Goal: Information Seeking & Learning: Learn about a topic

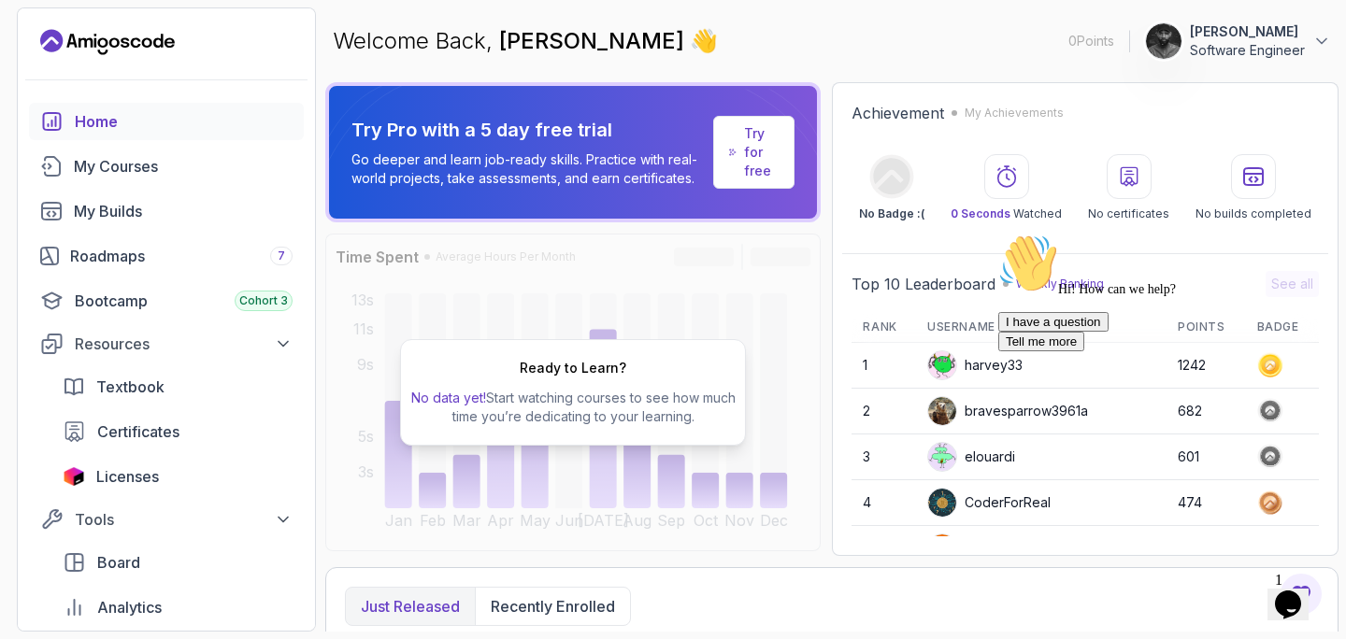
click at [755, 141] on p "Try for free" at bounding box center [761, 152] width 35 height 56
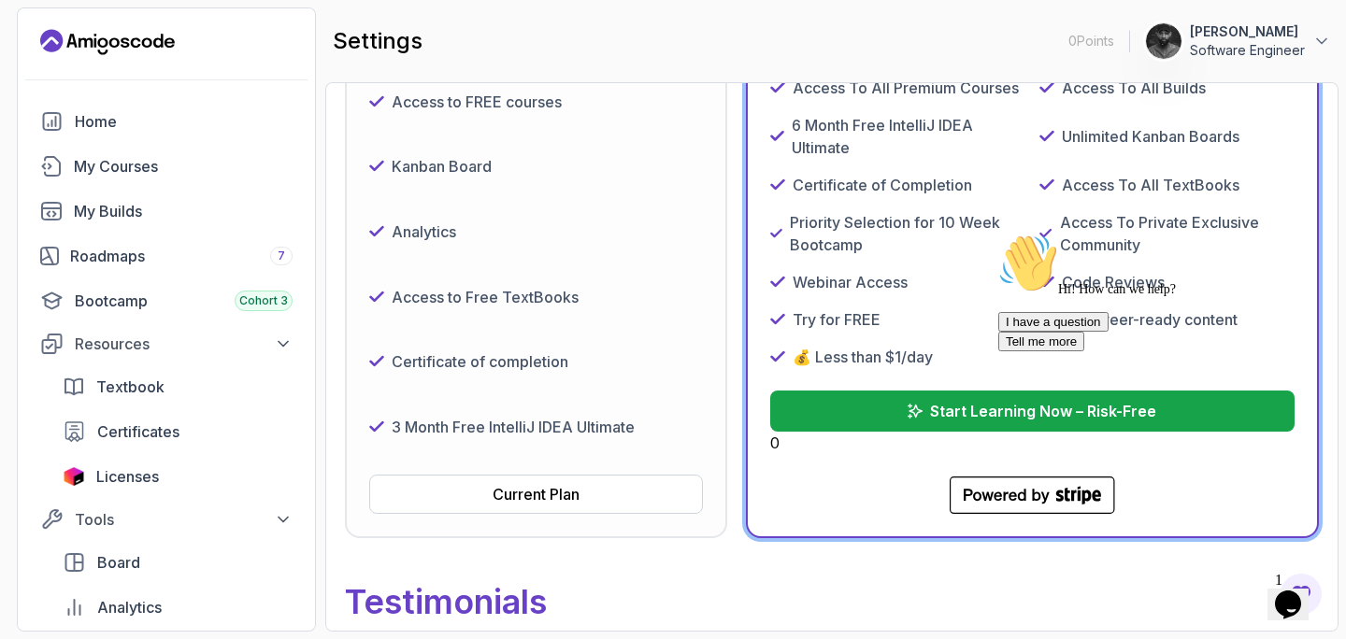
scroll to position [423, 0]
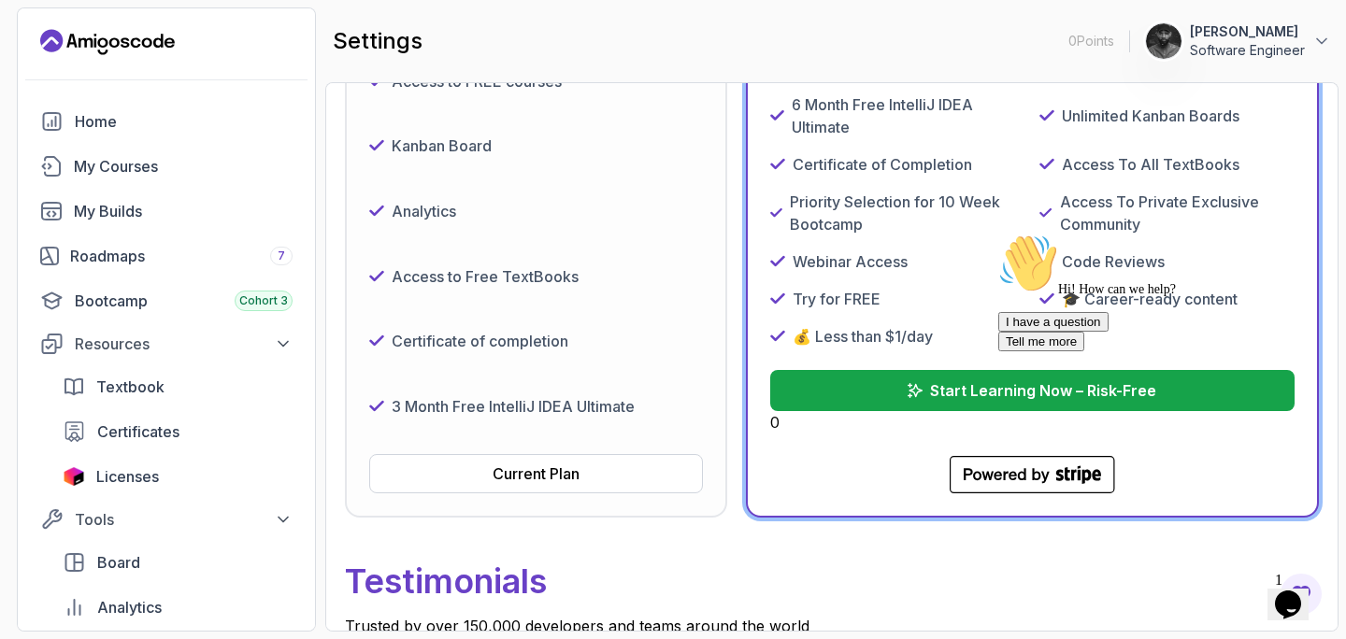
click at [998, 234] on icon "Chat attention grabber" at bounding box center [998, 234] width 0 height 0
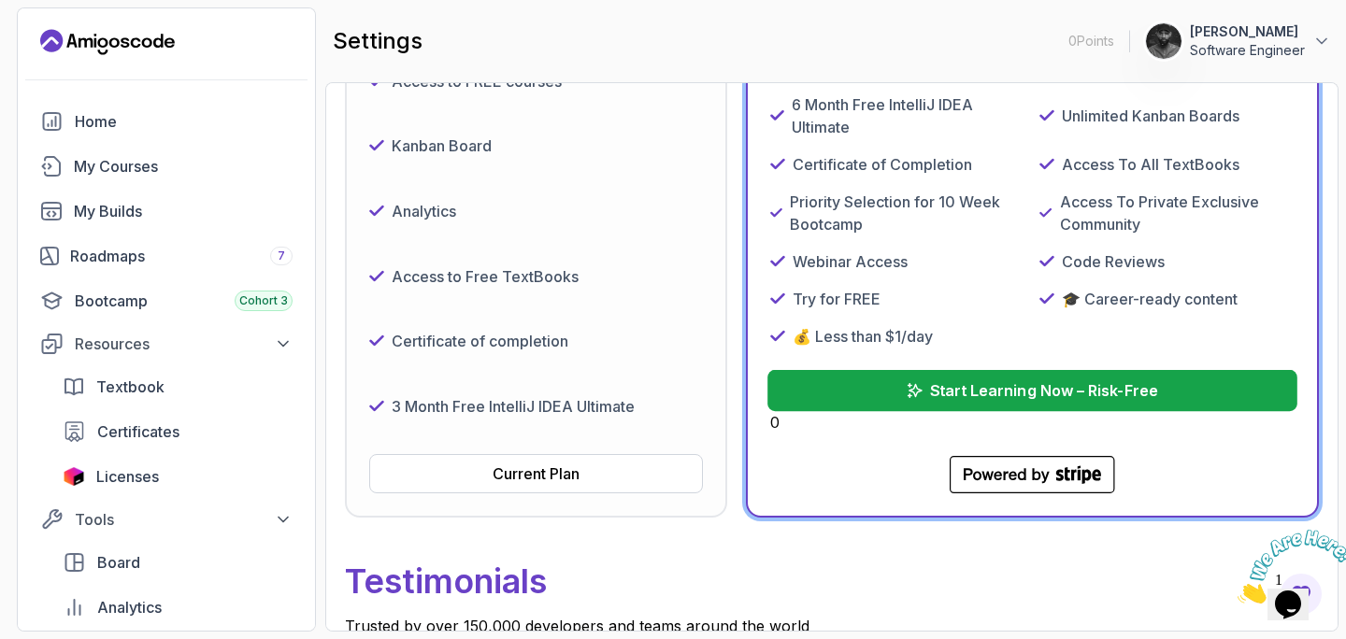
click at [1101, 388] on p "Start Learning Now – Risk-Free" at bounding box center [1043, 391] width 228 height 22
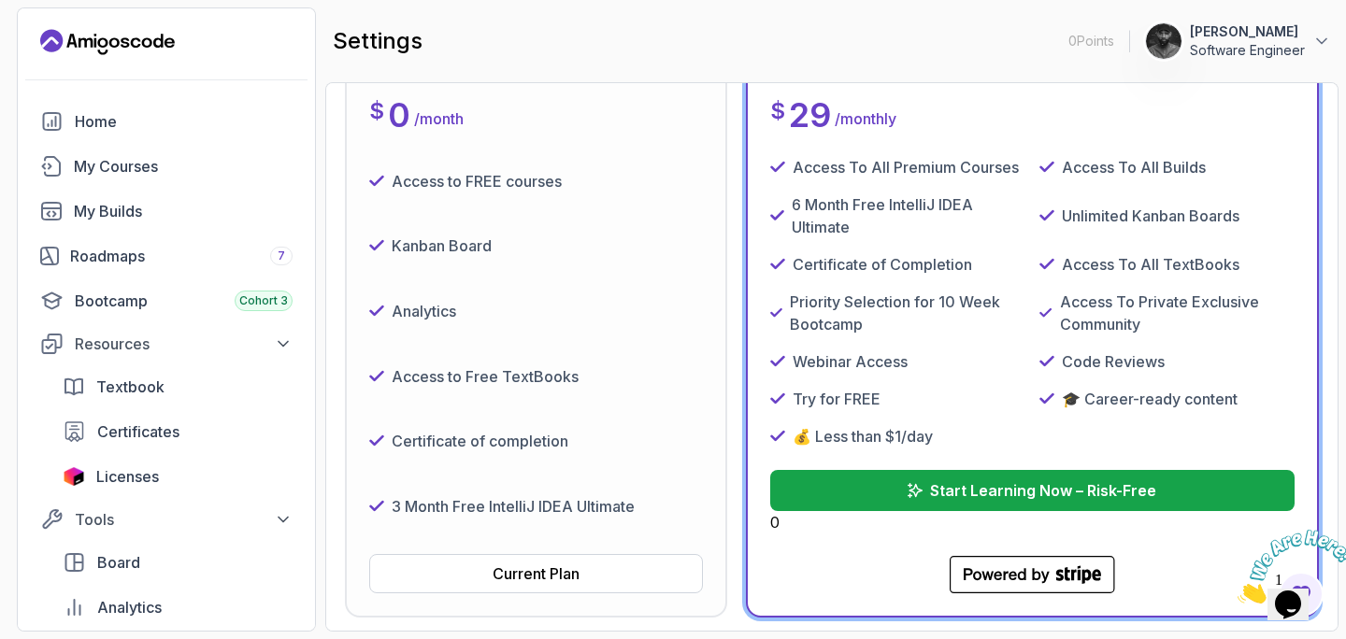
scroll to position [322, 0]
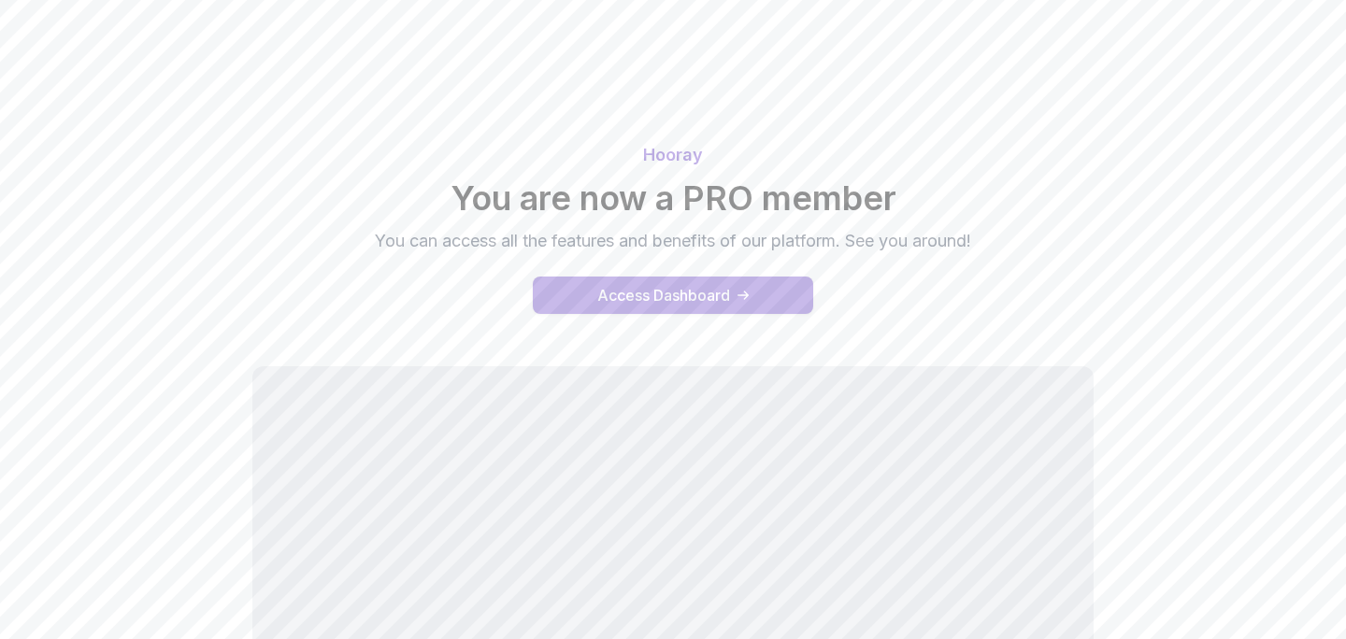
click at [666, 296] on div "Access Dashboard" at bounding box center [663, 295] width 133 height 22
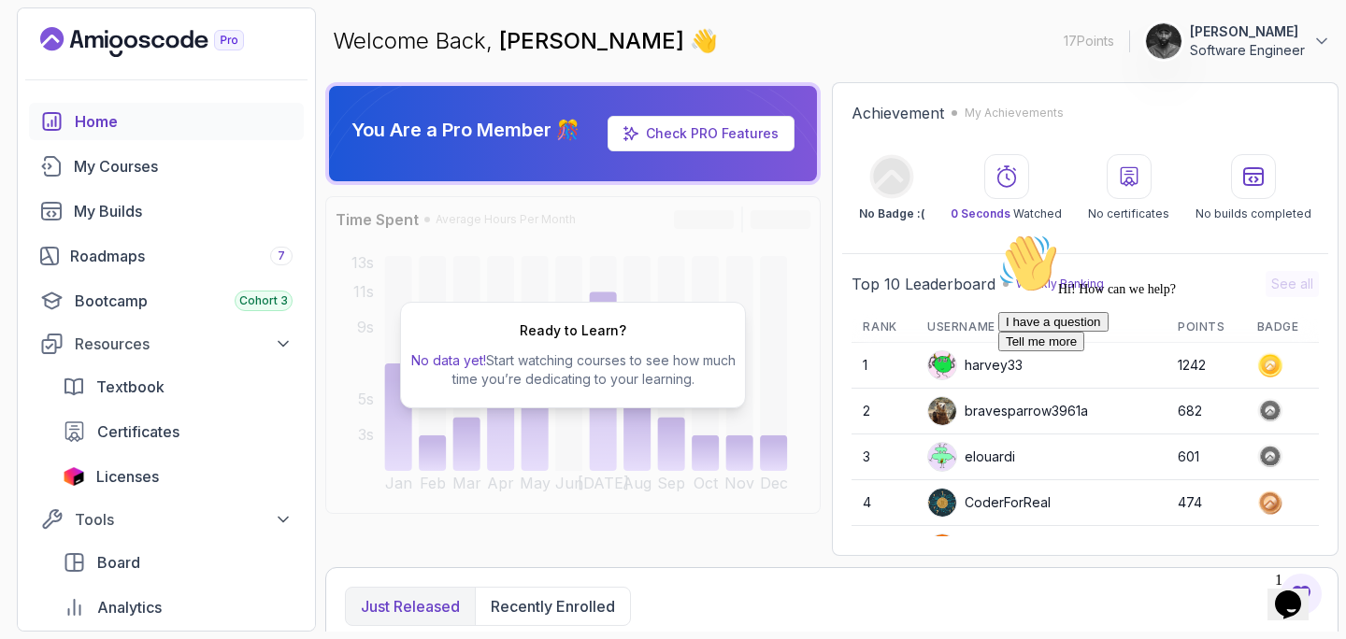
click at [998, 234] on icon "Chat attention grabber" at bounding box center [998, 234] width 0 height 0
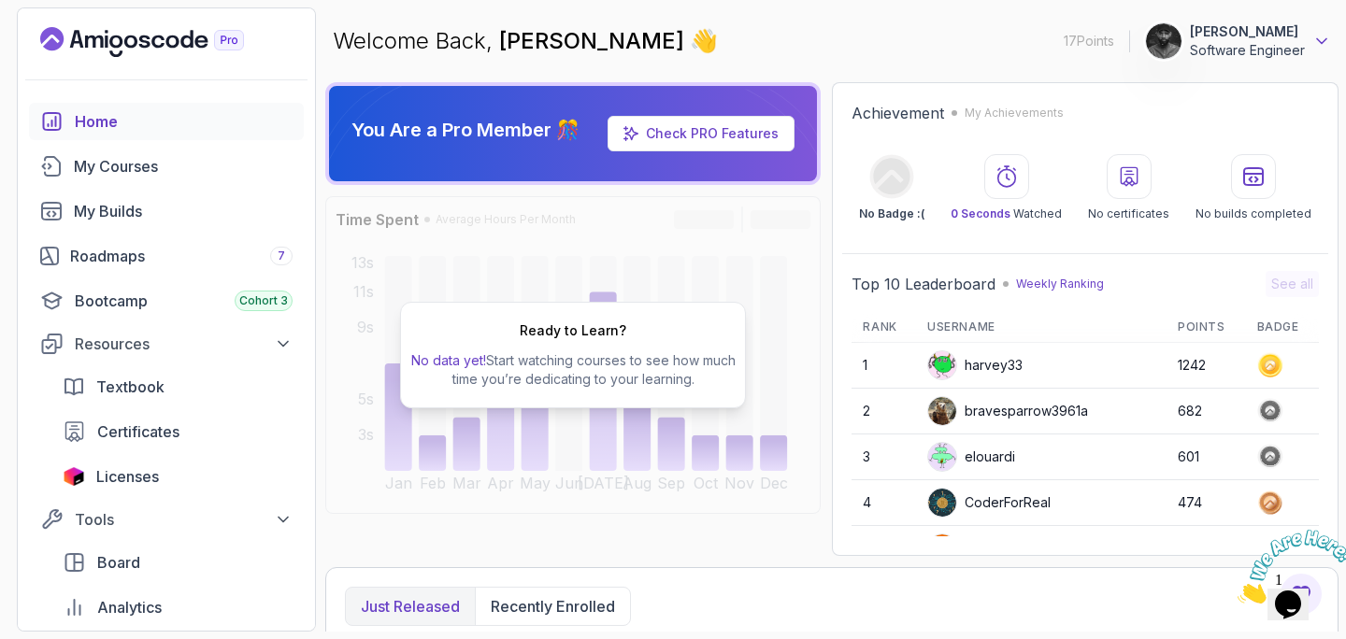
click at [1325, 47] on icon at bounding box center [1321, 41] width 19 height 19
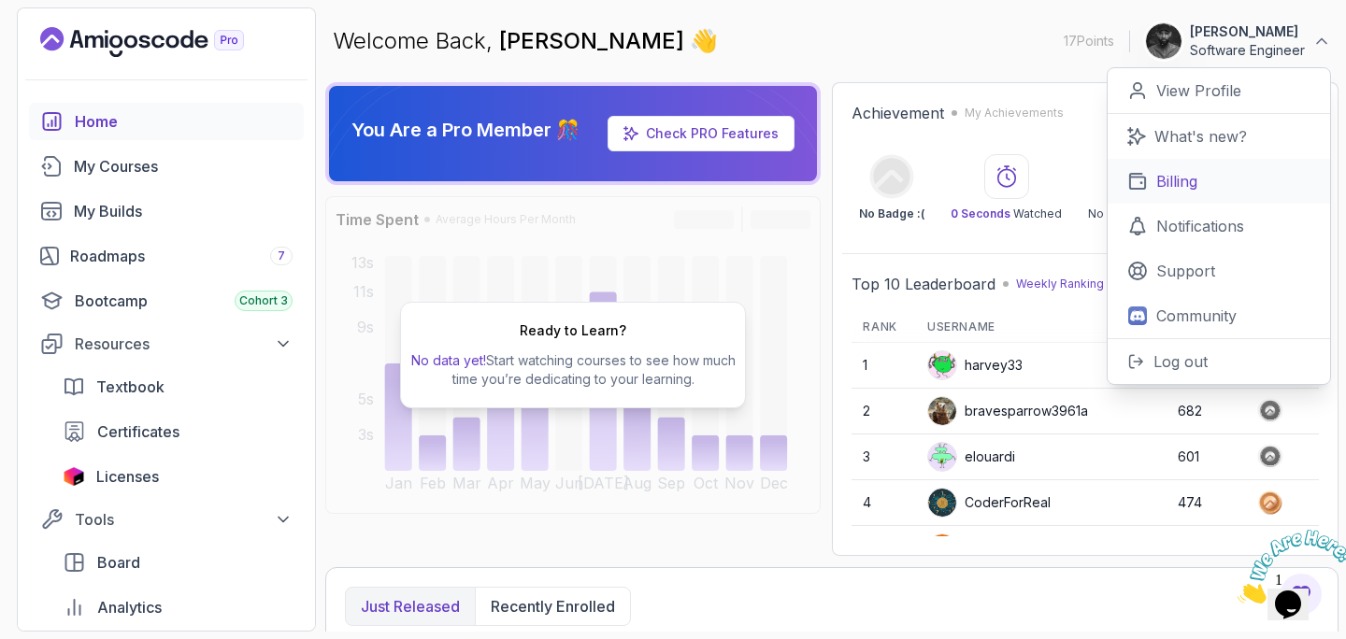
click at [1188, 189] on p "Billing" at bounding box center [1176, 181] width 41 height 22
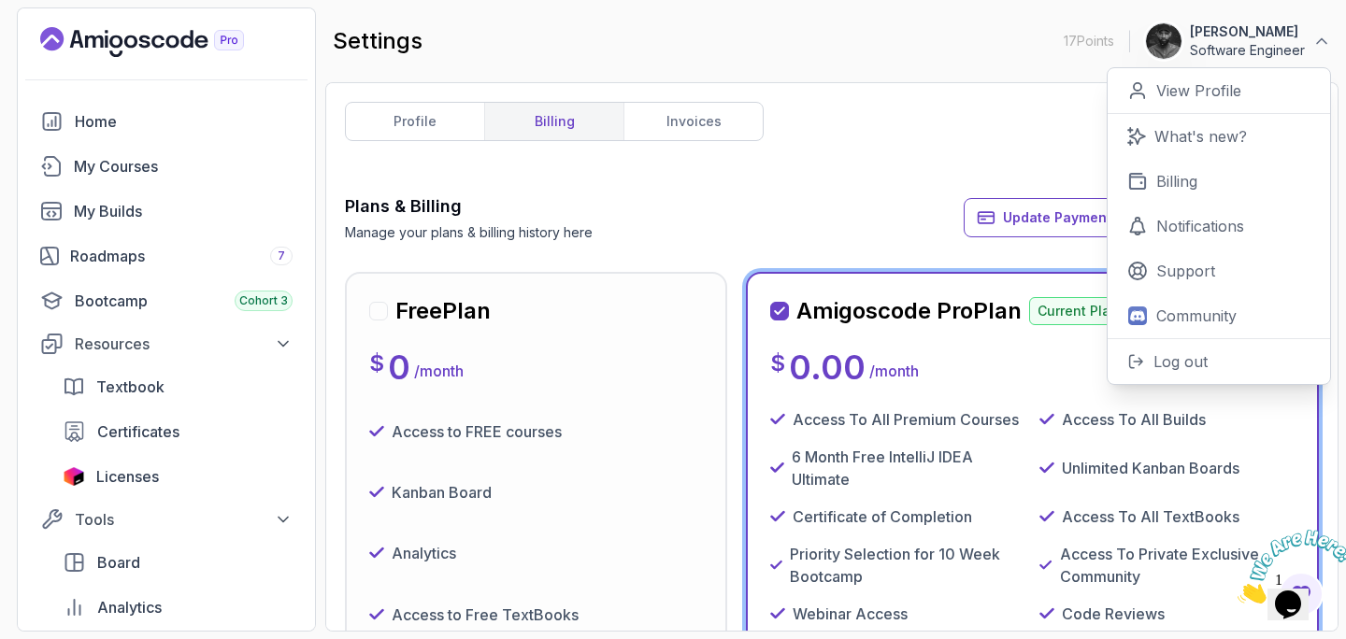
scroll to position [182, 0]
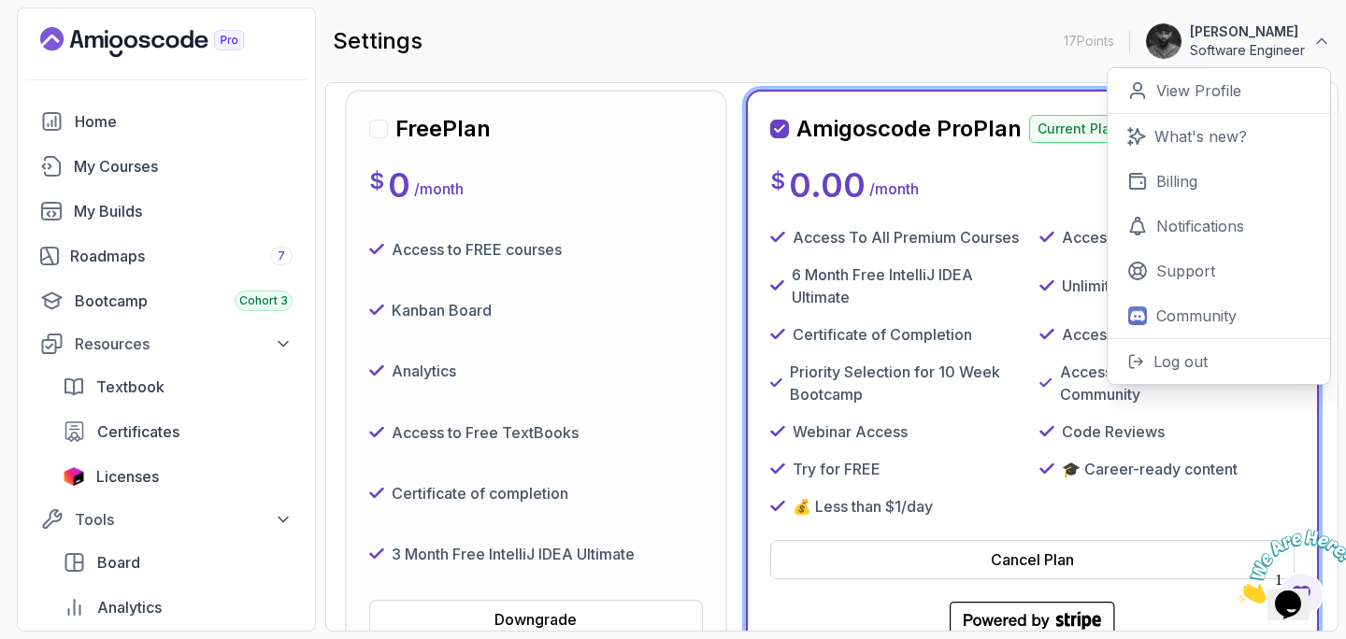
click at [1007, 38] on div "settings 17 Points 1 [PERSON_NAME] Software Engineer 0 Points View Profile What…" at bounding box center [831, 40] width 1013 height 67
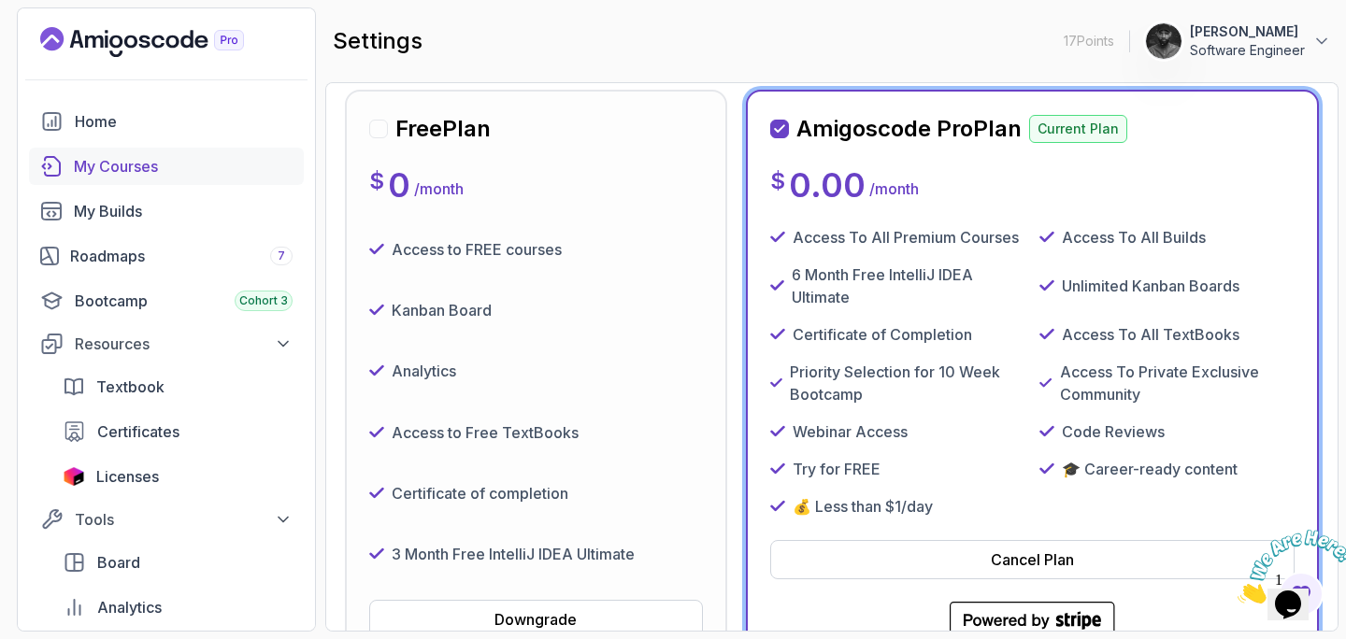
click at [106, 173] on div "My Courses" at bounding box center [183, 166] width 219 height 22
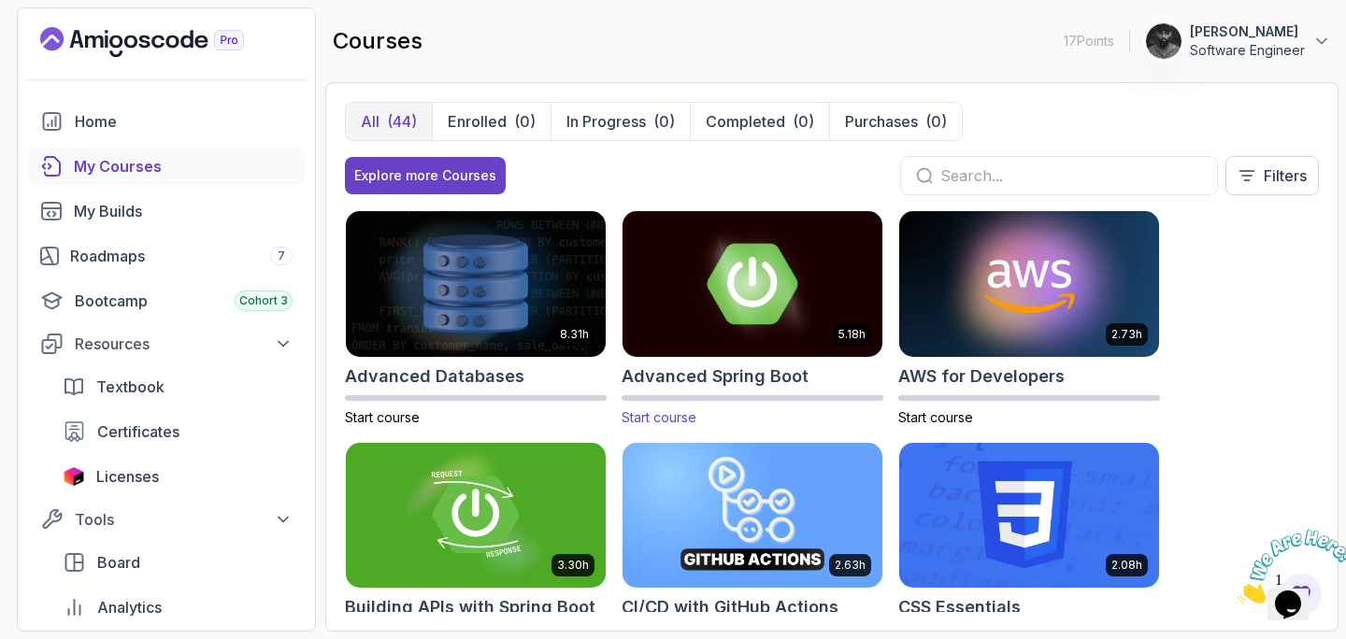
click at [720, 277] on img at bounding box center [752, 284] width 273 height 152
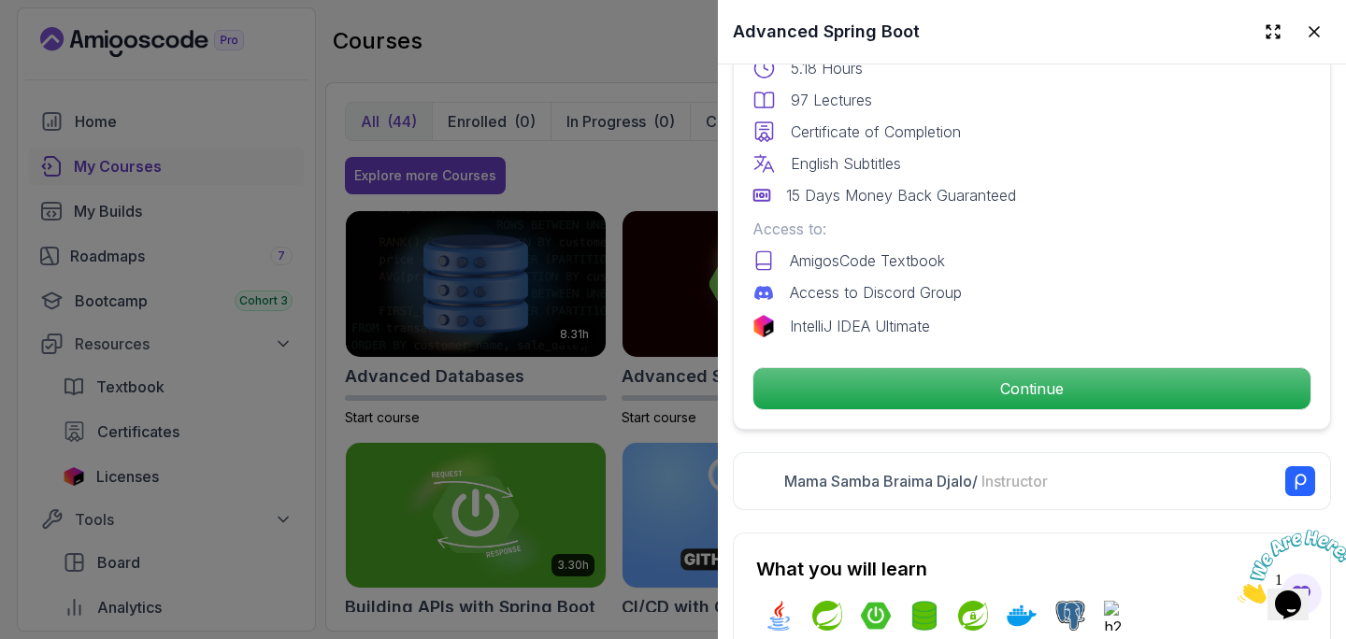
scroll to position [566, 0]
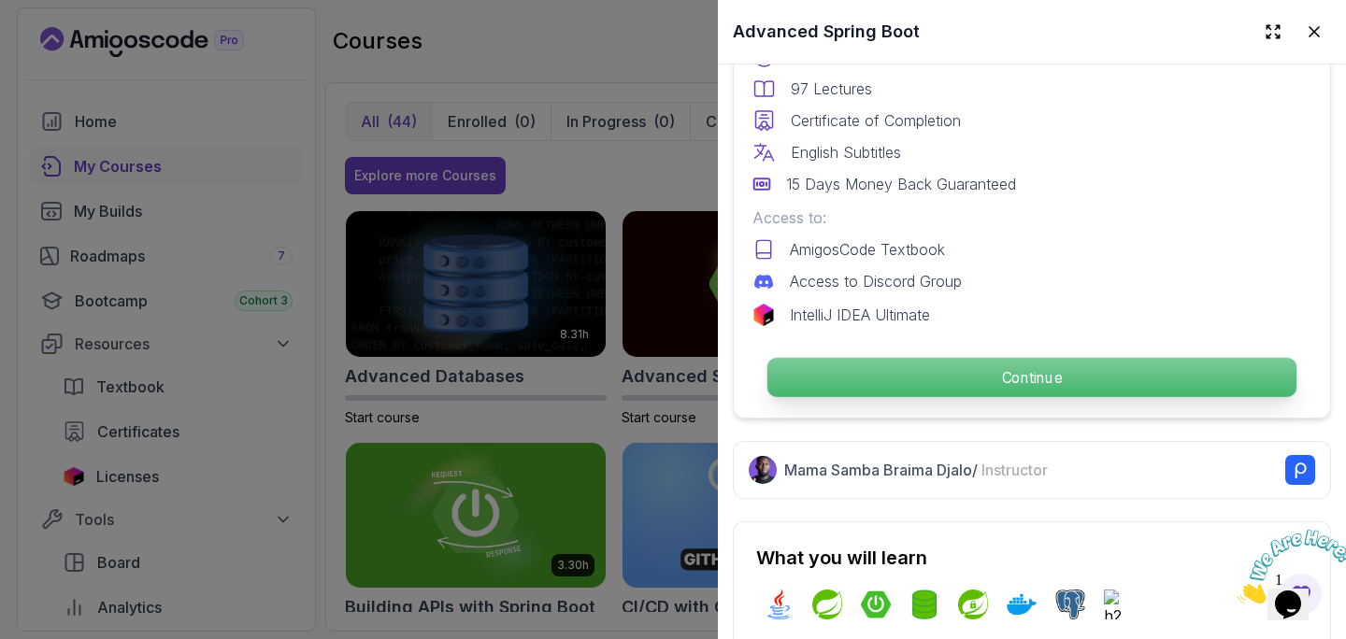
click at [1020, 375] on p "Continue" at bounding box center [1031, 377] width 529 height 39
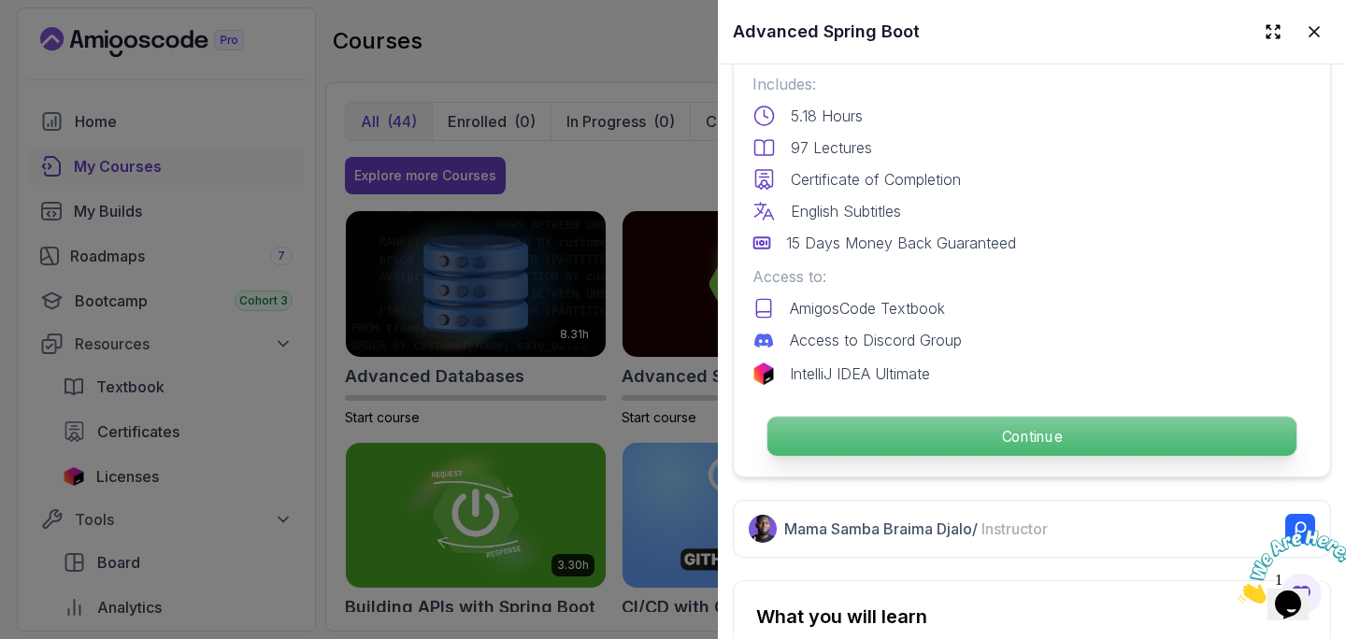
scroll to position [502, 0]
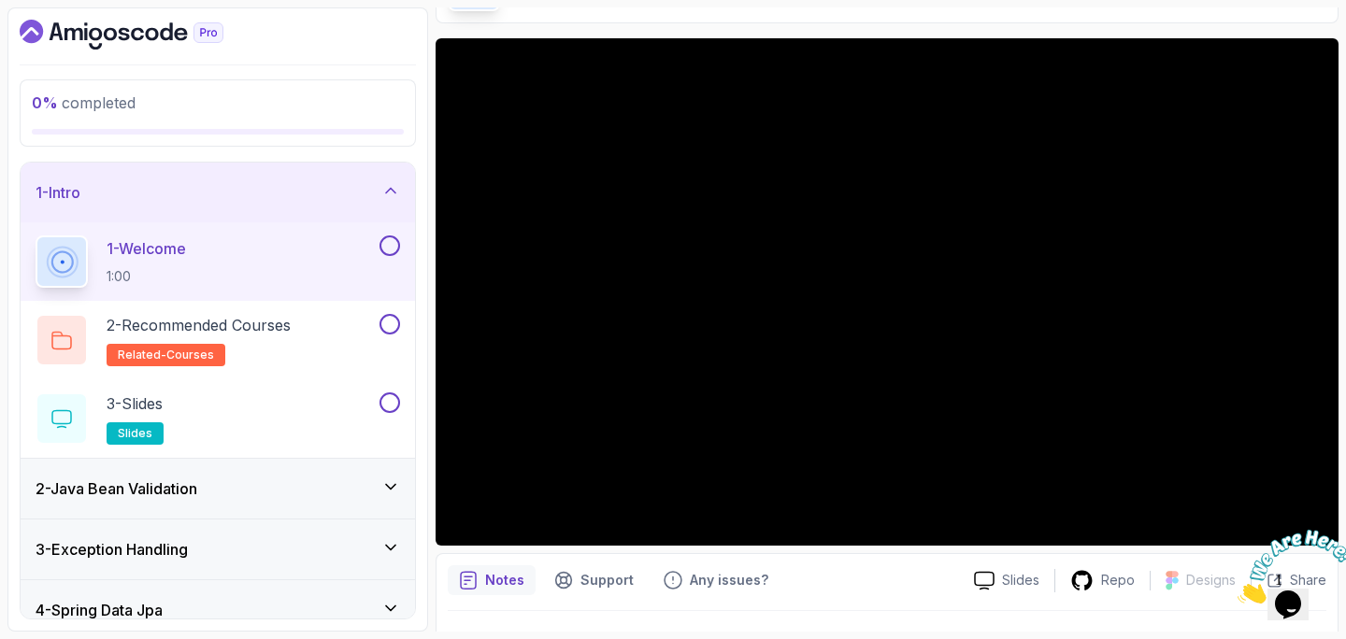
scroll to position [117, 0]
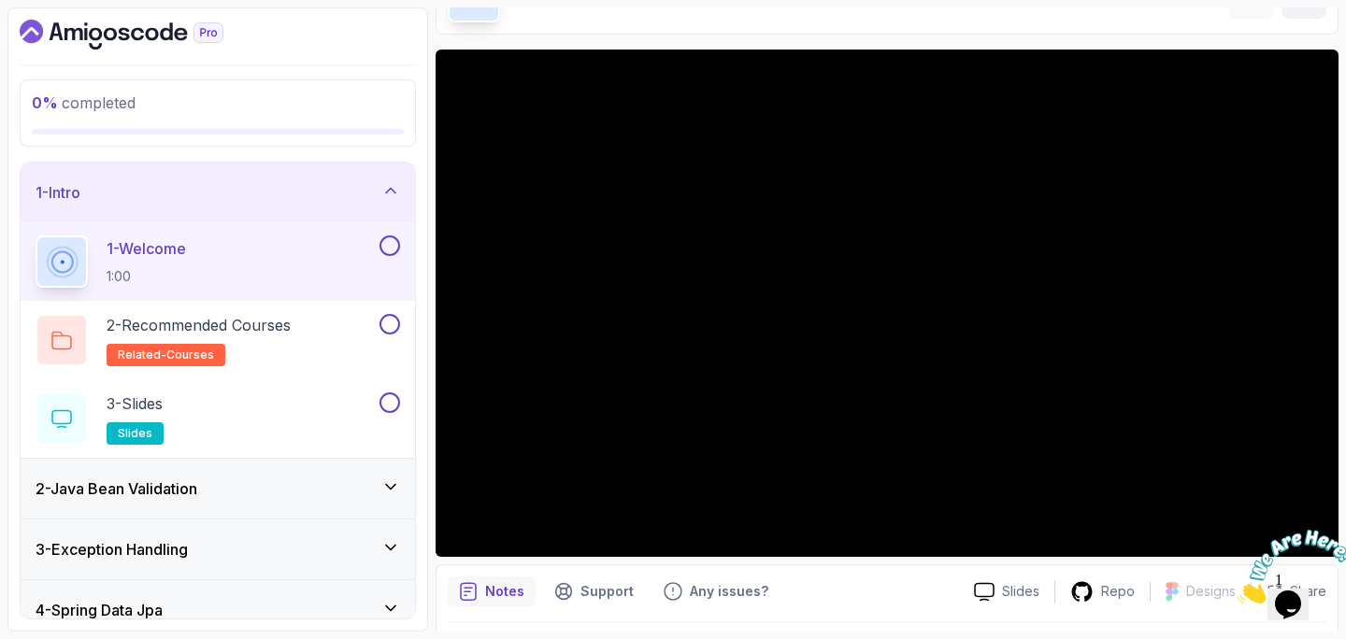
click at [298, 50] on div "0 % completed 1 - Intro 1 - Welcome 1:00 2 - Recommended Courses related-course…" at bounding box center [217, 319] width 421 height 624
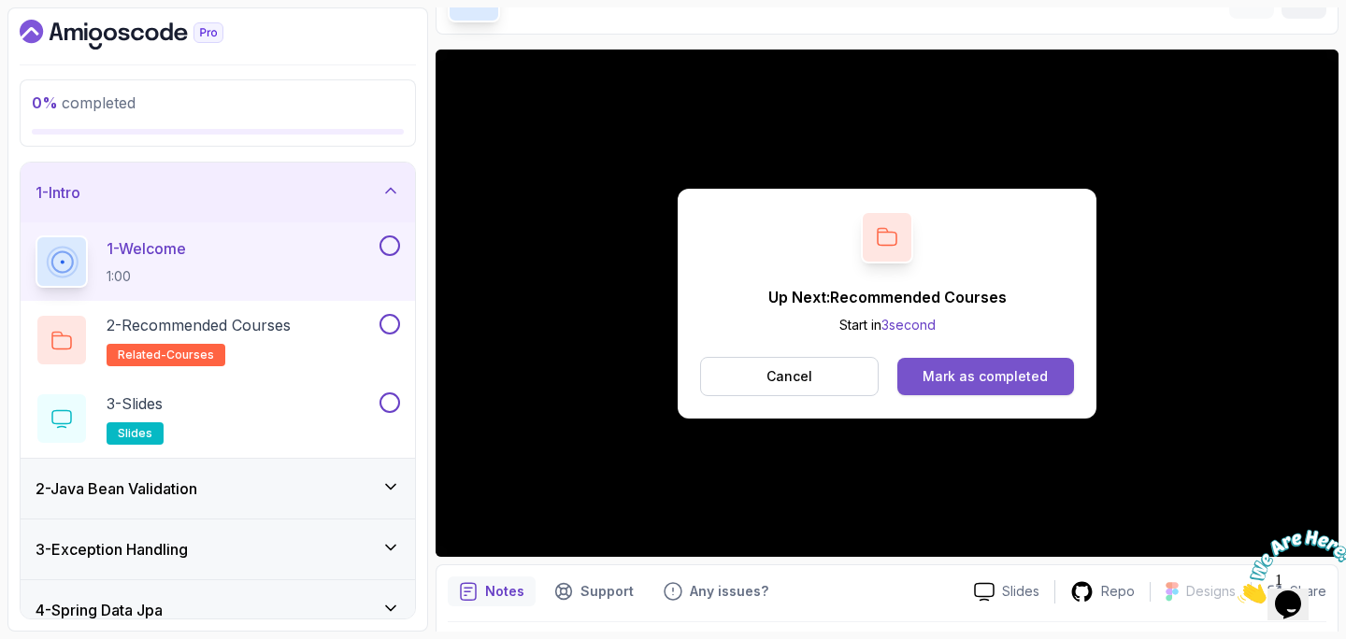
click at [968, 380] on div "Mark as completed" at bounding box center [985, 376] width 125 height 19
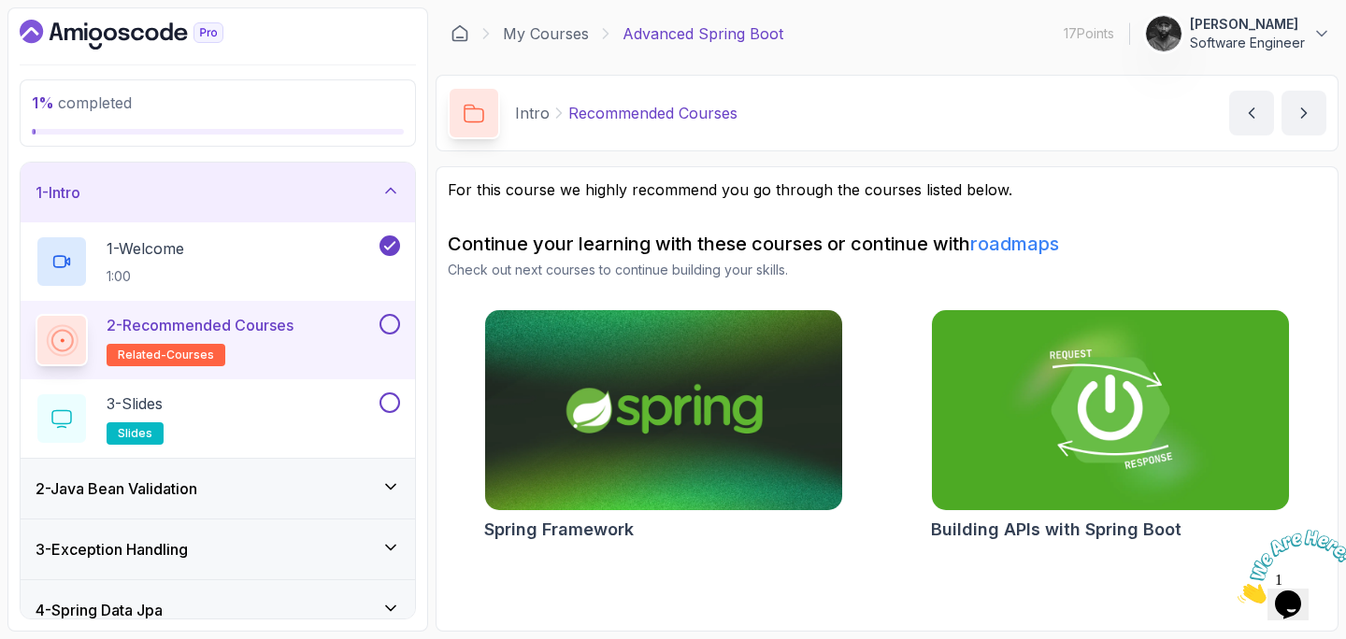
click at [681, 409] on img at bounding box center [663, 411] width 375 height 210
click at [269, 411] on div "3 - Slides slides" at bounding box center [206, 419] width 340 height 52
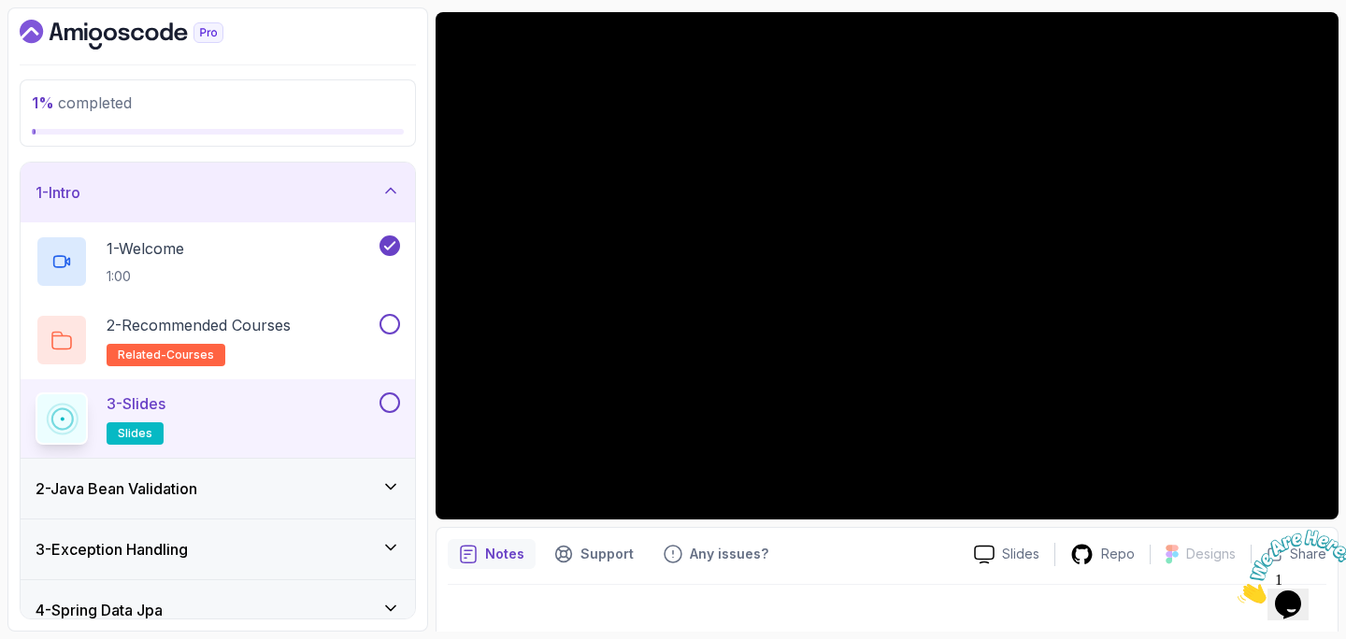
scroll to position [172, 0]
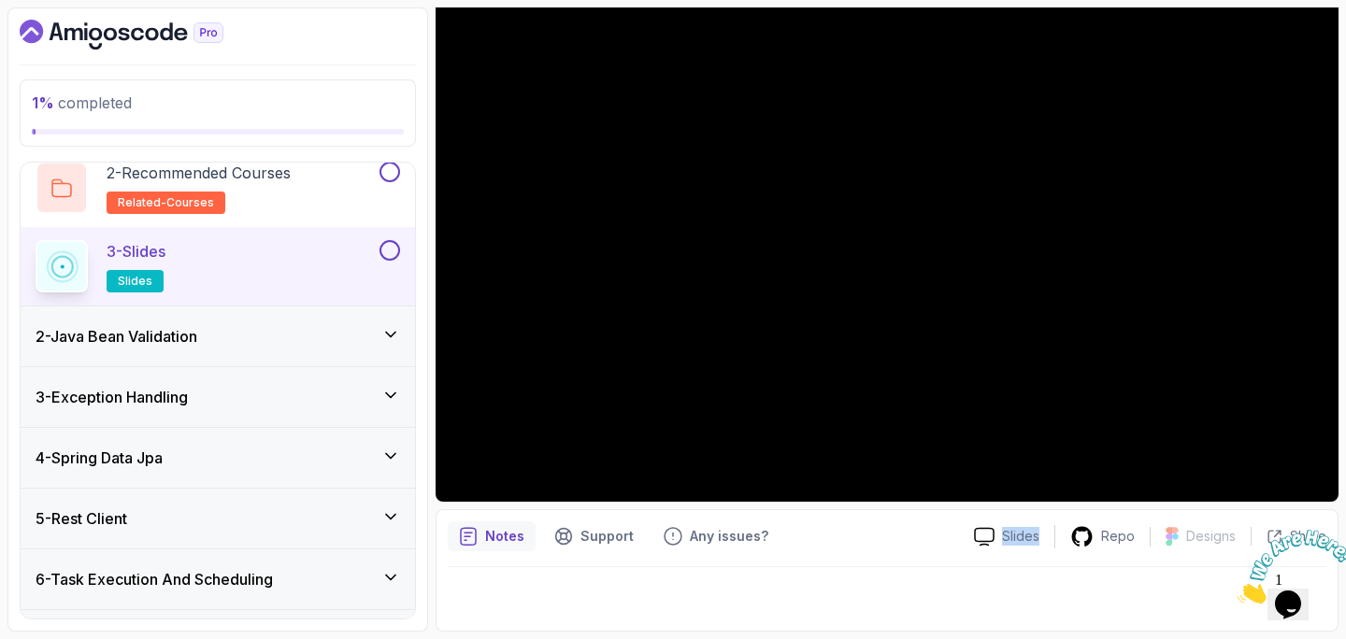
click at [244, 355] on div "2 - Java Bean Validation" at bounding box center [218, 337] width 394 height 60
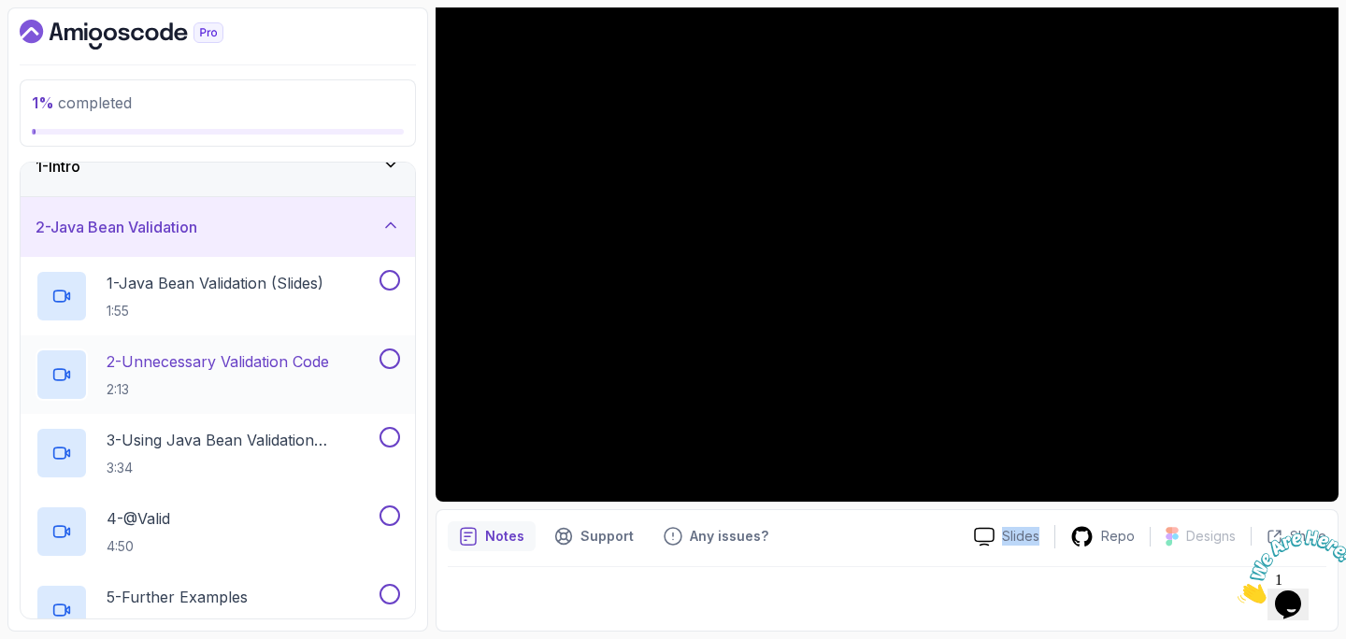
scroll to position [0, 0]
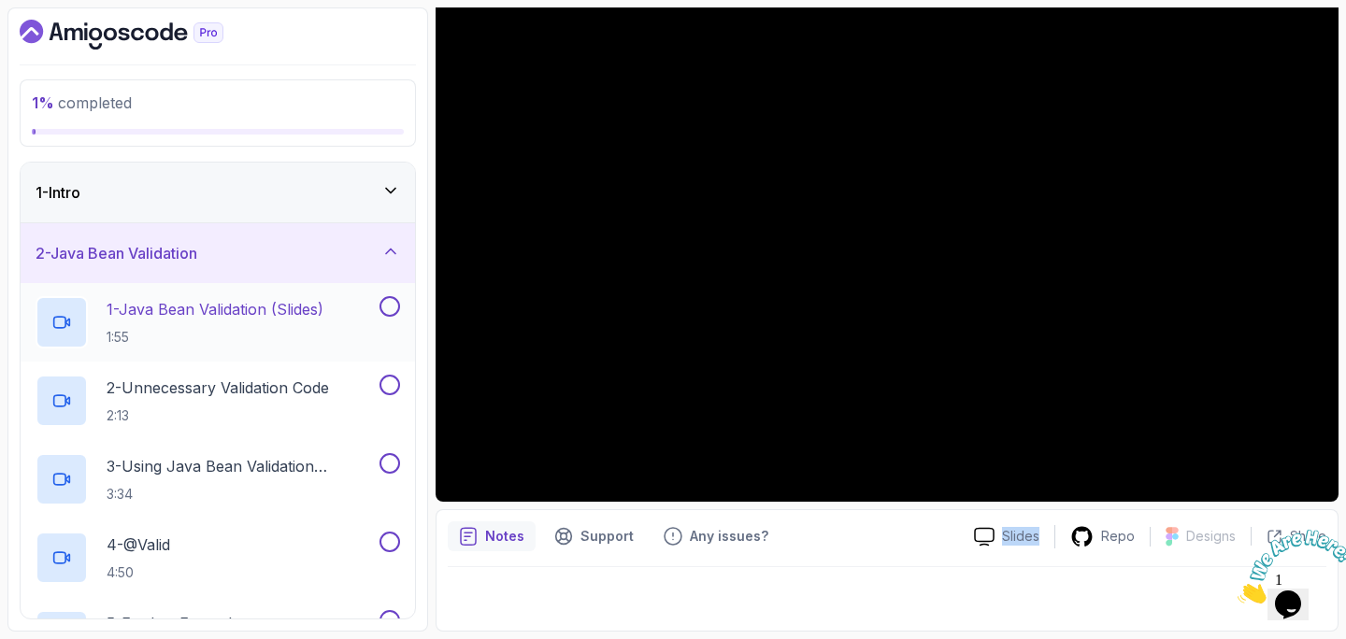
click at [283, 299] on p "1 - Java Bean Validation (Slides)" at bounding box center [215, 309] width 217 height 22
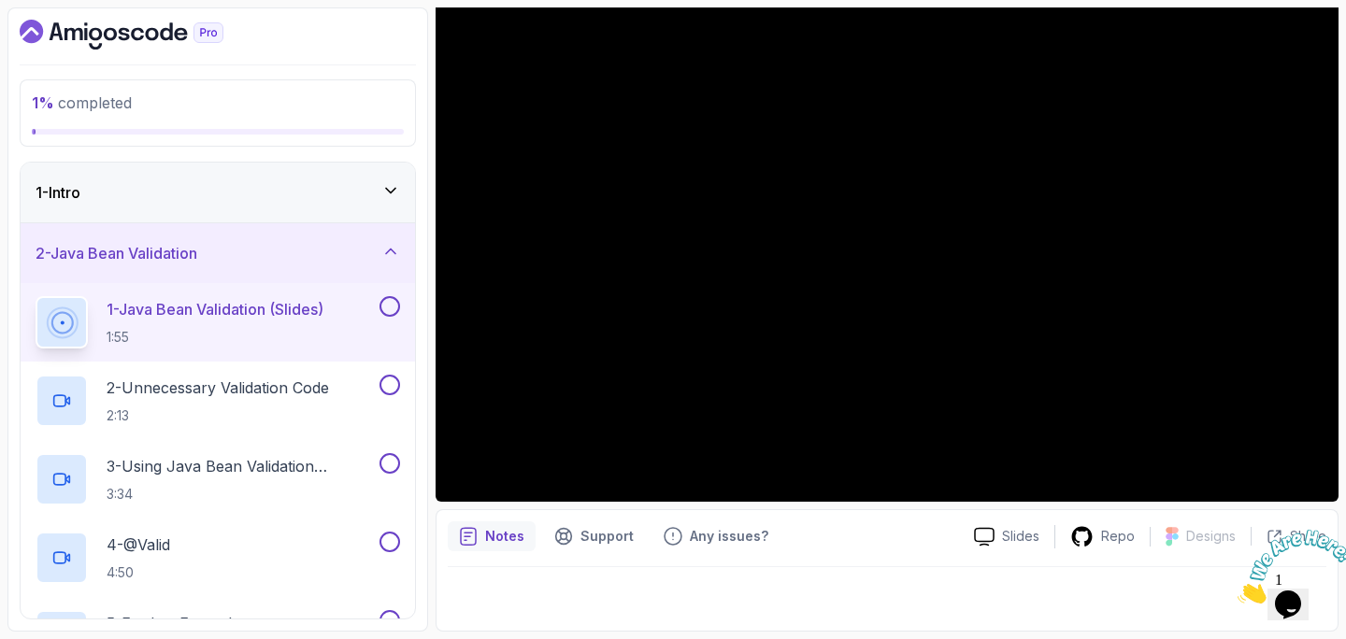
click at [902, 545] on div "Notes Support Any issues?" at bounding box center [703, 537] width 511 height 30
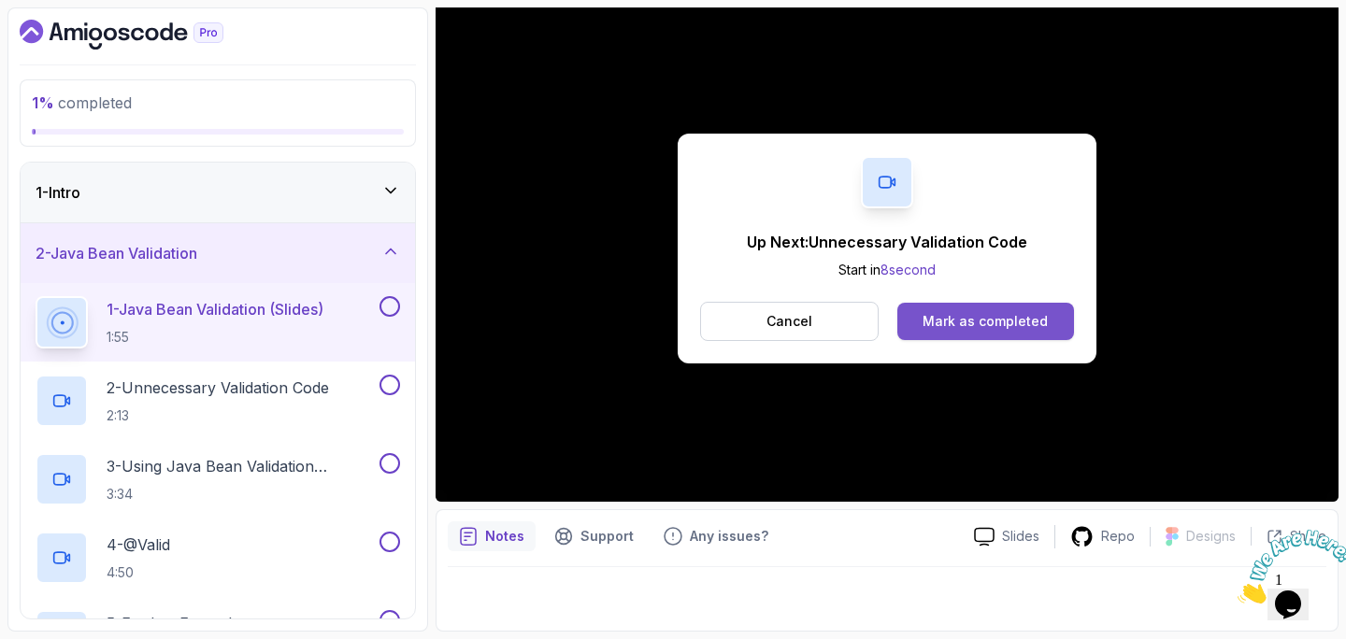
click at [969, 325] on div "Mark as completed" at bounding box center [985, 321] width 125 height 19
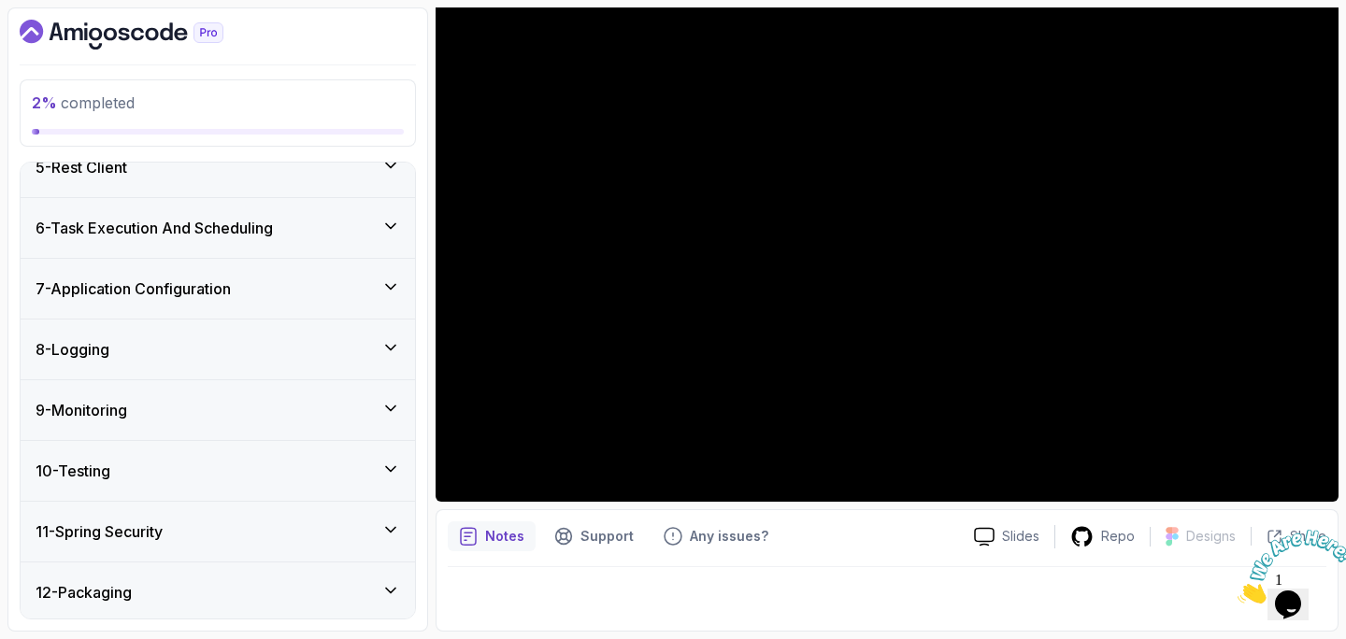
scroll to position [1040, 0]
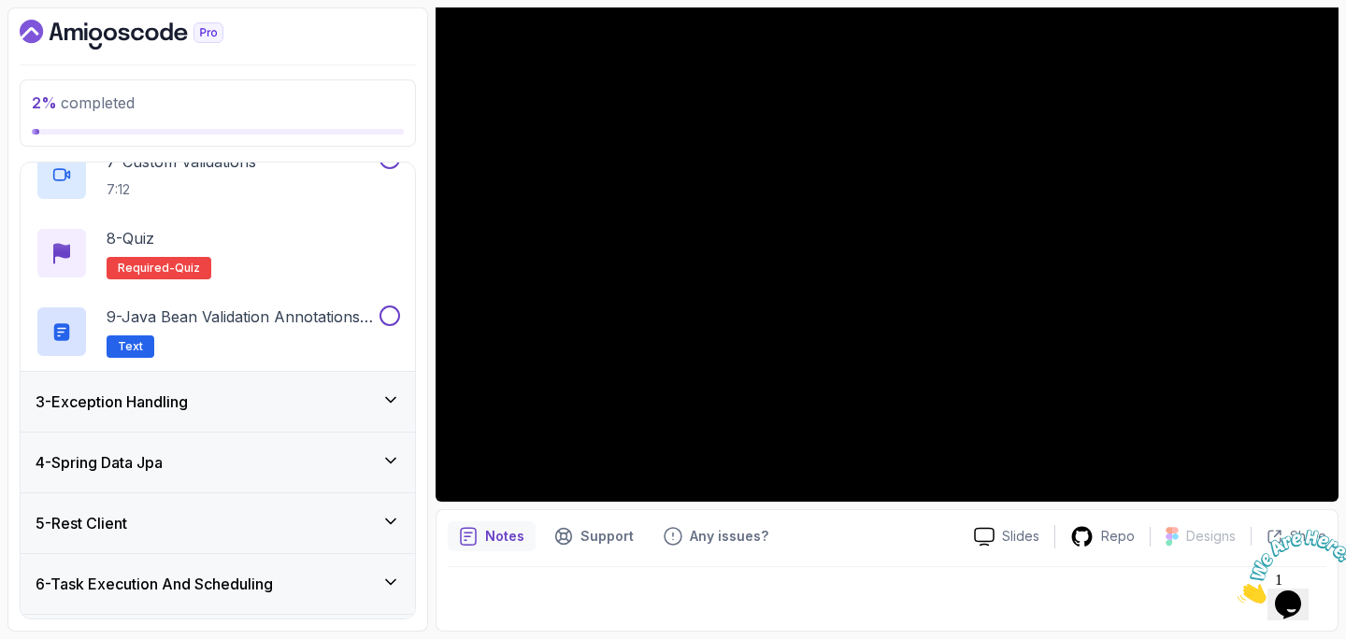
click at [384, 402] on icon at bounding box center [390, 400] width 19 height 19
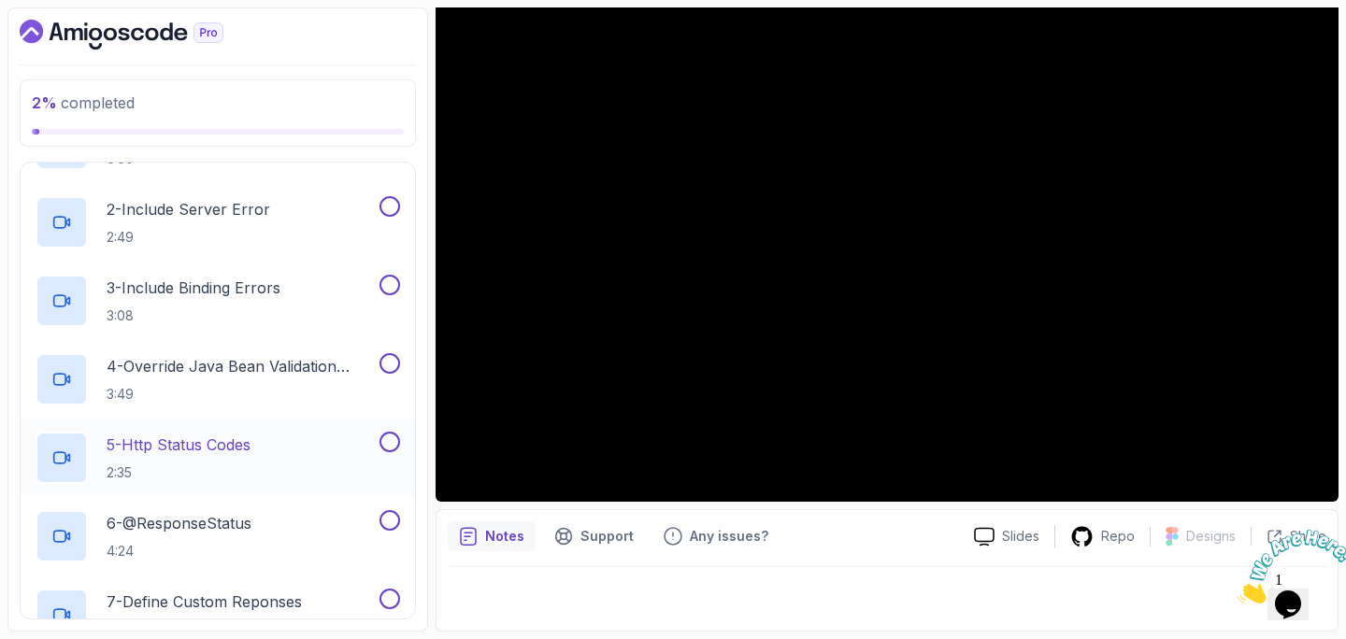
scroll to position [82, 0]
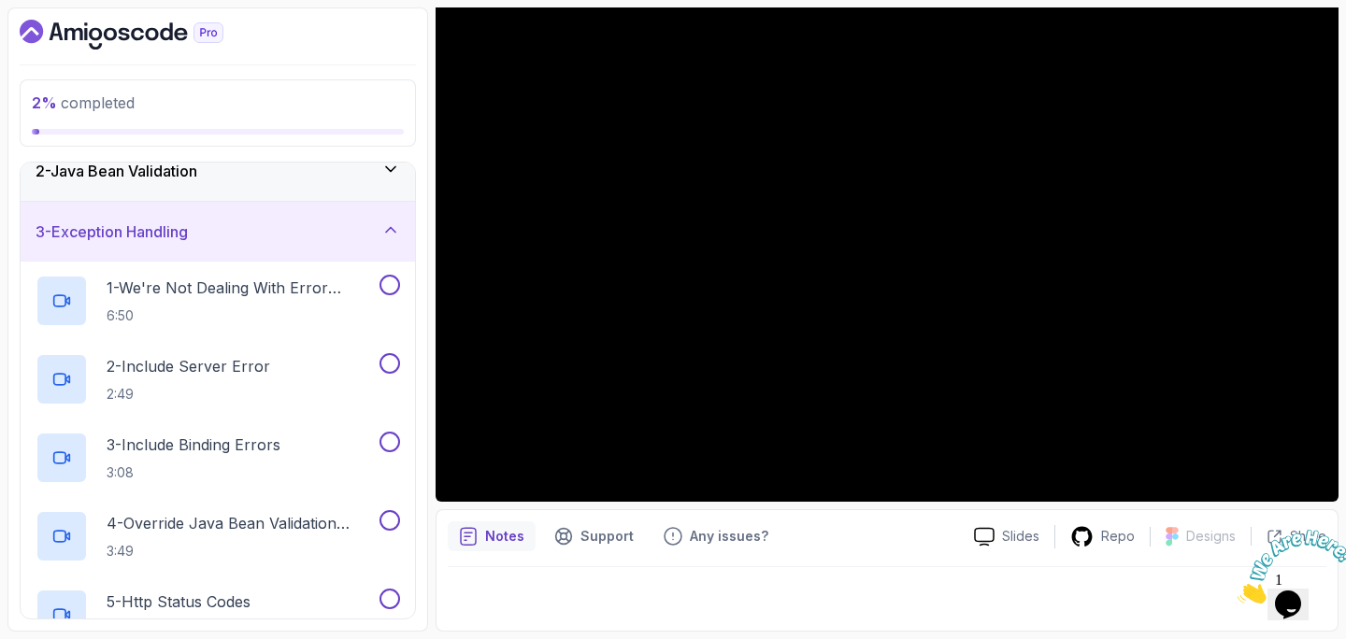
click at [388, 233] on icon at bounding box center [390, 230] width 19 height 19
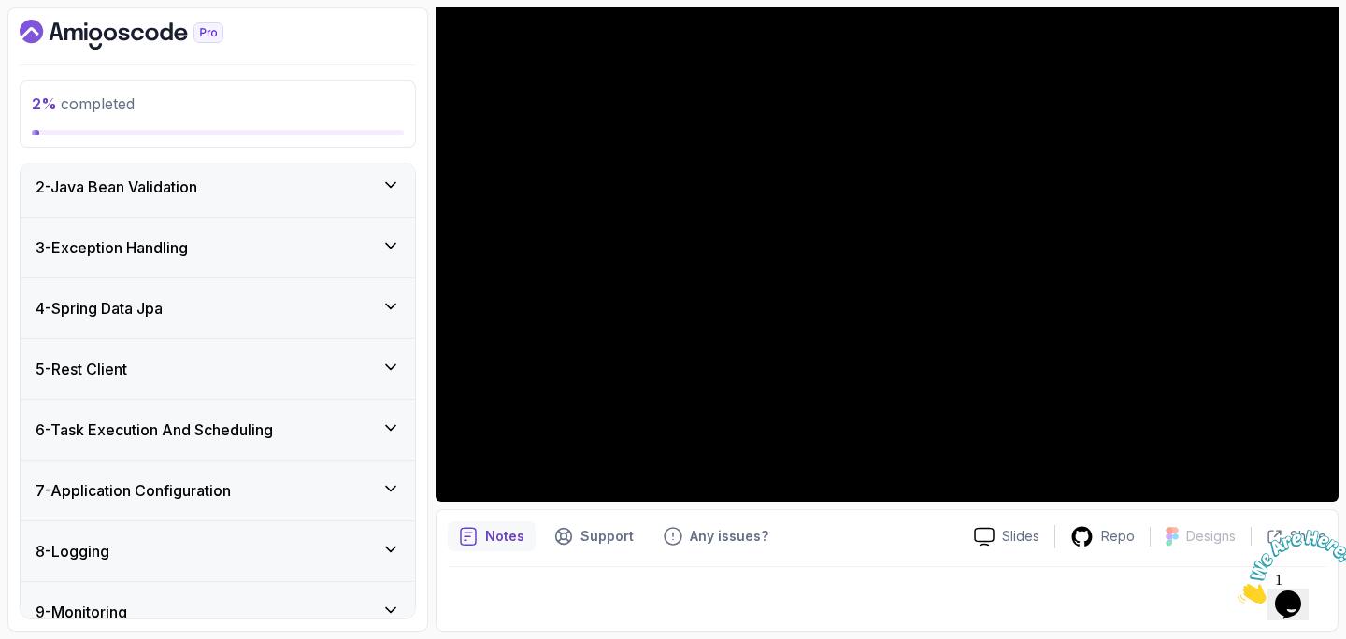
scroll to position [0, 0]
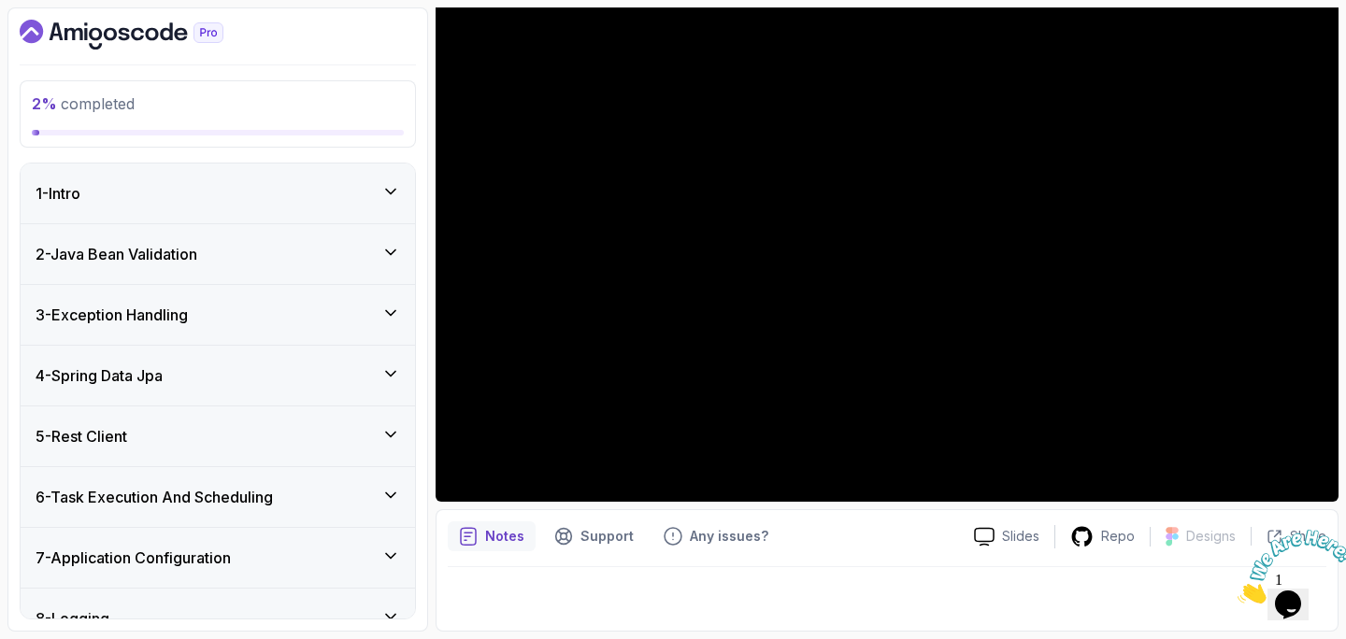
click at [390, 253] on icon at bounding box center [390, 252] width 9 height 5
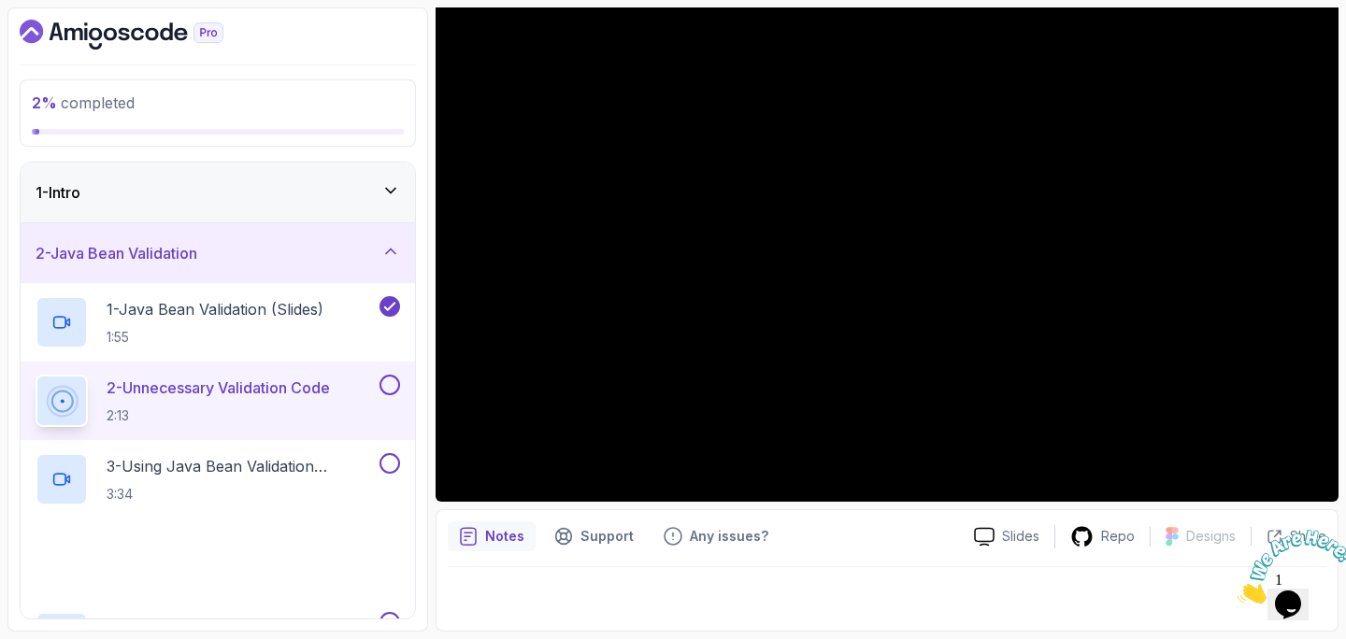
click at [400, 184] on div "1 - Intro" at bounding box center [218, 193] width 394 height 60
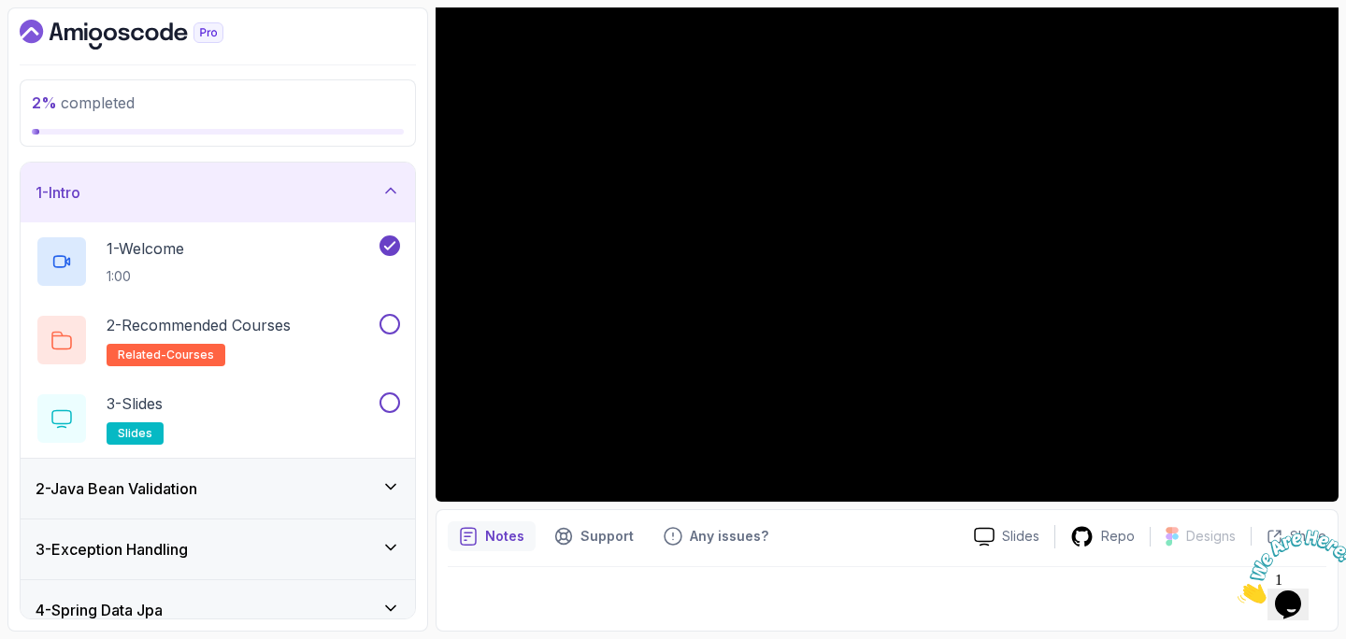
click at [392, 194] on icon at bounding box center [390, 190] width 19 height 19
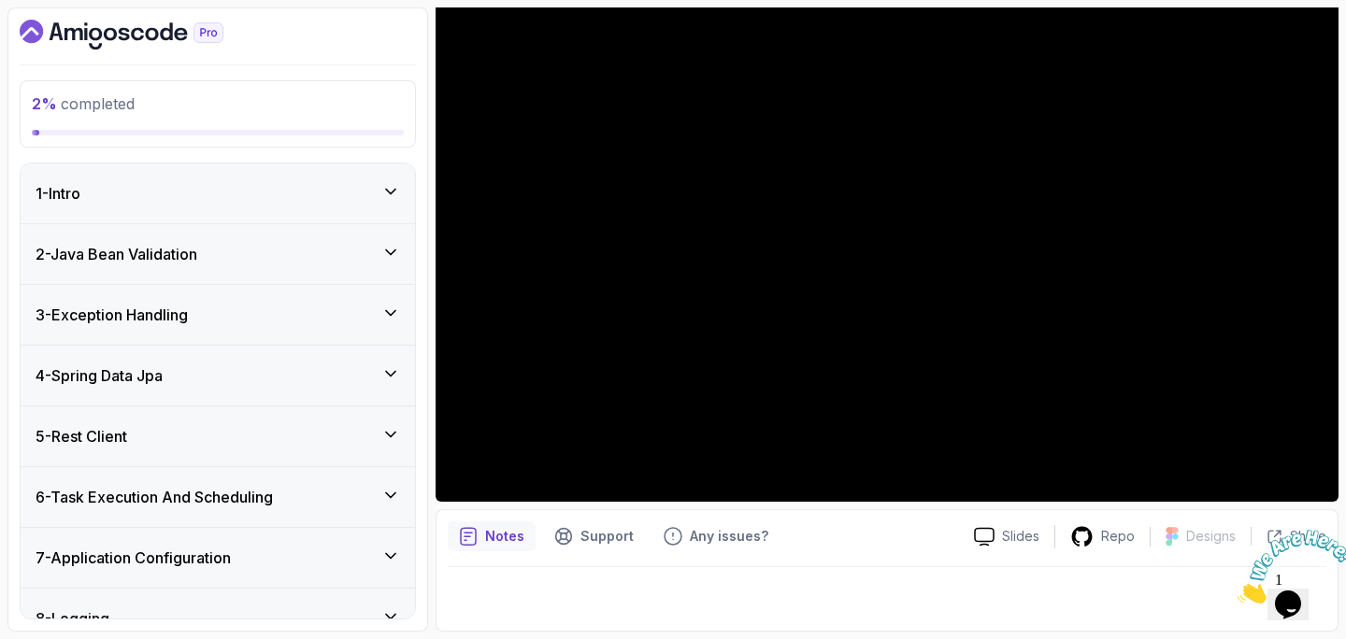
click at [400, 234] on div "2 - Java Bean Validation" at bounding box center [218, 254] width 394 height 60
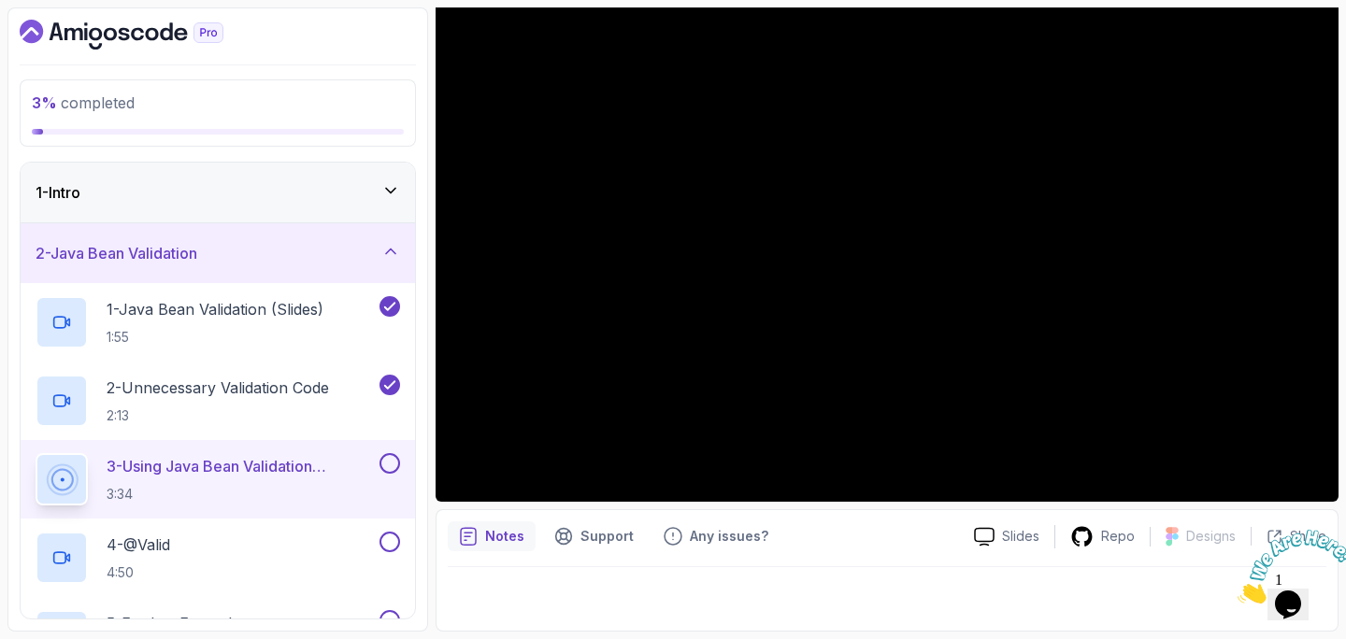
click at [1238, 591] on icon "Close" at bounding box center [1238, 599] width 0 height 16
click at [1288, 591] on icon "Chat widget" at bounding box center [1288, 605] width 26 height 28
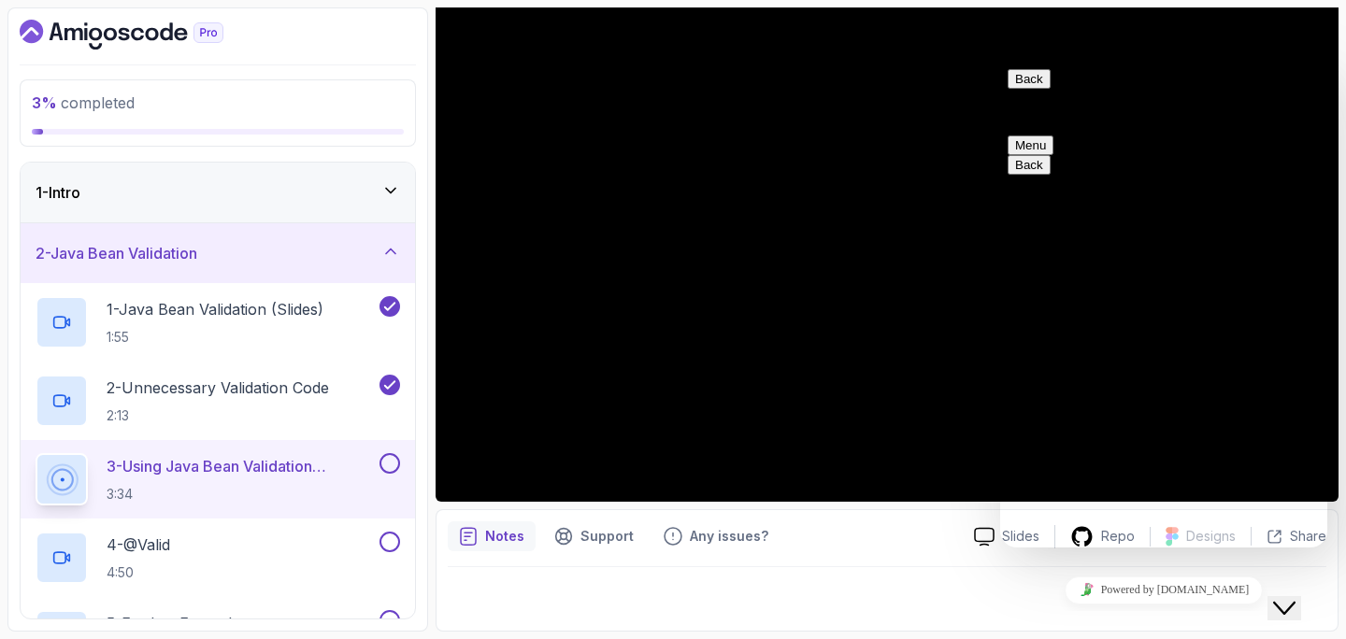
click at [1046, 138] on span "Menu" at bounding box center [1046, 145] width 0 height 14
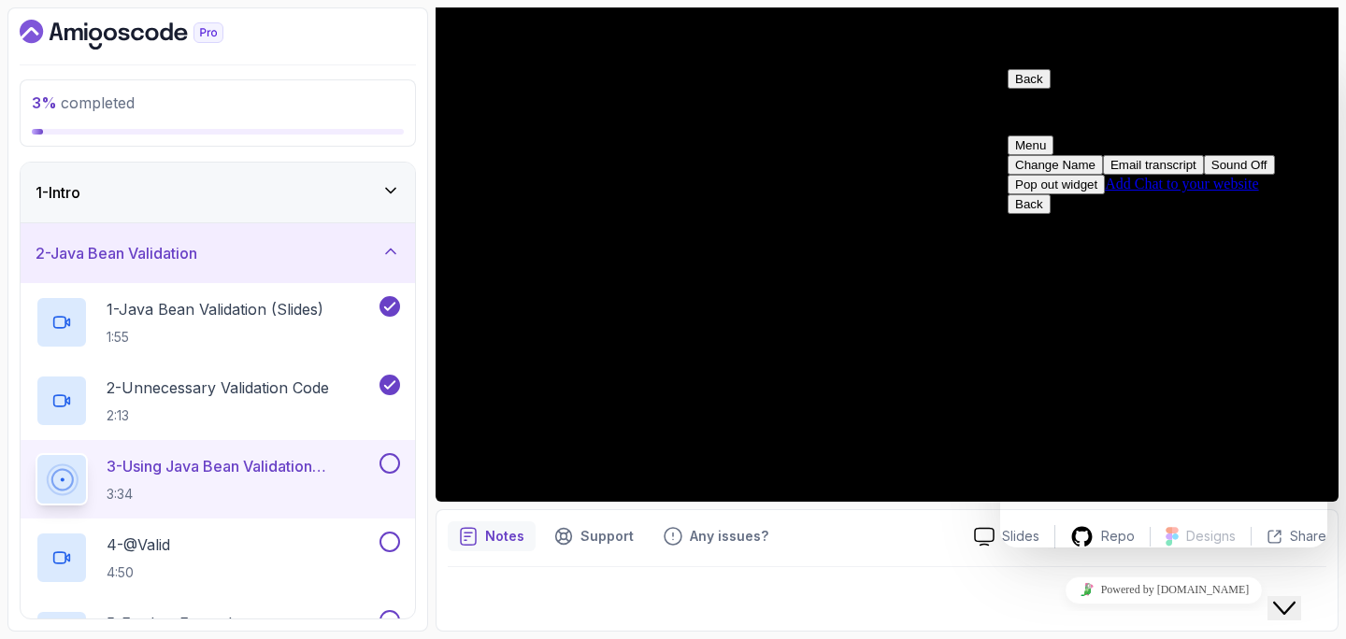
click at [1025, 72] on div "Back Customer Support Menu Change Name Email transcript Sound Off Pop out widge…" at bounding box center [1164, 131] width 312 height 125
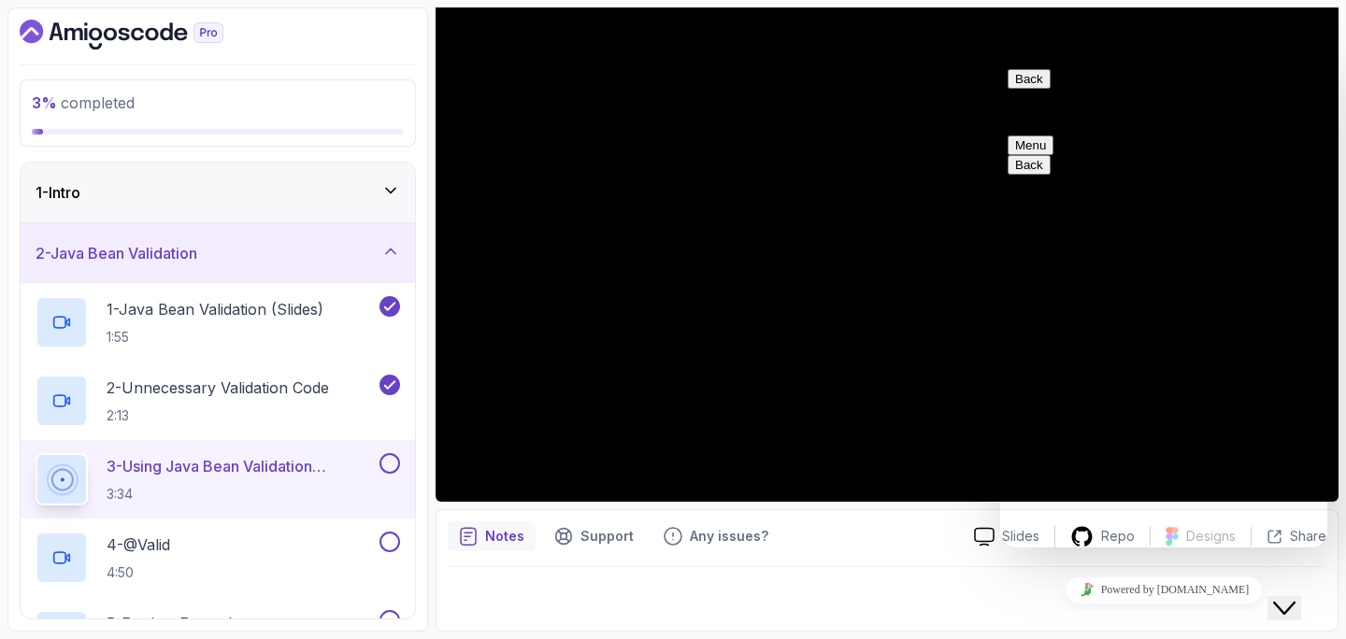
click at [1031, 89] on button "Back" at bounding box center [1029, 79] width 43 height 20
click at [855, 565] on div "Notes Support Any issues? Slides Repo Designs Design not available Share" at bounding box center [887, 570] width 903 height 122
click at [1296, 603] on icon "Close Chat This icon closes the chat window." at bounding box center [1284, 608] width 22 height 22
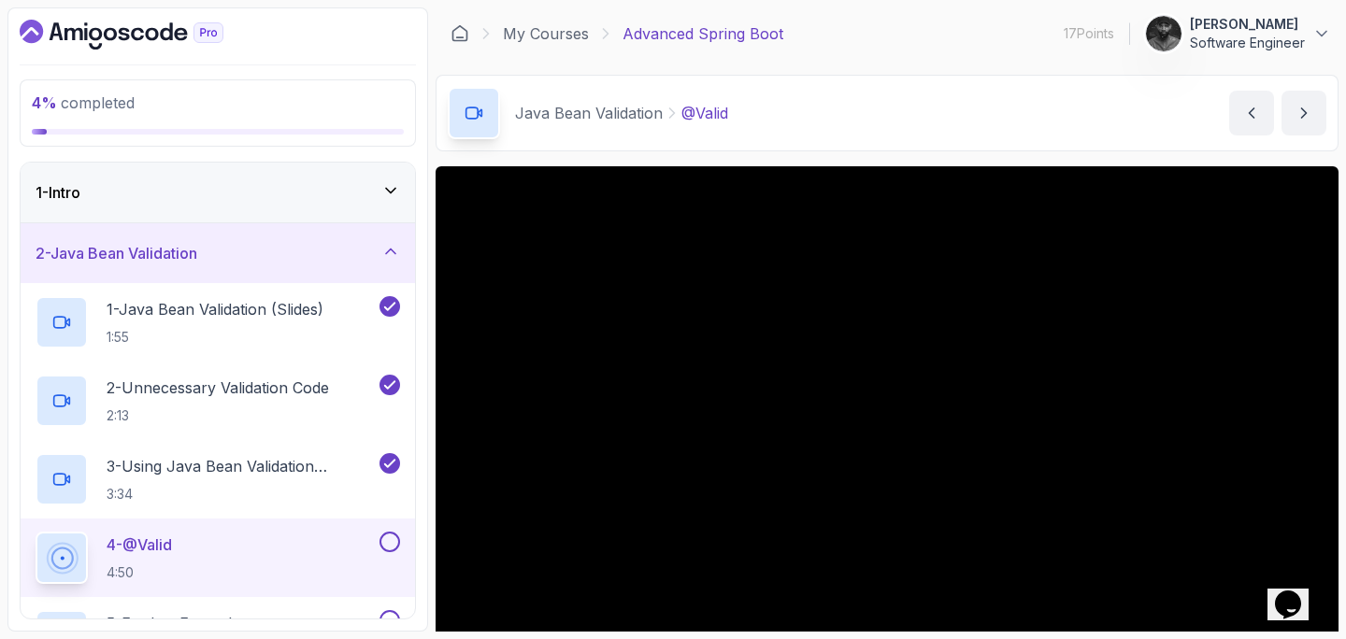
click at [100, 32] on icon "Dashboard" at bounding box center [95, 34] width 13 height 13
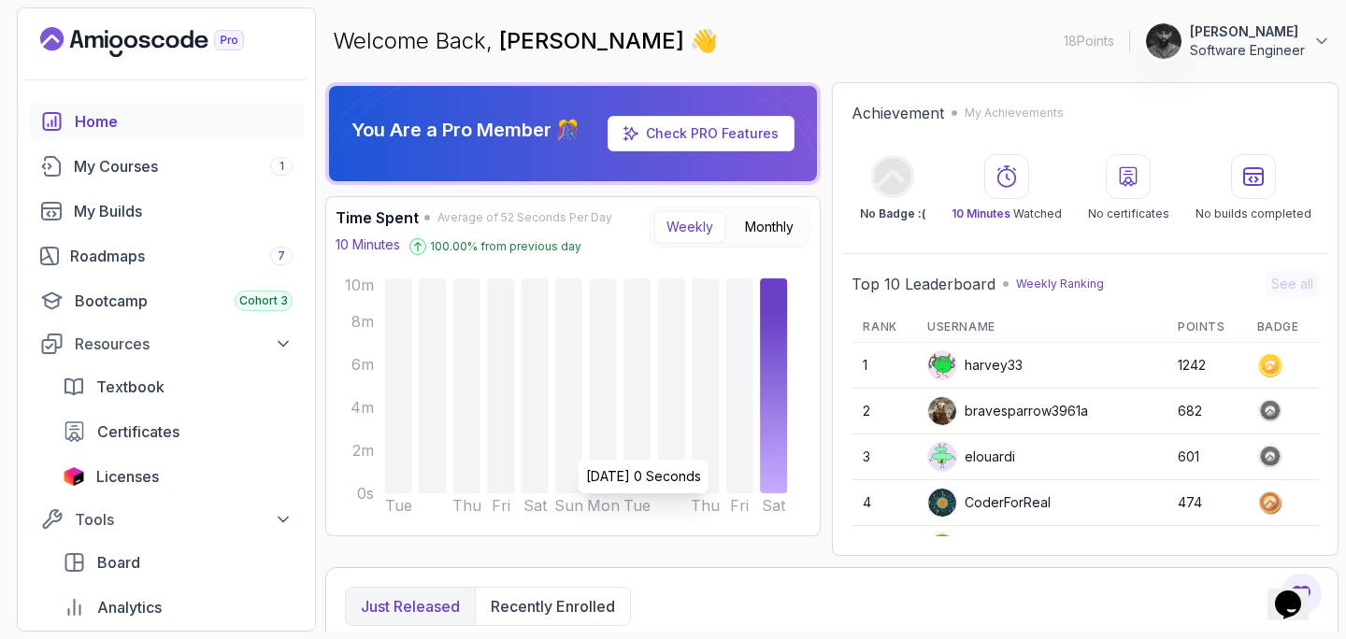
scroll to position [15, 0]
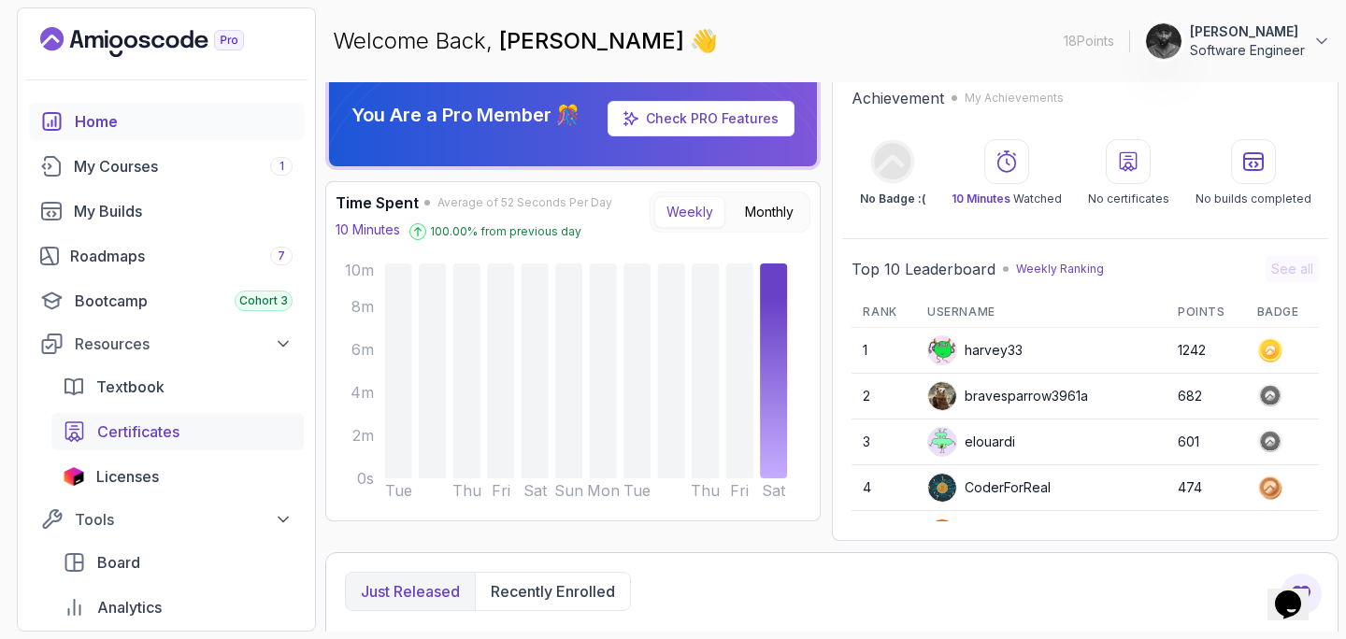
click at [130, 422] on span "Certificates" at bounding box center [138, 432] width 82 height 22
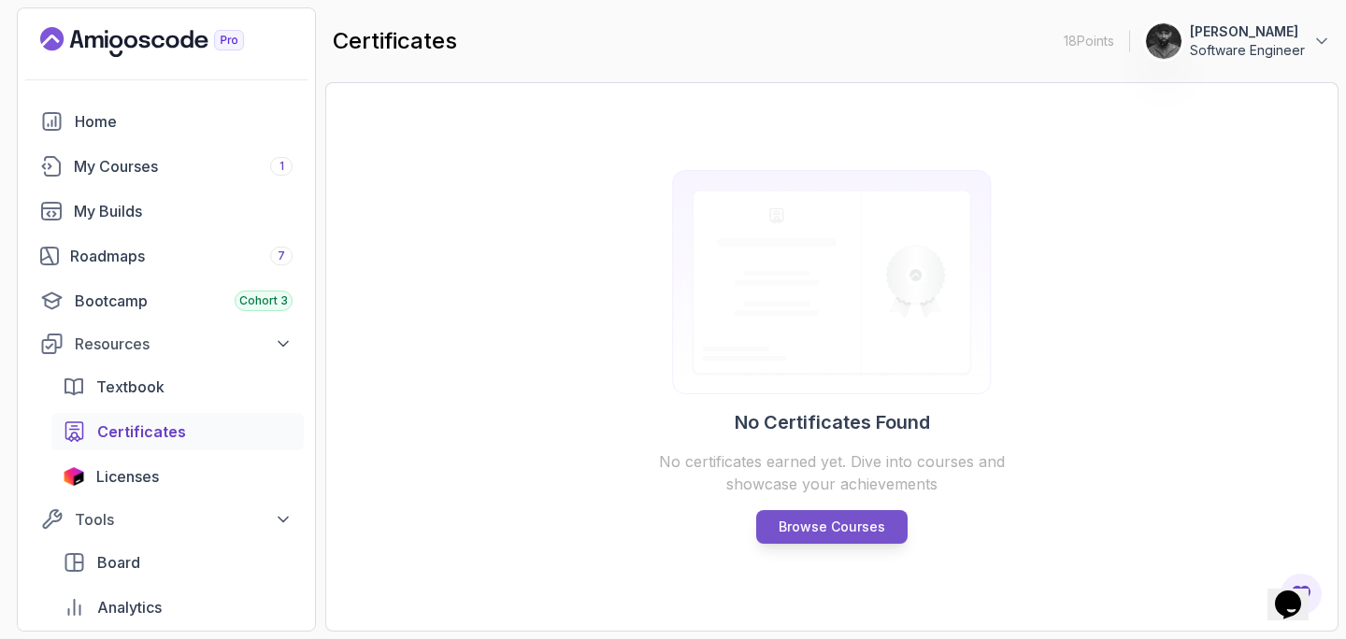
click at [801, 536] on p "Browse Courses" at bounding box center [832, 527] width 107 height 19
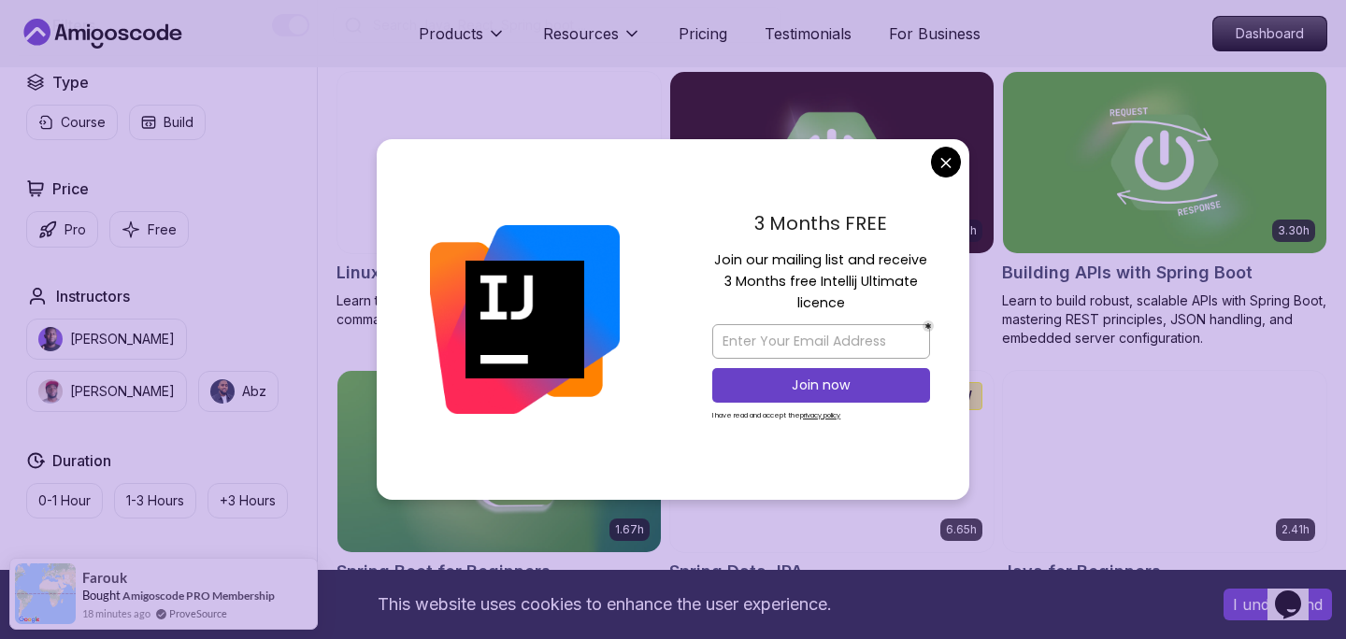
scroll to position [488, 0]
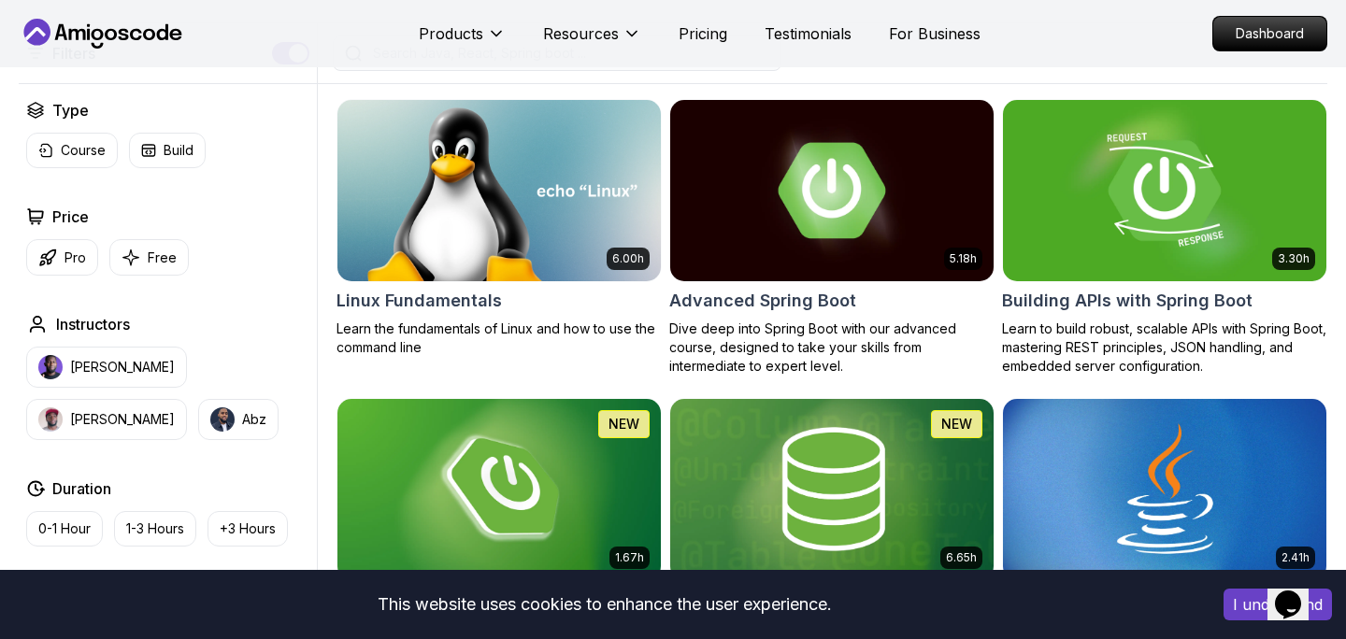
click at [1154, 198] on img at bounding box center [1164, 190] width 339 height 190
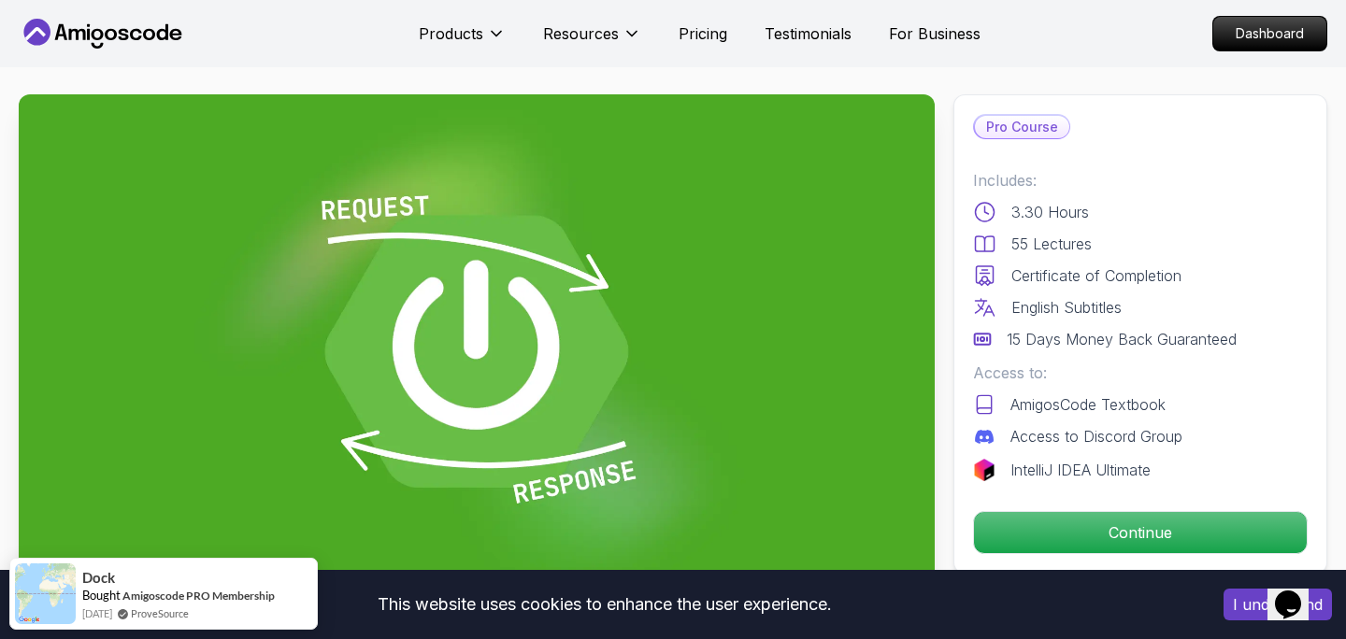
scroll to position [118, 0]
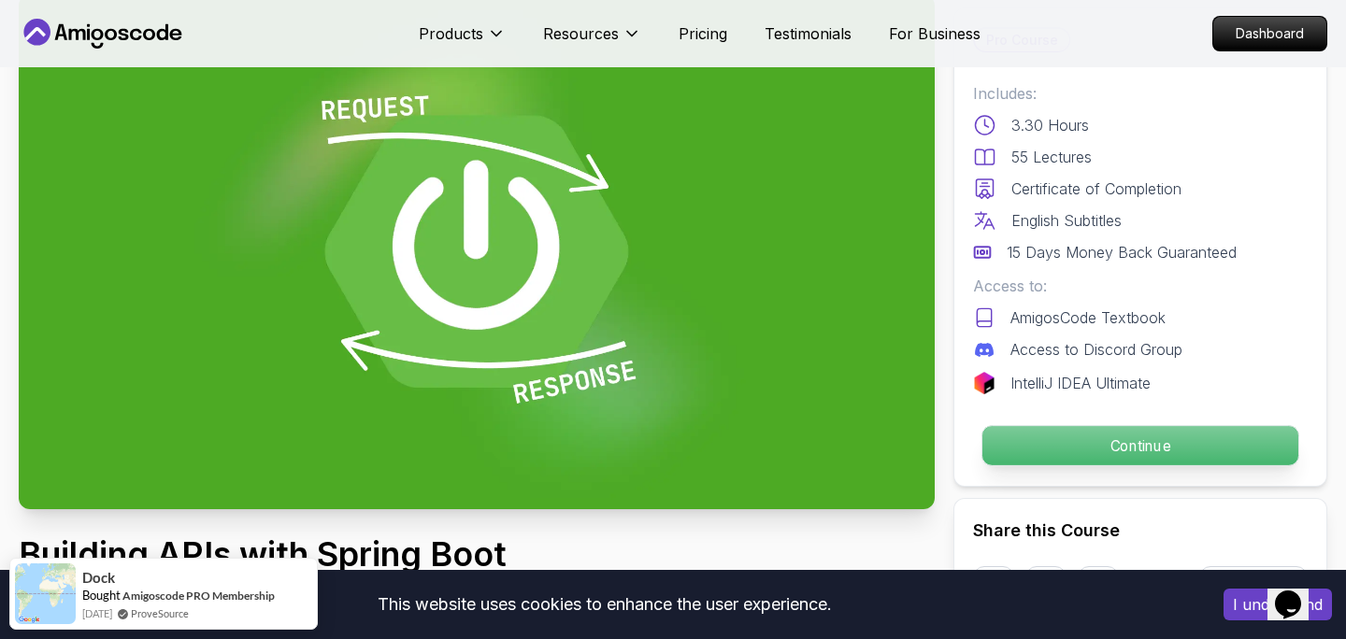
click at [1140, 449] on p "Continue" at bounding box center [1140, 445] width 316 height 39
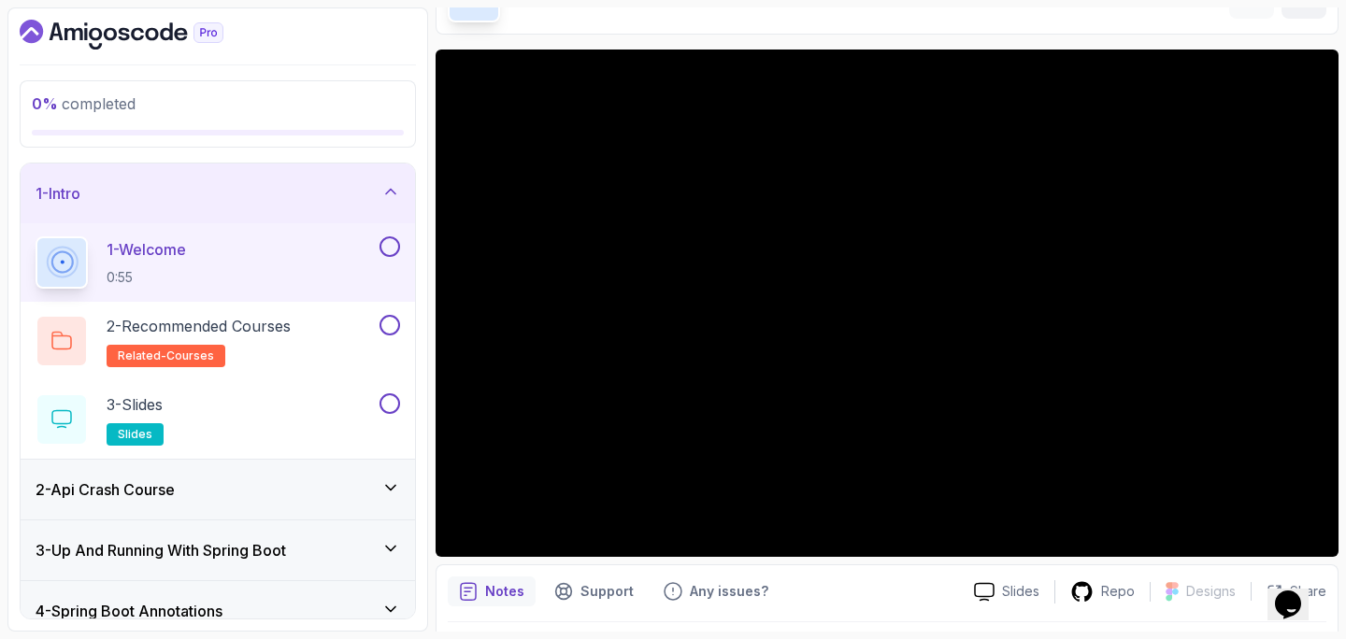
scroll to position [152, 0]
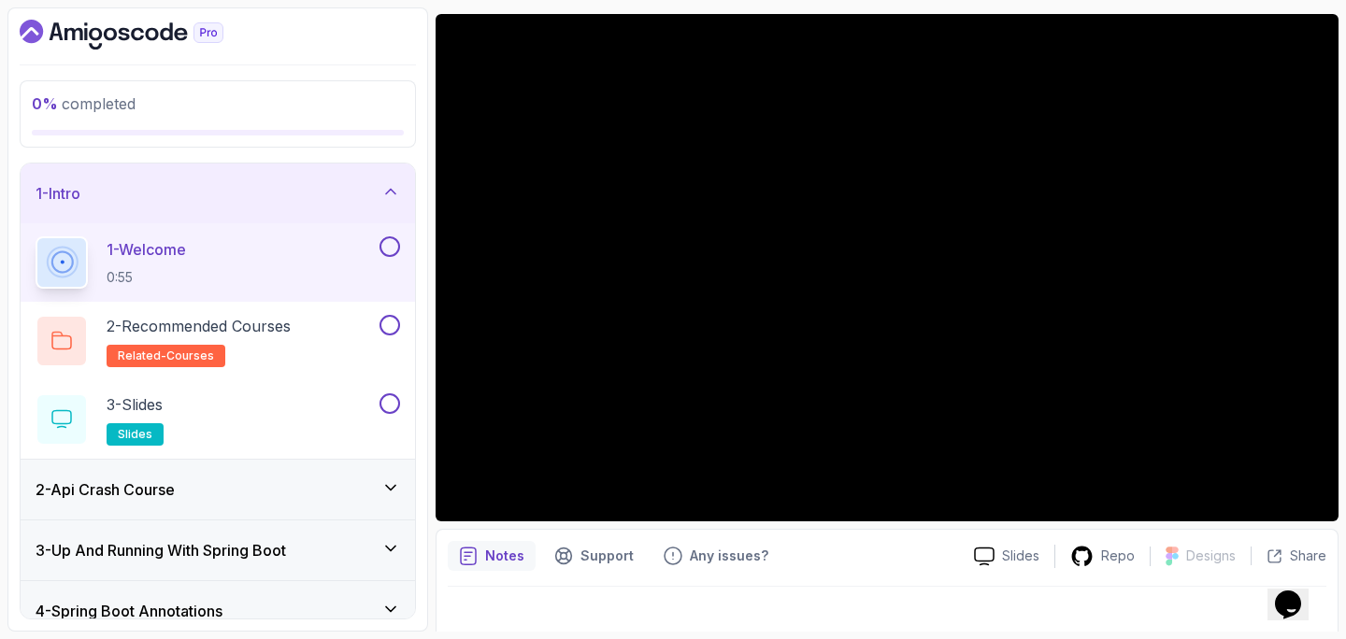
click at [398, 485] on icon at bounding box center [390, 488] width 19 height 19
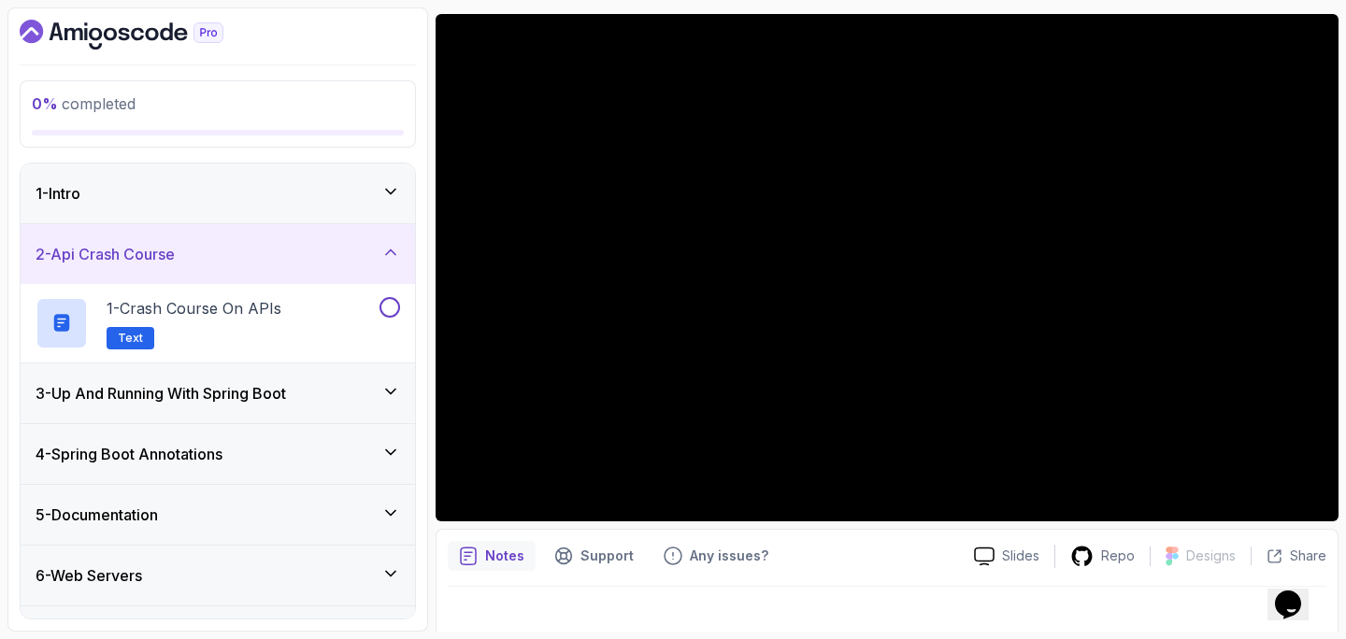
click at [390, 247] on icon at bounding box center [390, 252] width 19 height 19
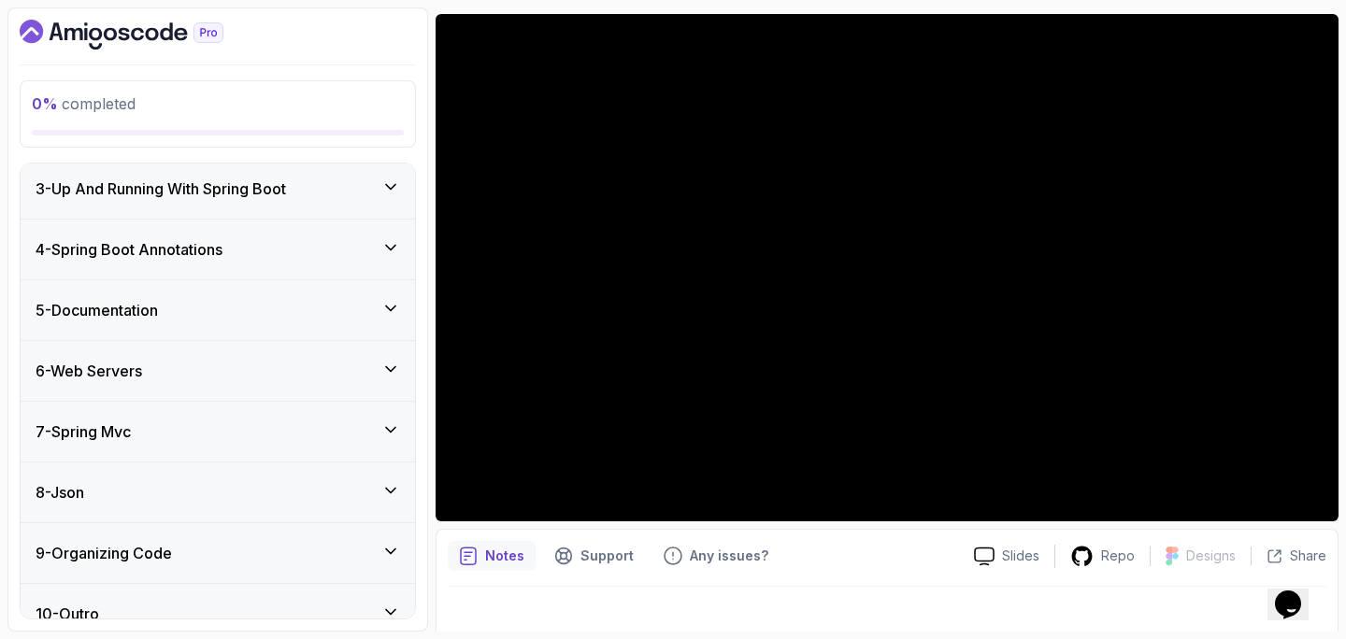
scroll to position [151, 0]
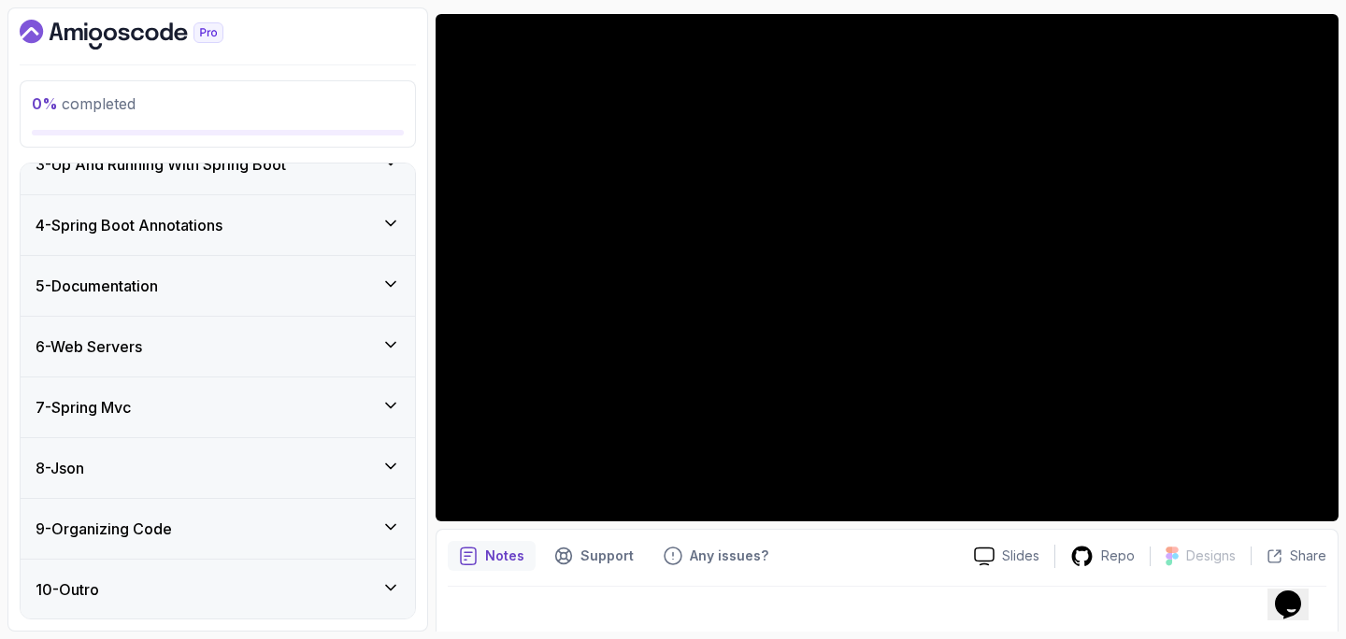
click at [387, 280] on icon at bounding box center [390, 284] width 19 height 19
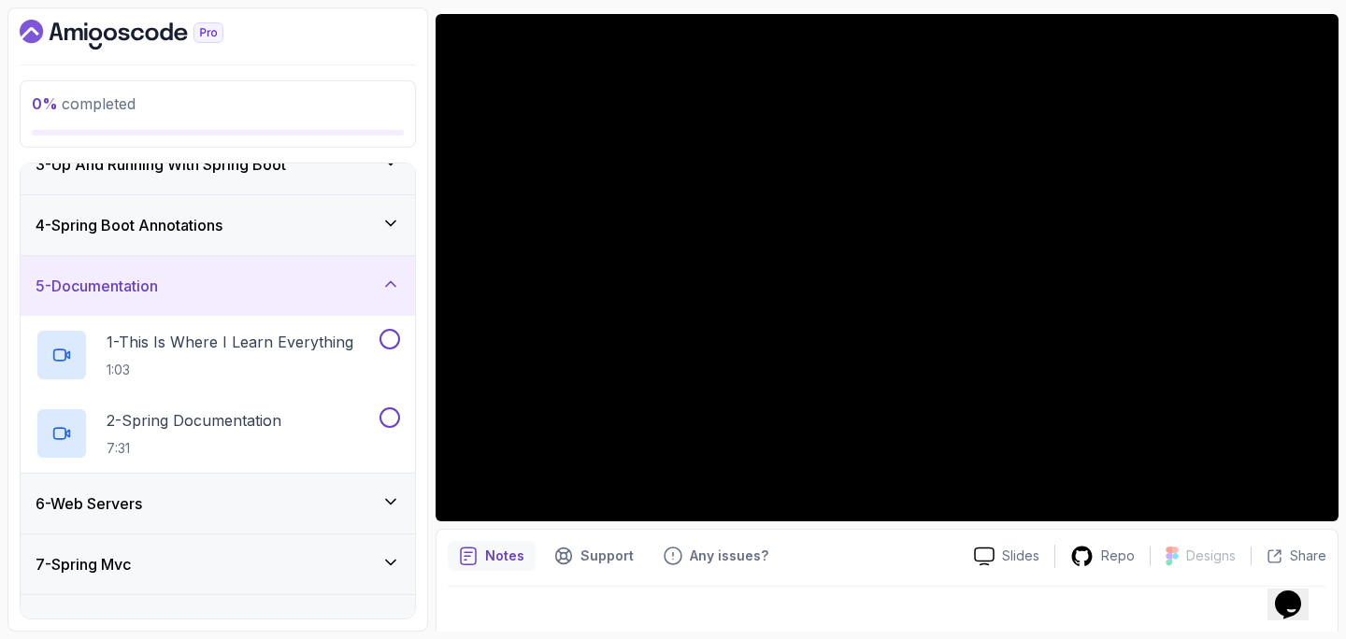
click at [389, 279] on icon at bounding box center [390, 284] width 19 height 19
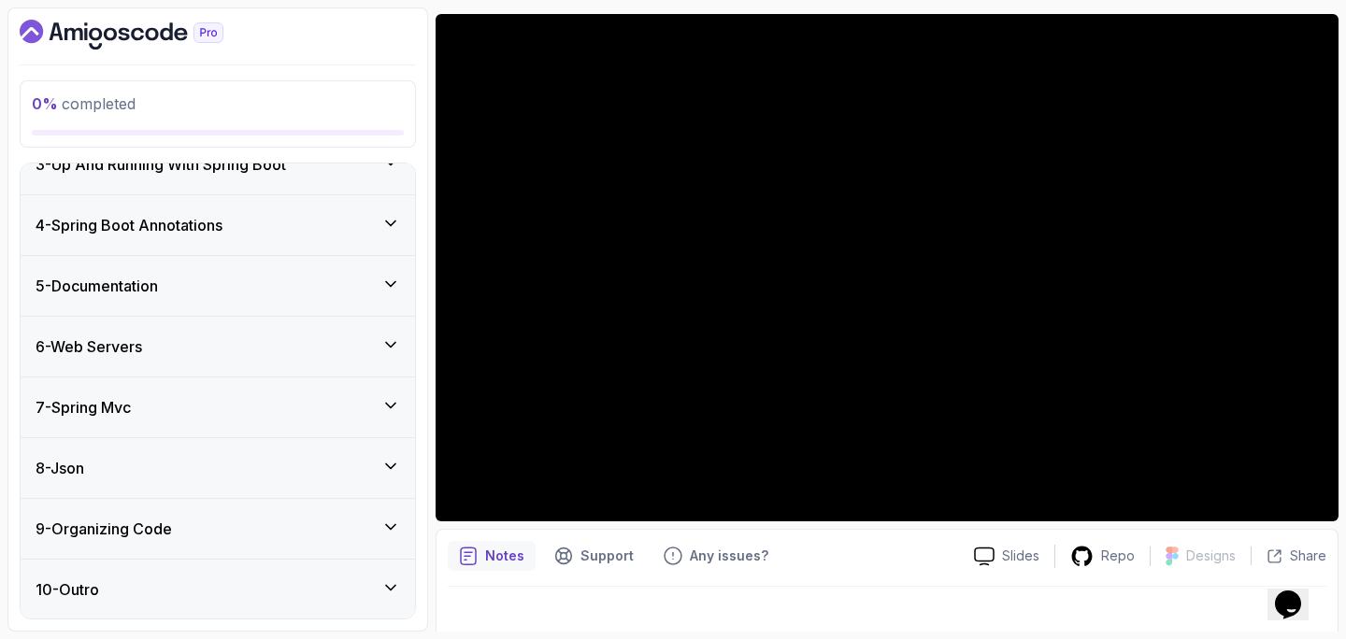
click at [388, 401] on icon at bounding box center [390, 405] width 19 height 19
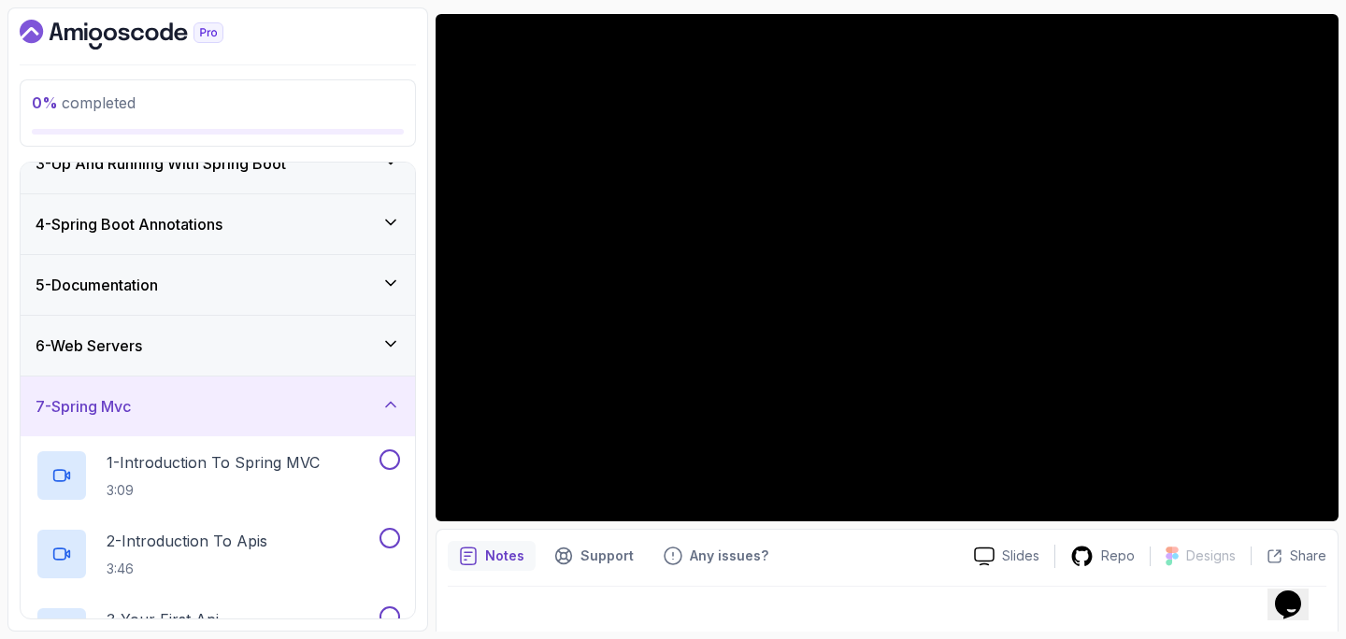
click at [388, 401] on icon at bounding box center [390, 404] width 19 height 19
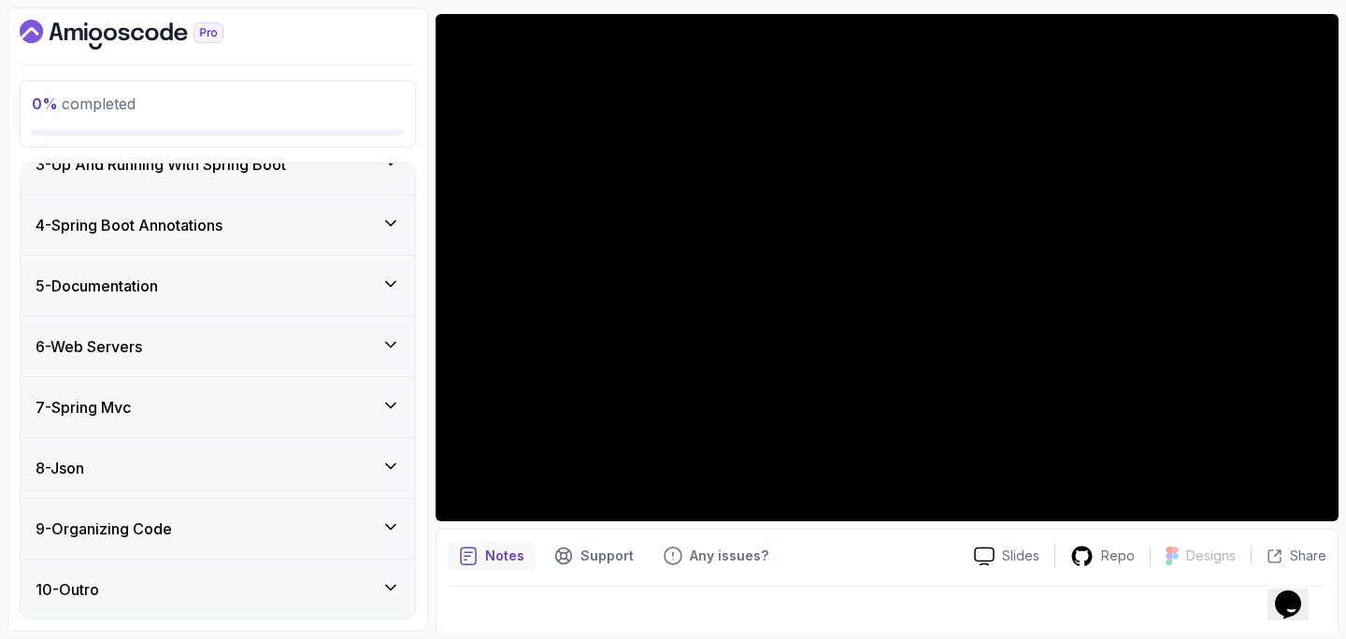
click at [388, 532] on icon at bounding box center [390, 527] width 19 height 19
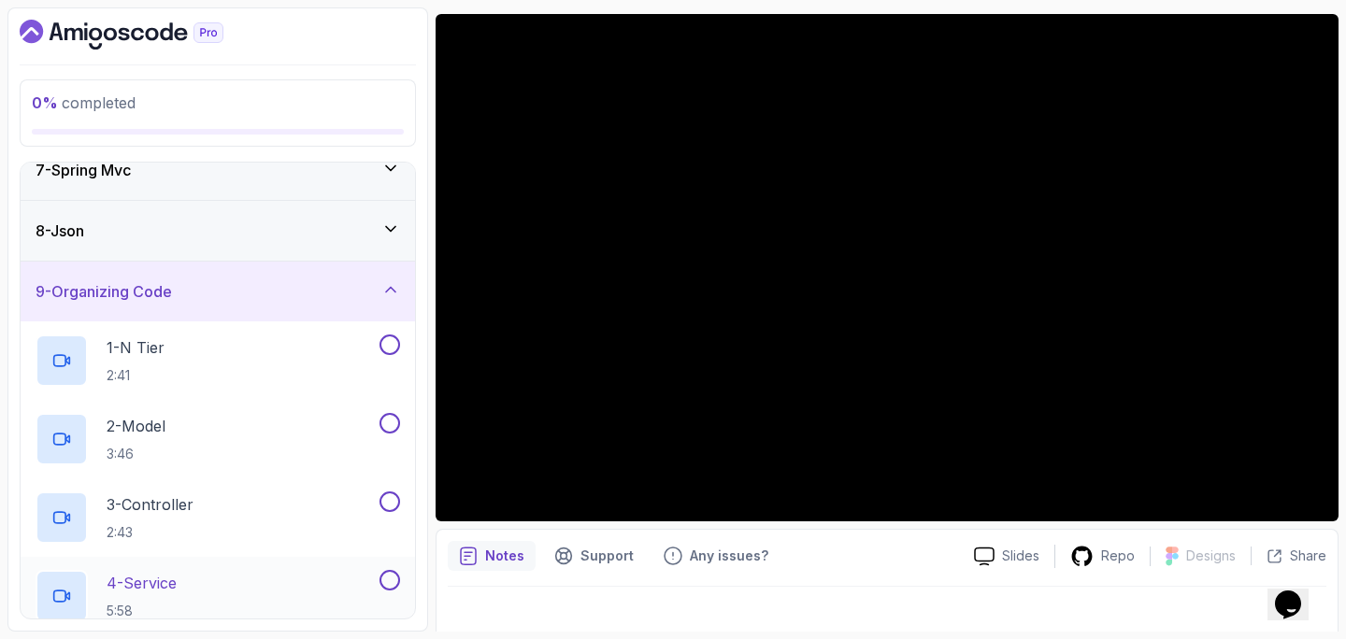
scroll to position [219, 0]
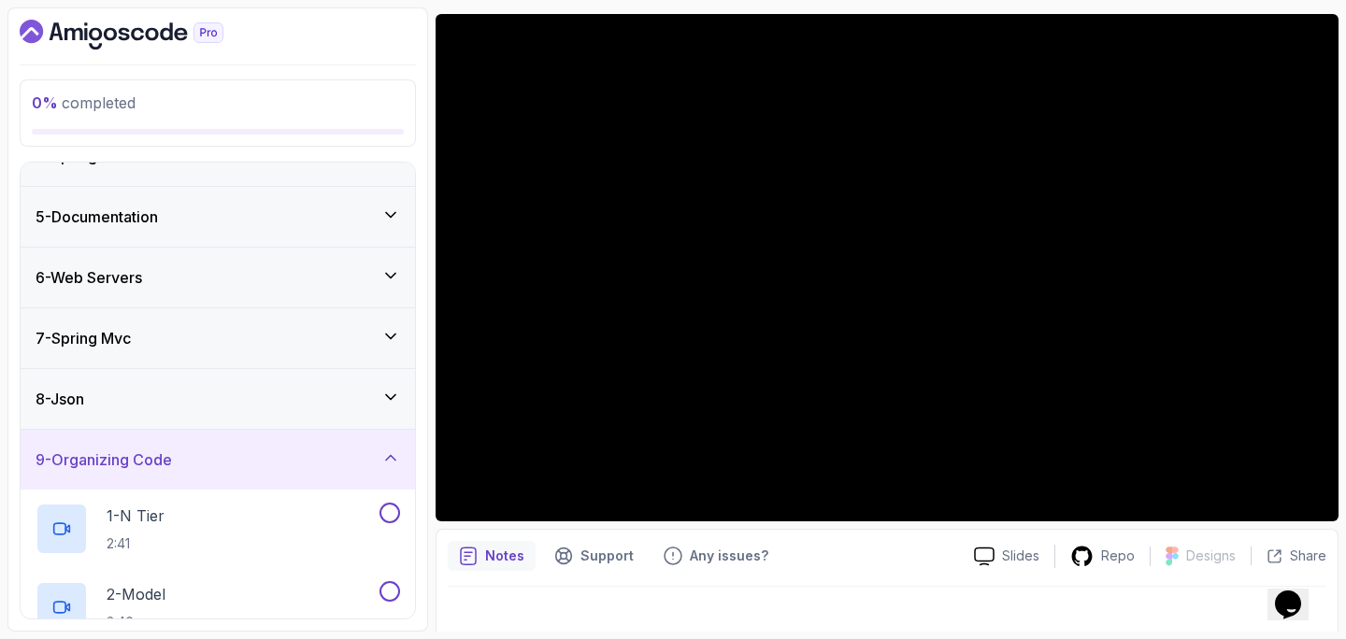
click at [390, 456] on icon at bounding box center [390, 458] width 9 height 5
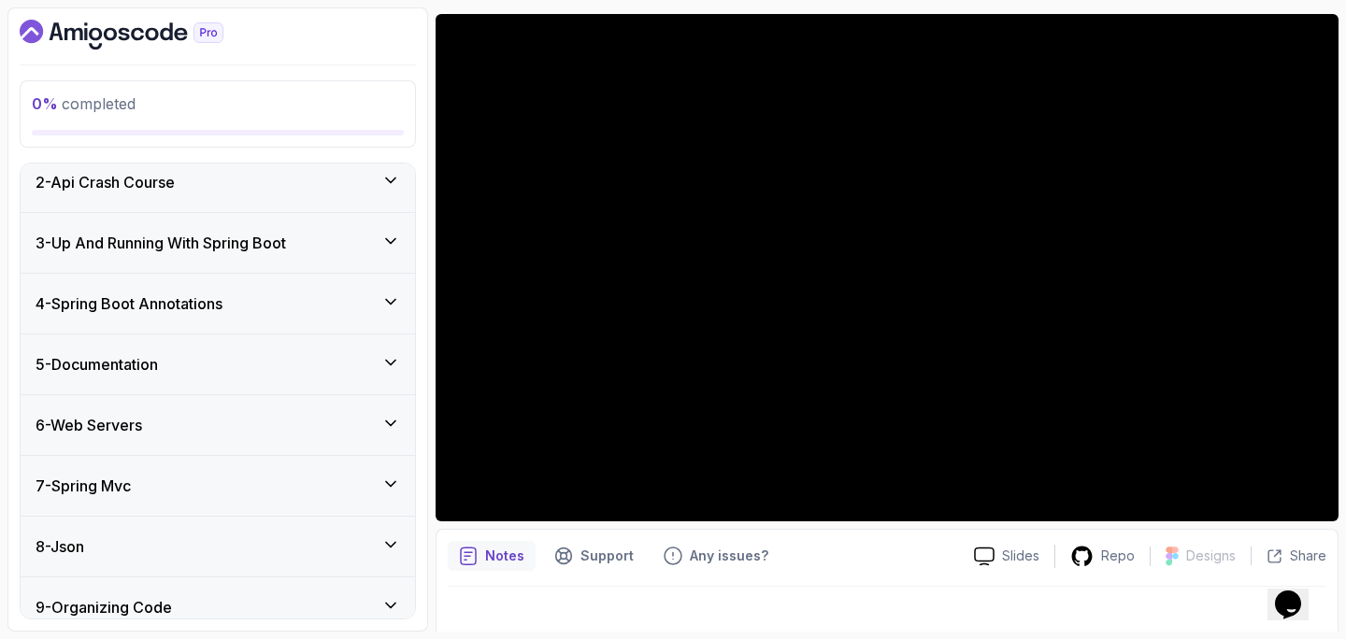
scroll to position [70, 0]
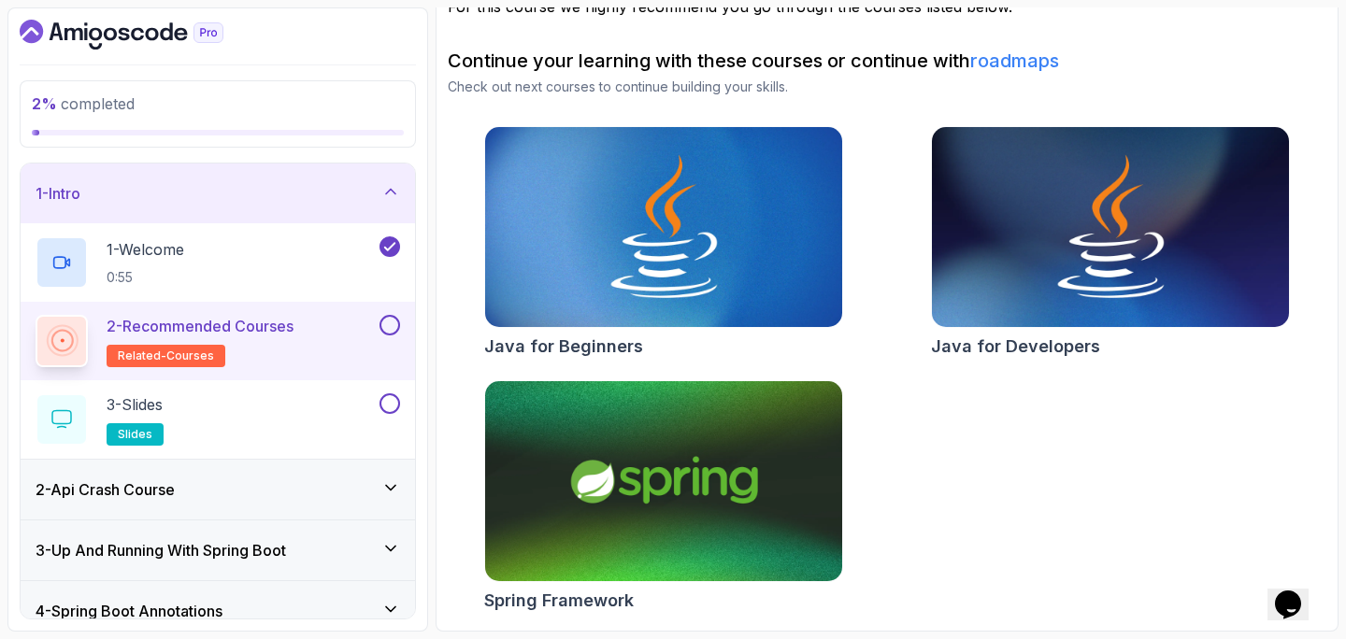
click at [131, 39] on icon "Dashboard" at bounding box center [122, 35] width 204 height 30
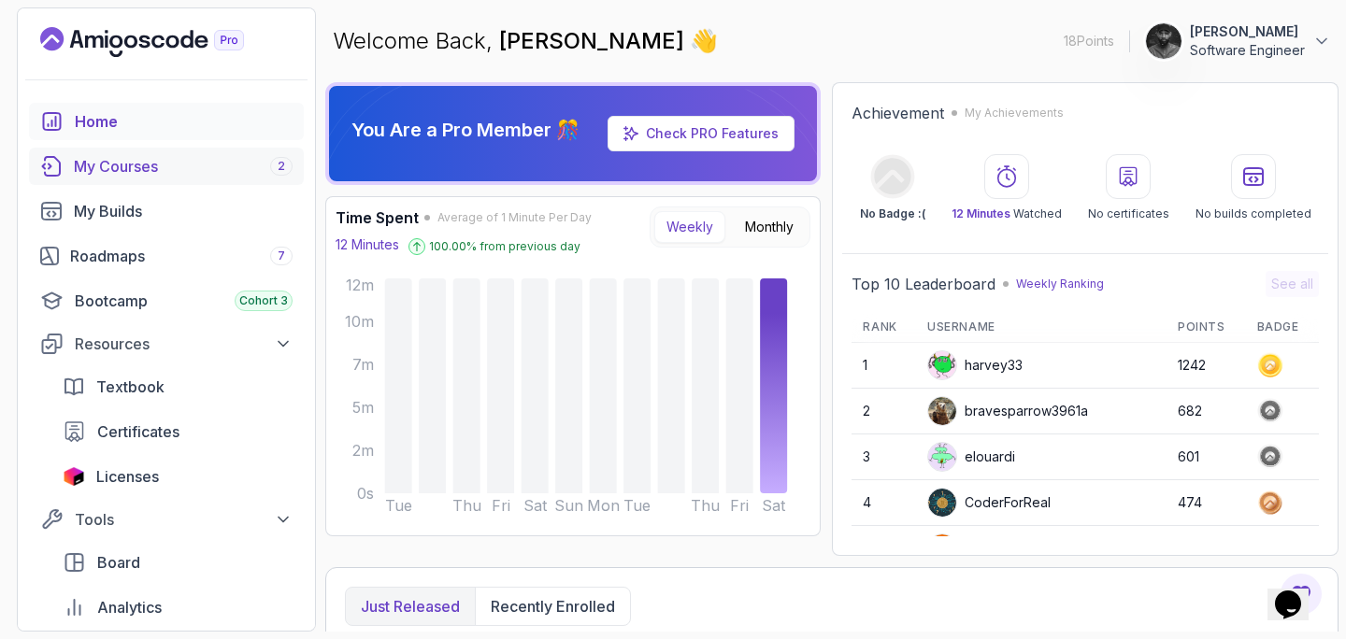
click at [112, 166] on div "My Courses 2" at bounding box center [183, 166] width 219 height 22
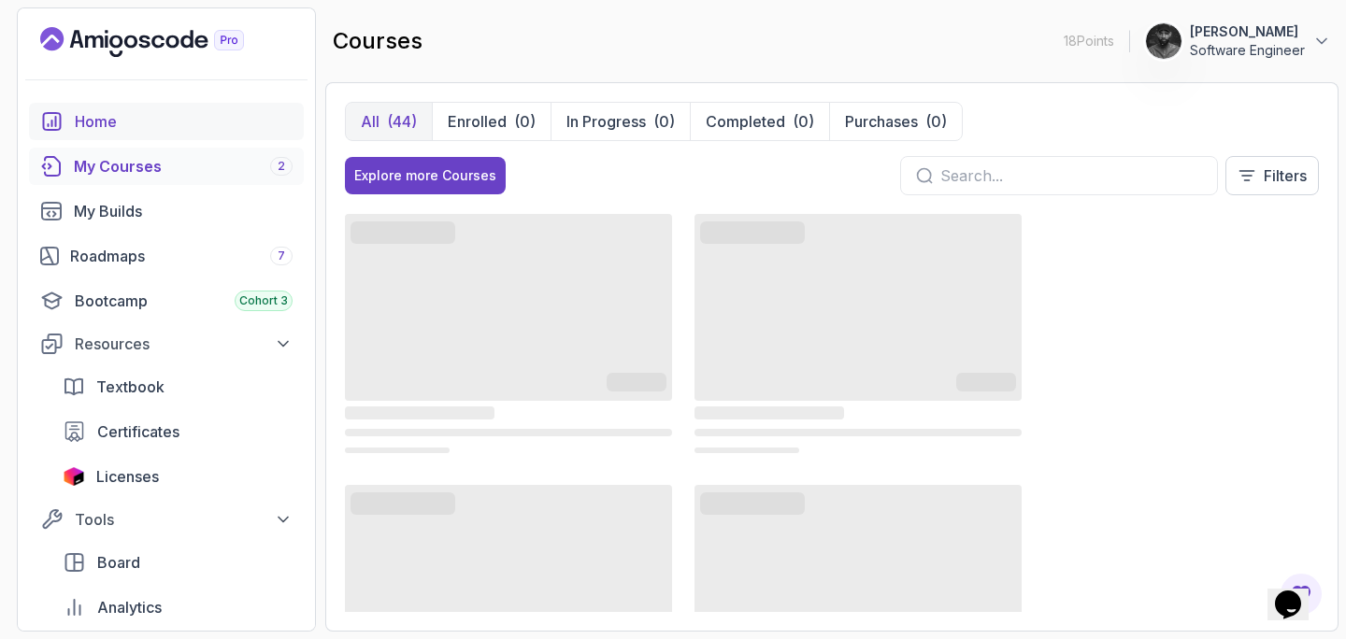
click at [100, 125] on div "Home" at bounding box center [184, 121] width 218 height 22
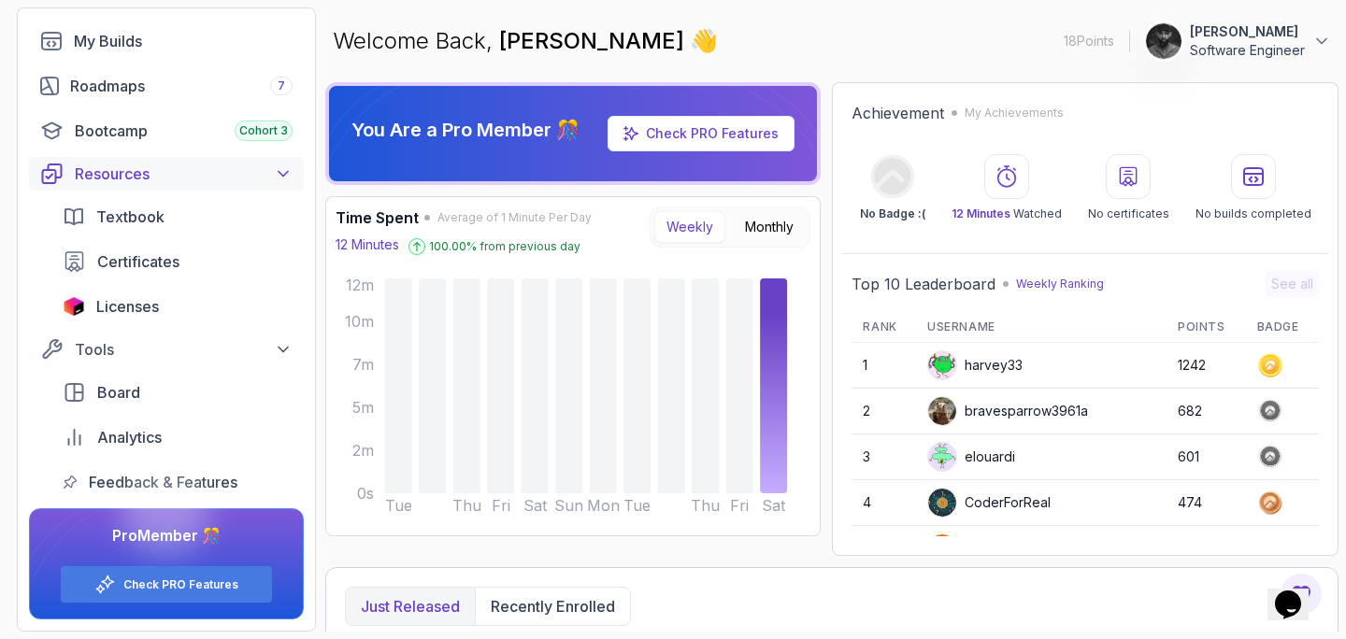
scroll to position [169, 0]
click at [116, 135] on div "Bootcamp Cohort 3" at bounding box center [184, 132] width 218 height 22
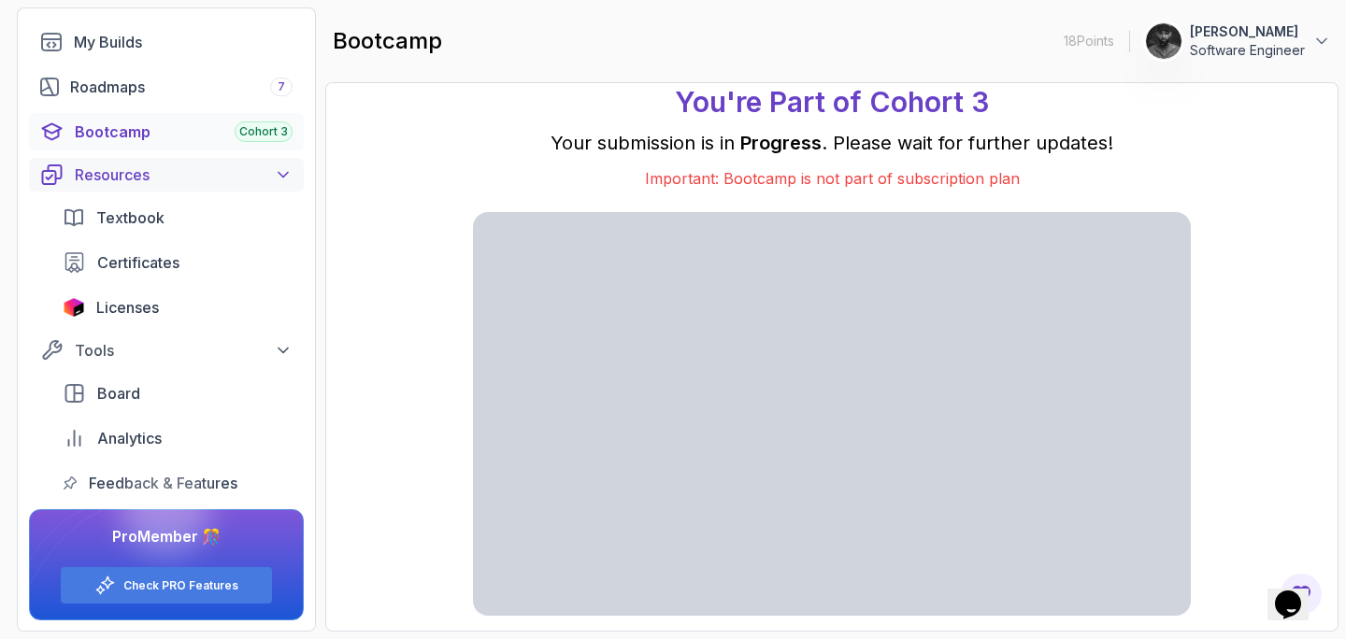
scroll to position [170, 0]
click at [106, 86] on div "Roadmaps 7" at bounding box center [181, 86] width 222 height 22
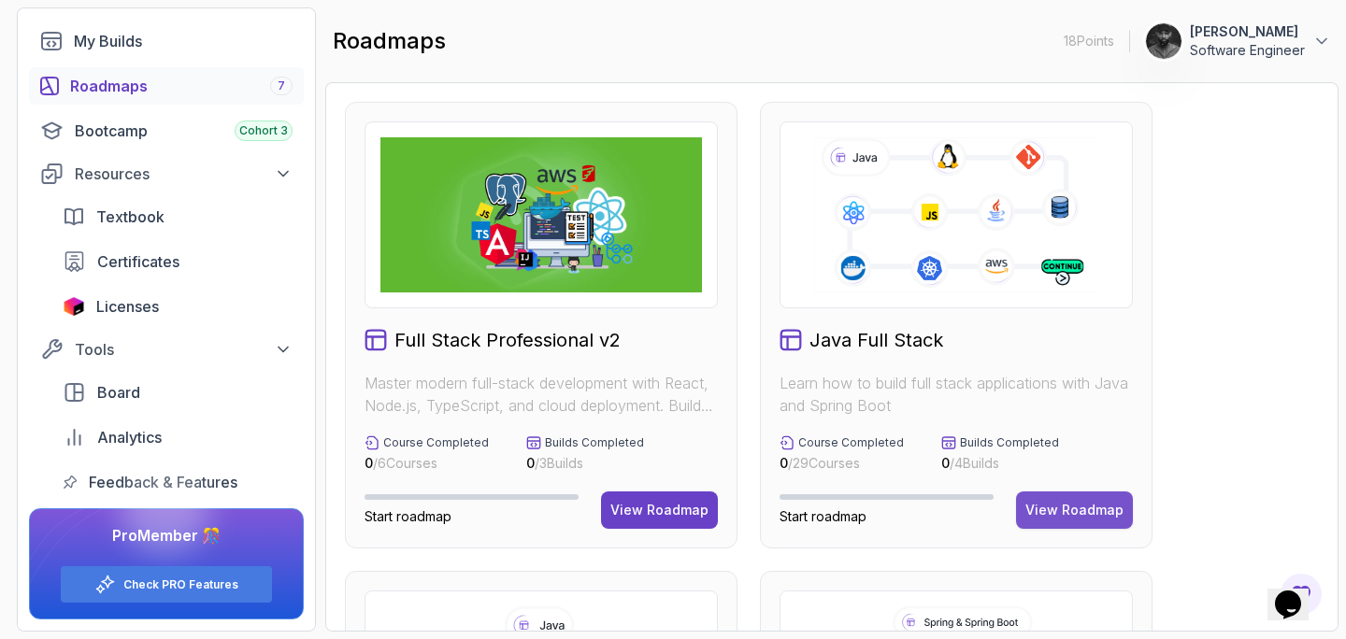
click at [1065, 511] on div "View Roadmap" at bounding box center [1074, 510] width 98 height 19
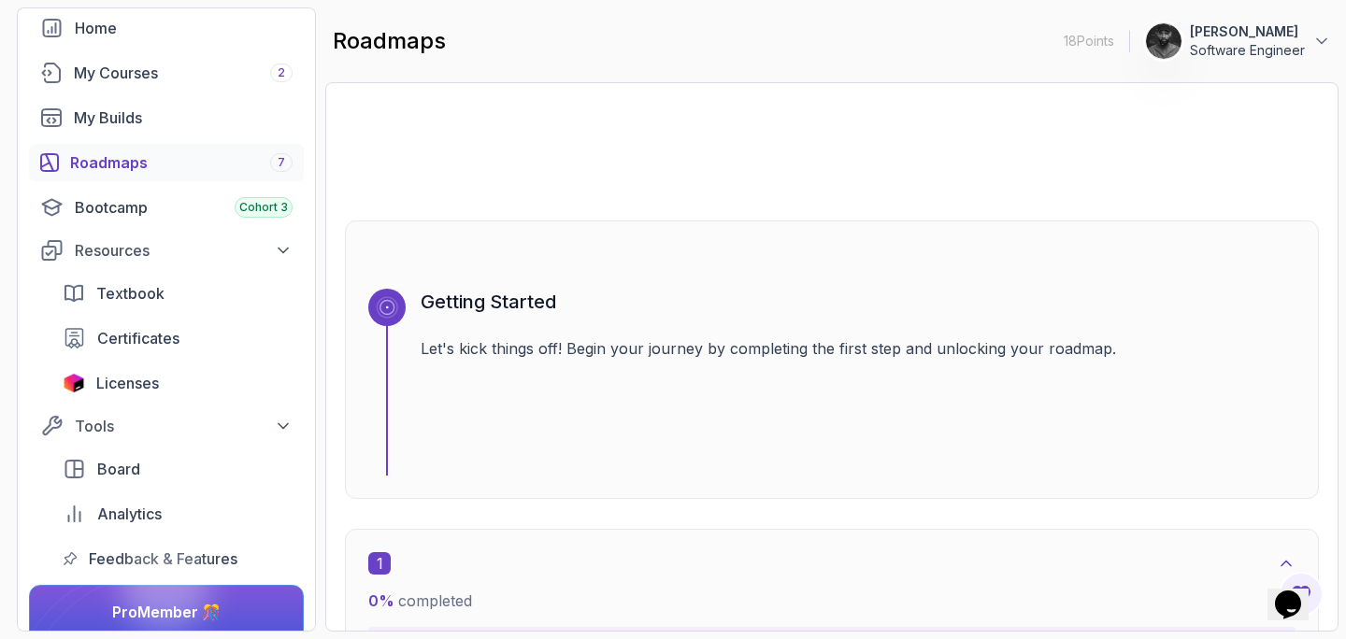
scroll to position [79, 0]
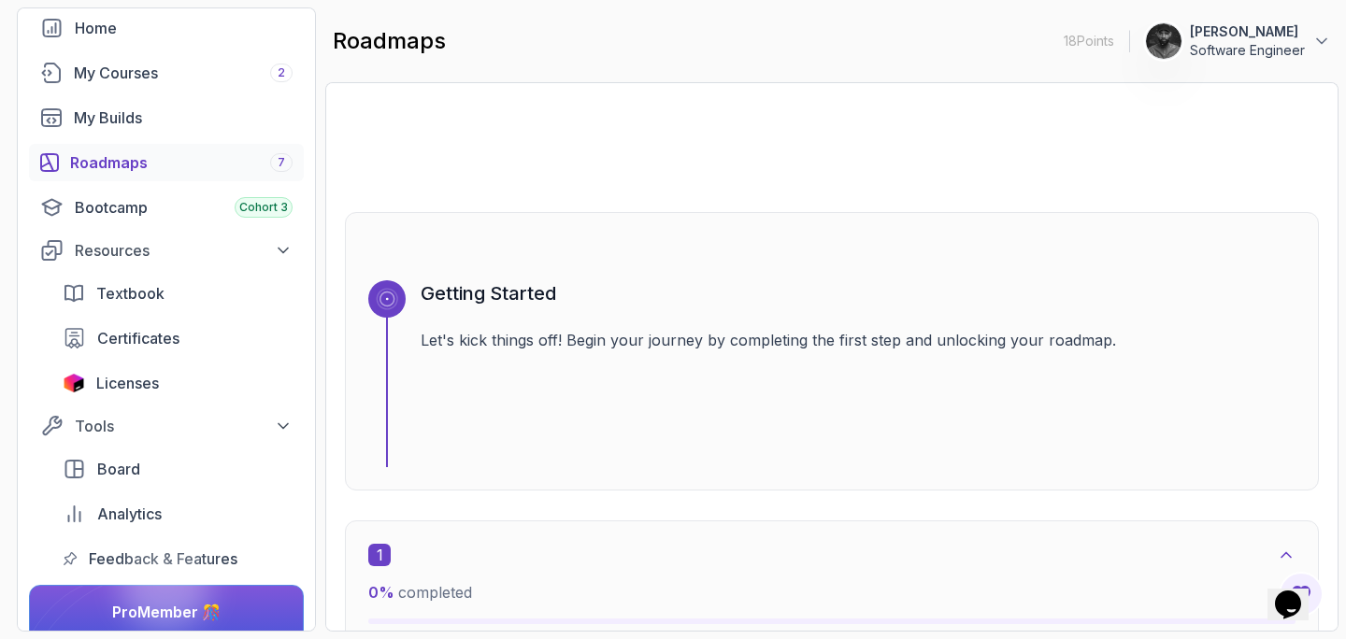
click at [375, 294] on div at bounding box center [386, 298] width 37 height 37
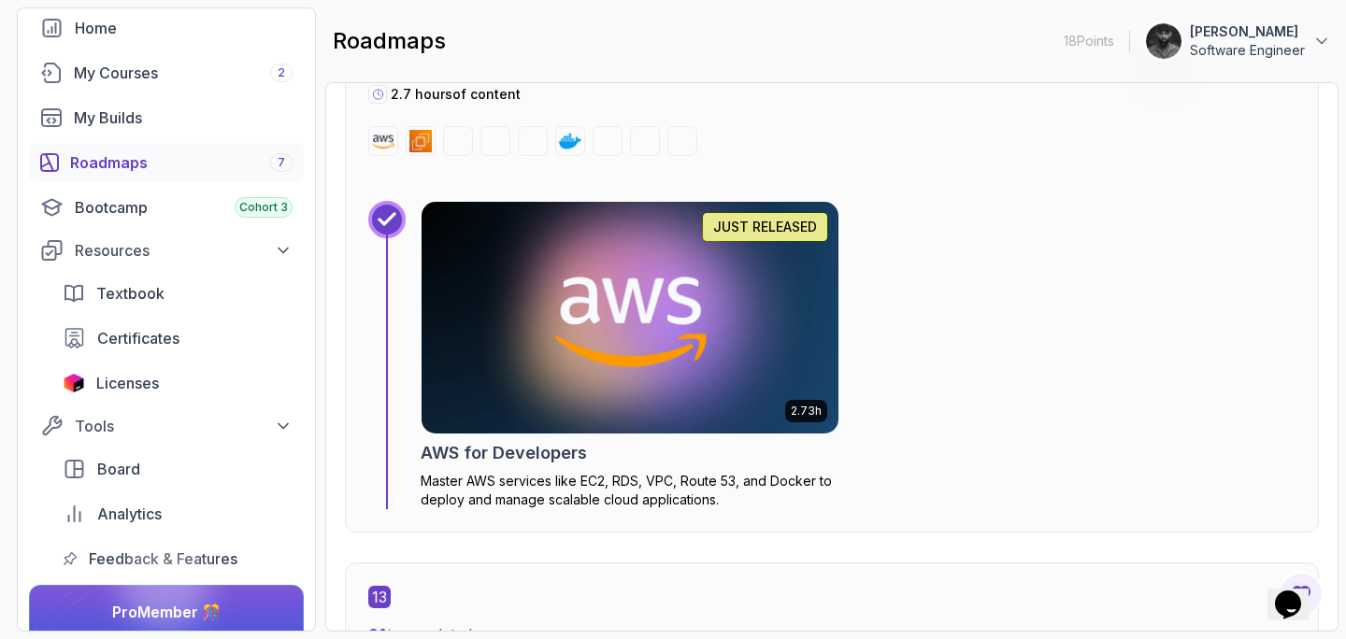
scroll to position [10367, 0]
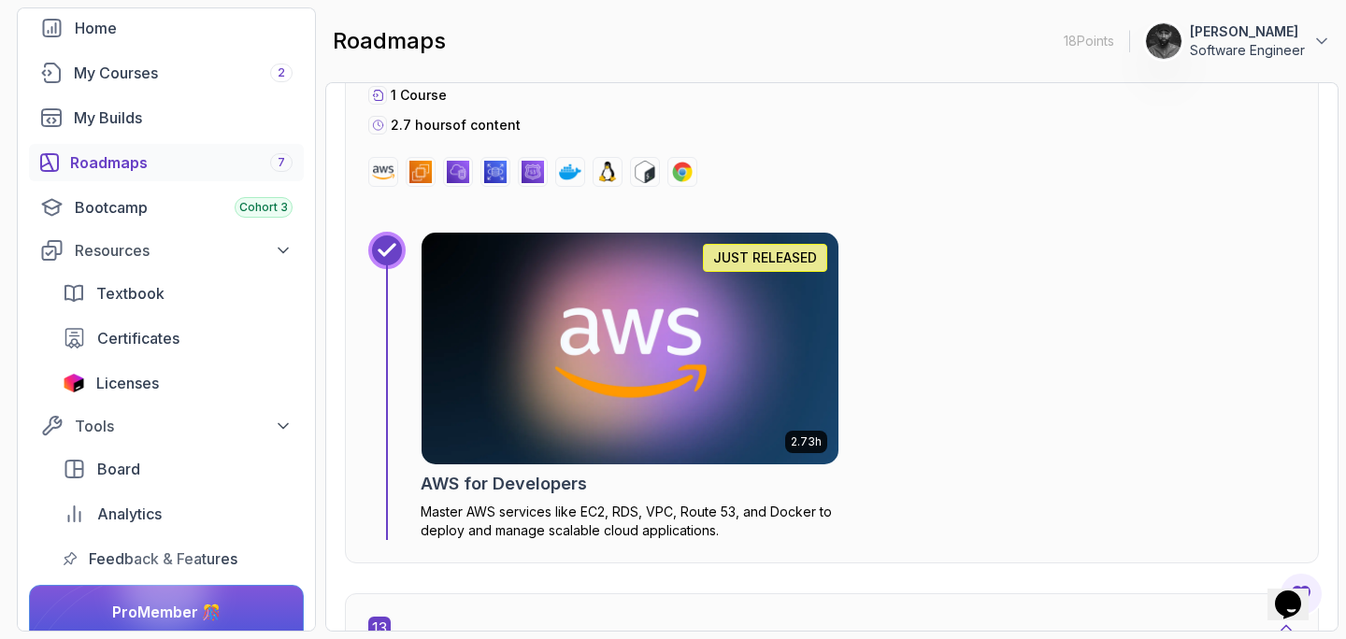
click at [636, 350] on img at bounding box center [629, 348] width 437 height 243
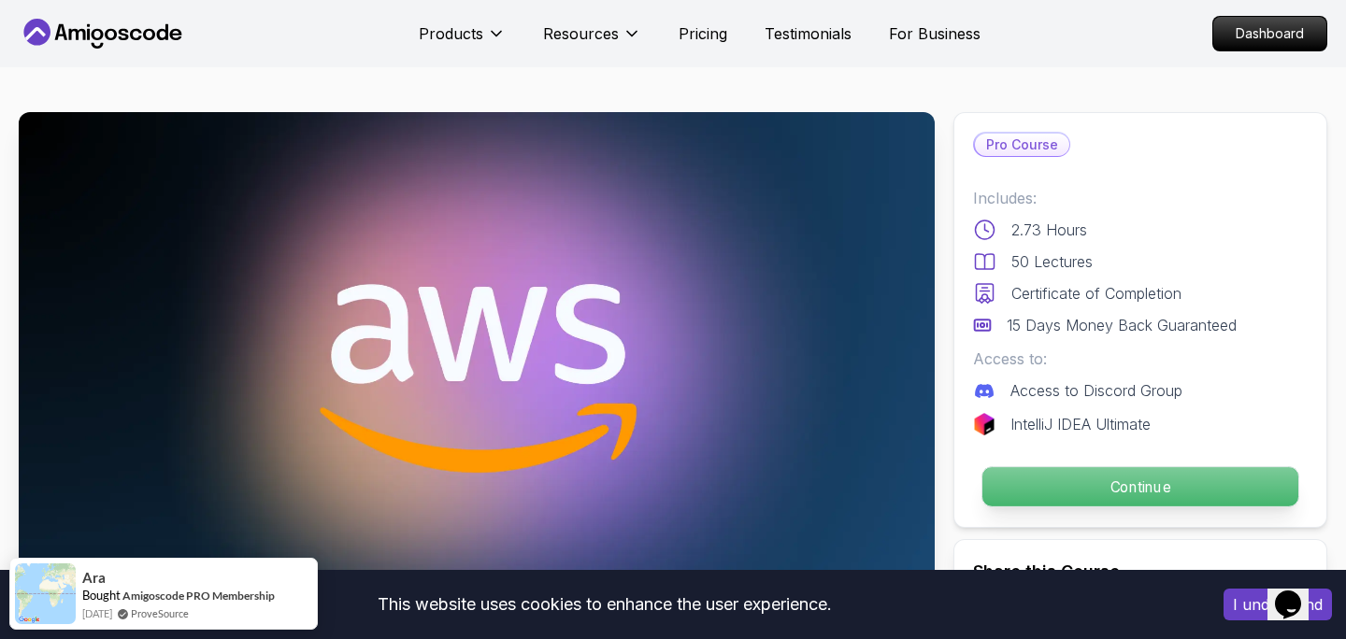
click at [1155, 484] on p "Continue" at bounding box center [1140, 486] width 316 height 39
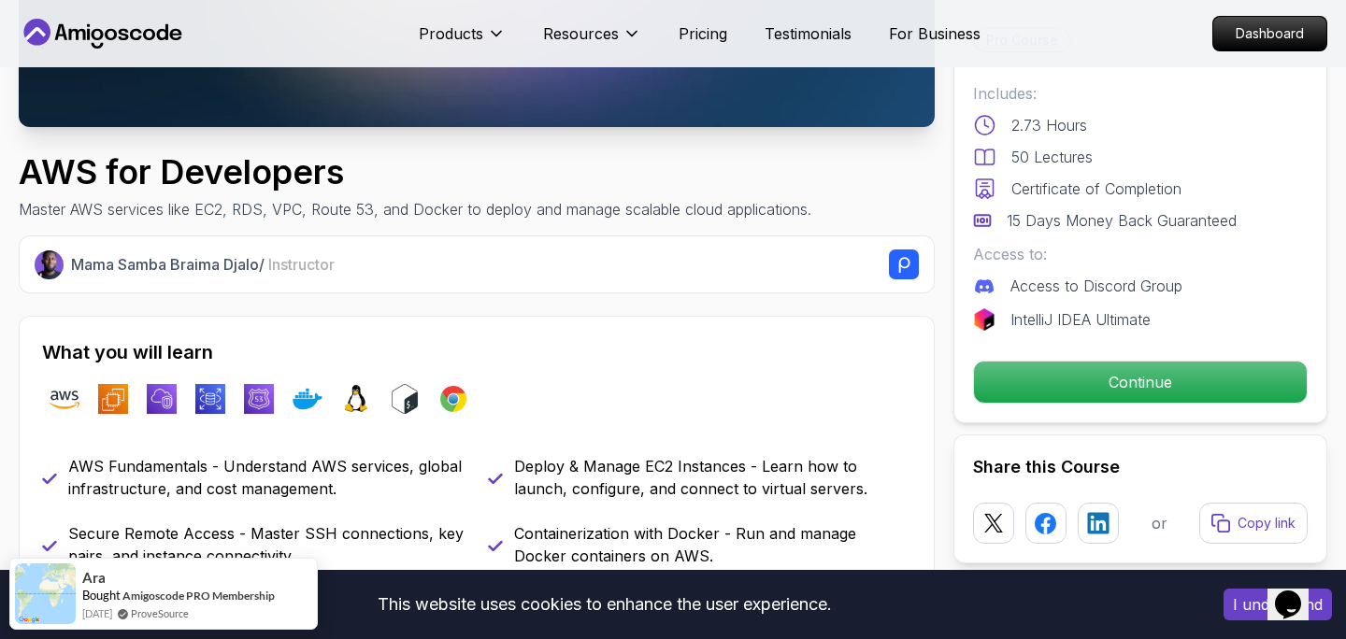
scroll to position [807, 0]
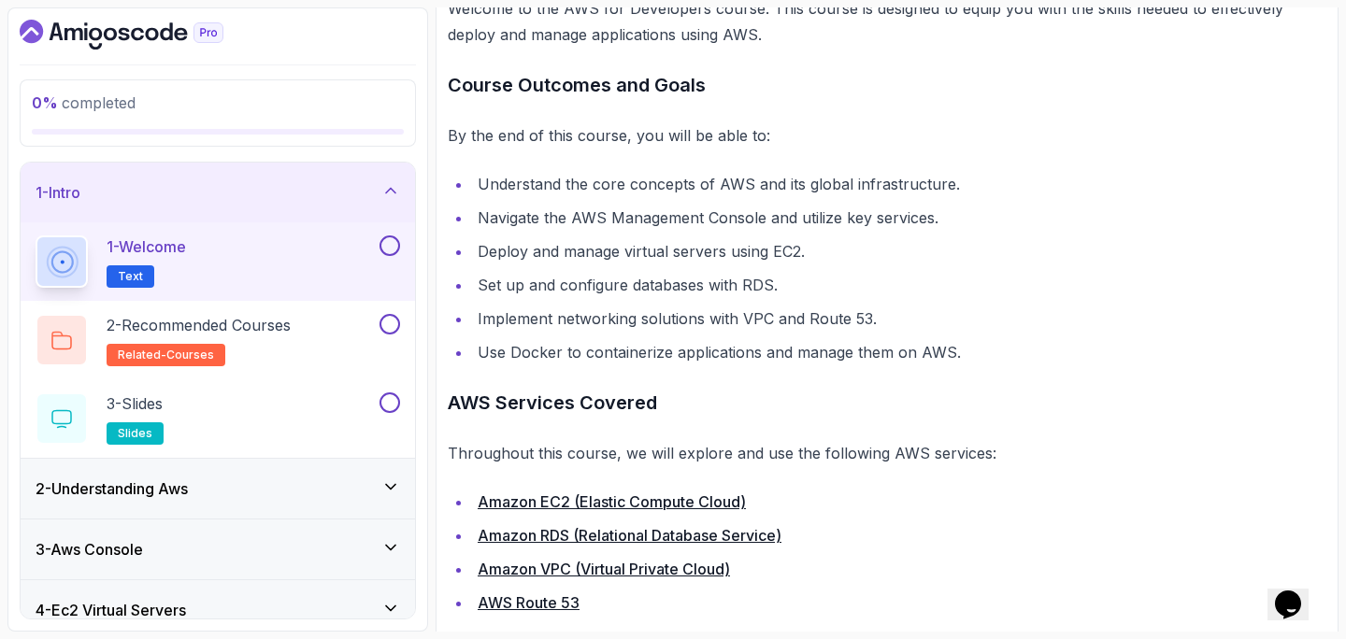
scroll to position [318, 0]
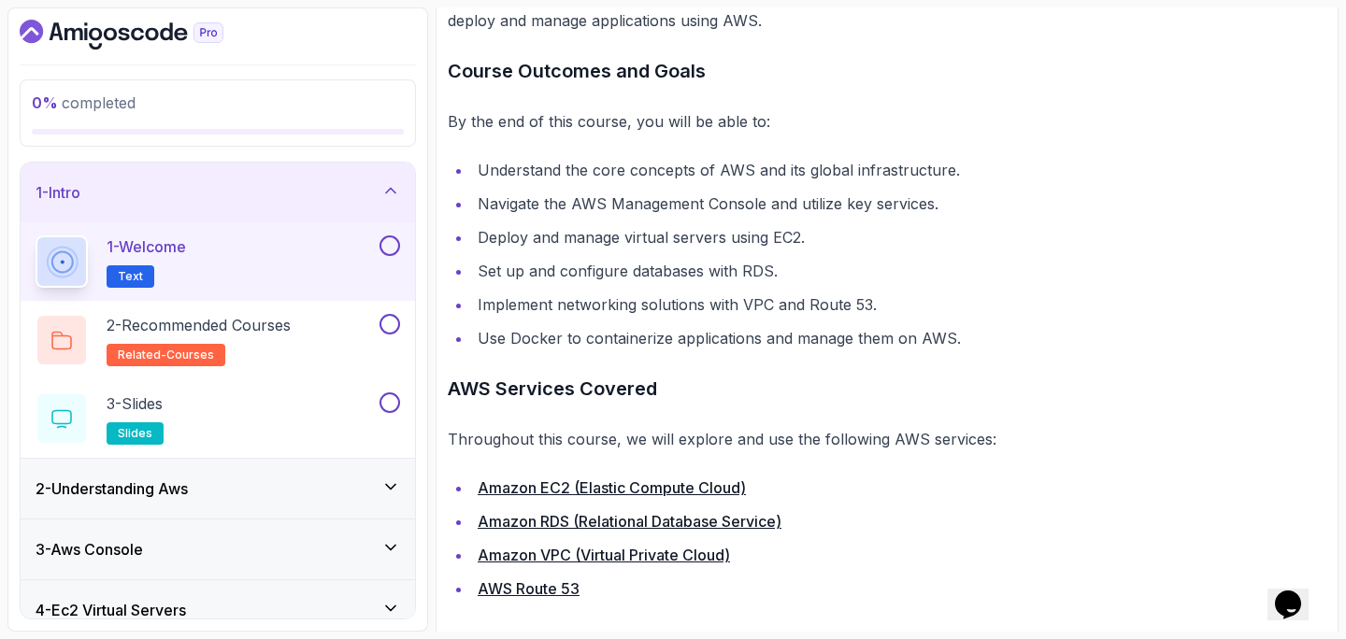
drag, startPoint x: 782, startPoint y: 253, endPoint x: 548, endPoint y: 252, distance: 234.6
click at [549, 252] on ul "Understand the core concepts of AWS and its global infrastructure. Navigate the…" at bounding box center [887, 254] width 879 height 194
click at [550, 276] on li "Set up and configure databases with RDS." at bounding box center [899, 271] width 854 height 26
click at [705, 267] on li "Set up and configure databases with RDS." at bounding box center [899, 271] width 854 height 26
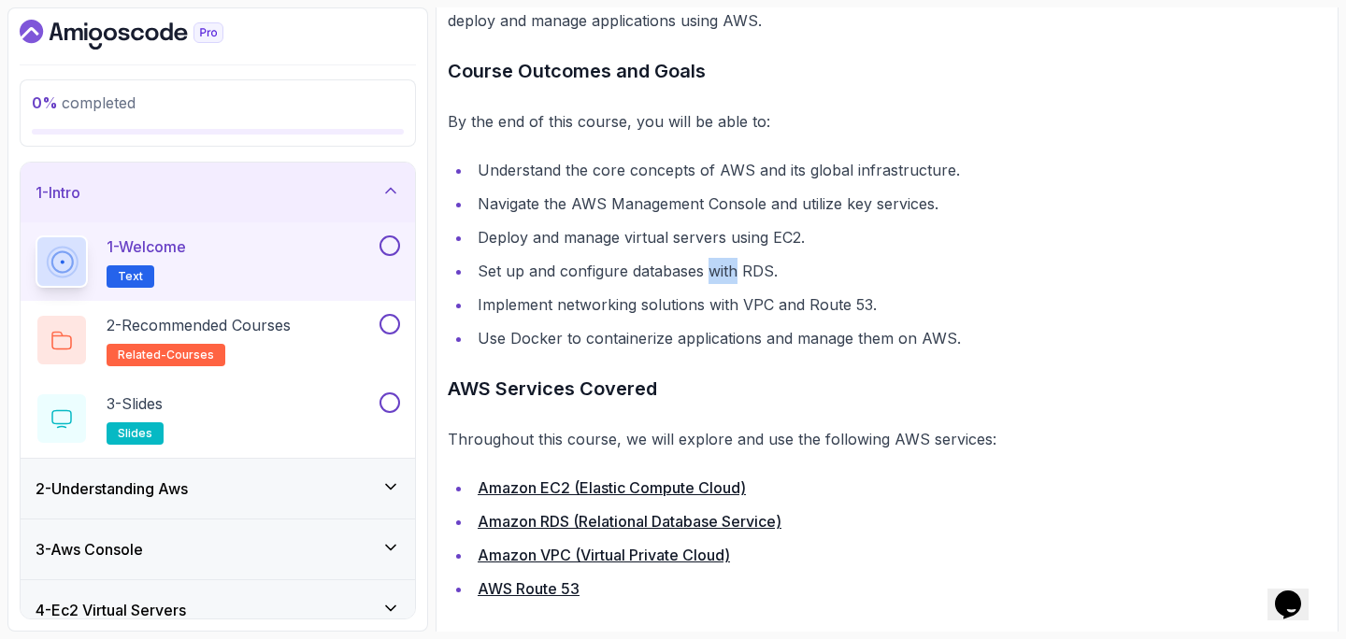
click at [711, 267] on li "Set up and configure databases with RDS." at bounding box center [899, 271] width 854 height 26
click at [732, 290] on ul "Understand the core concepts of AWS and its global infrastructure. Navigate the…" at bounding box center [887, 254] width 879 height 194
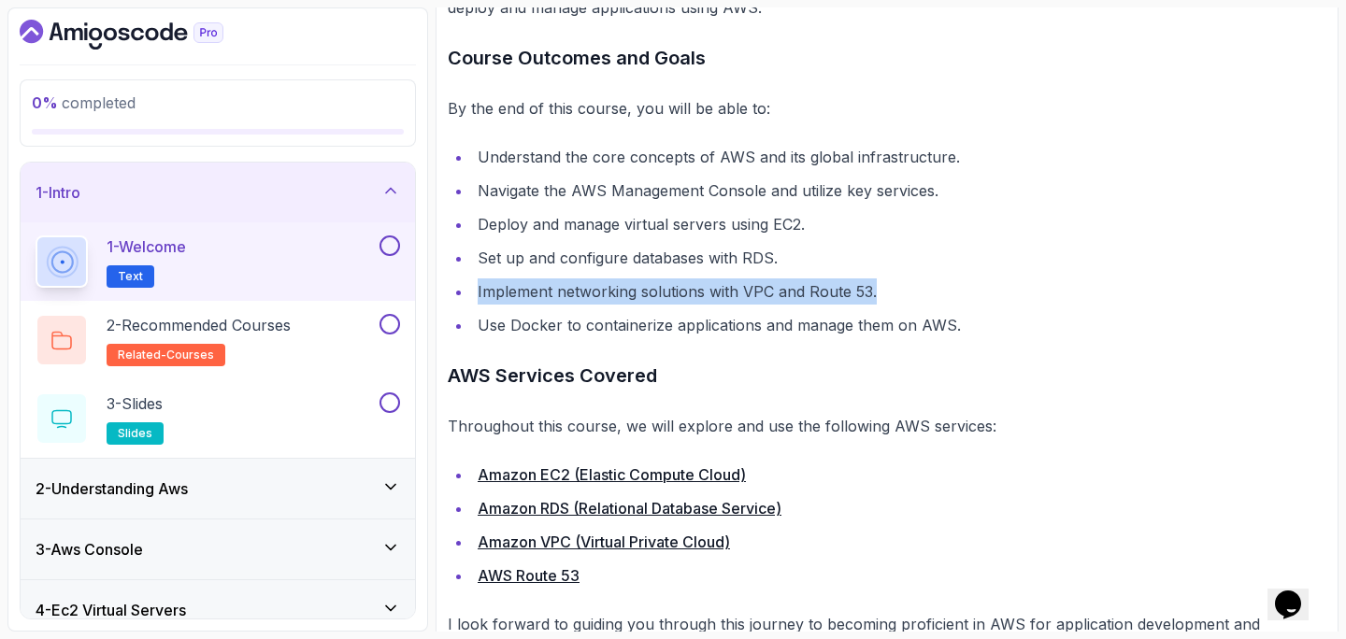
drag, startPoint x: 872, startPoint y: 281, endPoint x: 479, endPoint y: 296, distance: 393.8
click at [479, 296] on li "Implement networking solutions with VPC and Route 53." at bounding box center [899, 292] width 854 height 26
click at [684, 333] on li "Use Docker to containerize applications and manage them on AWS." at bounding box center [899, 325] width 854 height 26
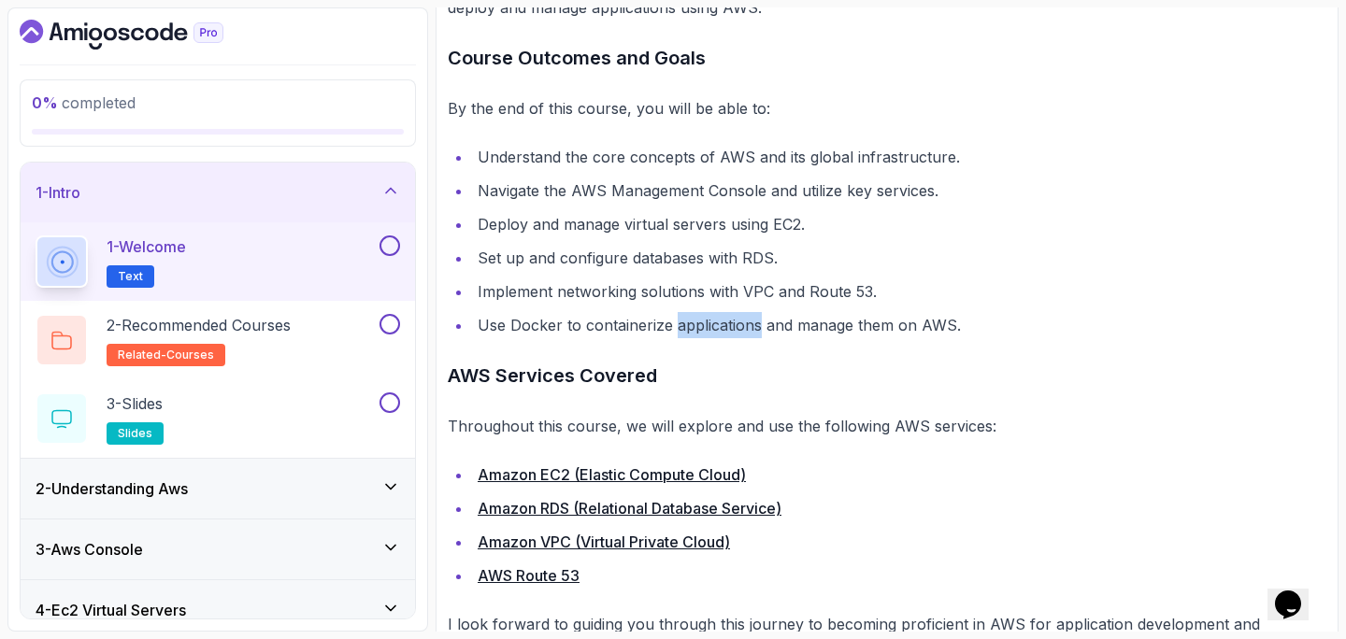
click at [684, 333] on li "Use Docker to containerize applications and manage them on AWS." at bounding box center [899, 325] width 854 height 26
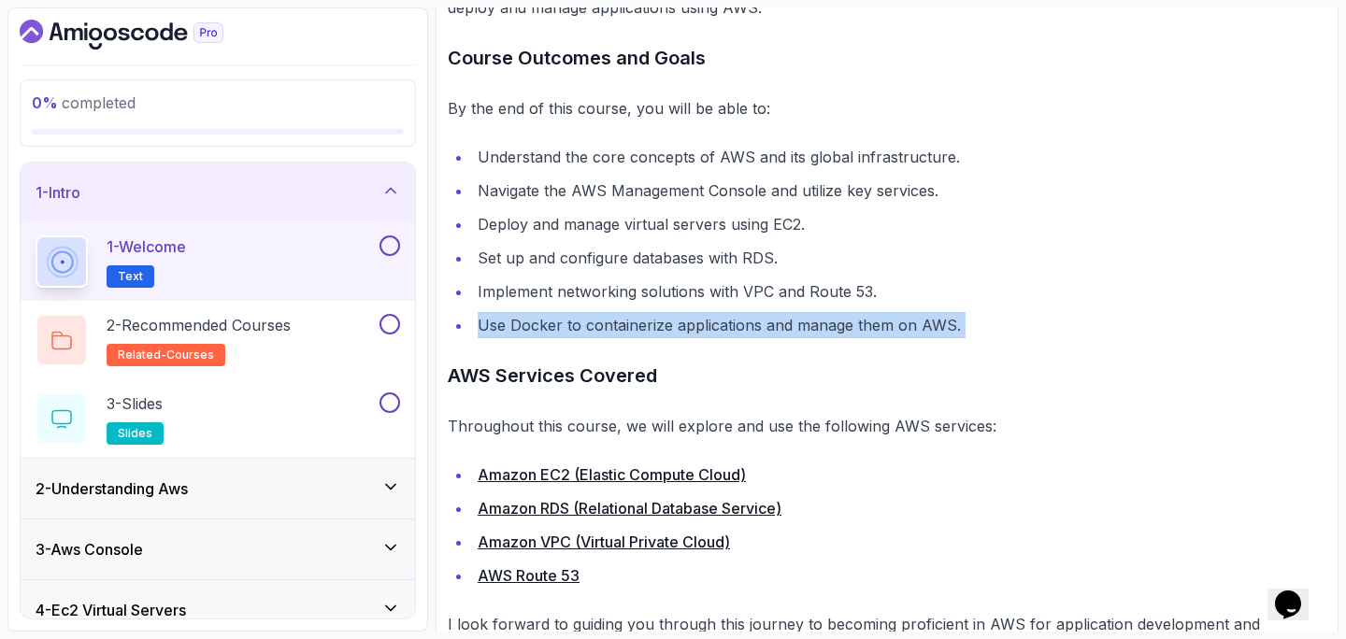
click at [684, 333] on li "Use Docker to containerize applications and manage them on AWS." at bounding box center [899, 325] width 854 height 26
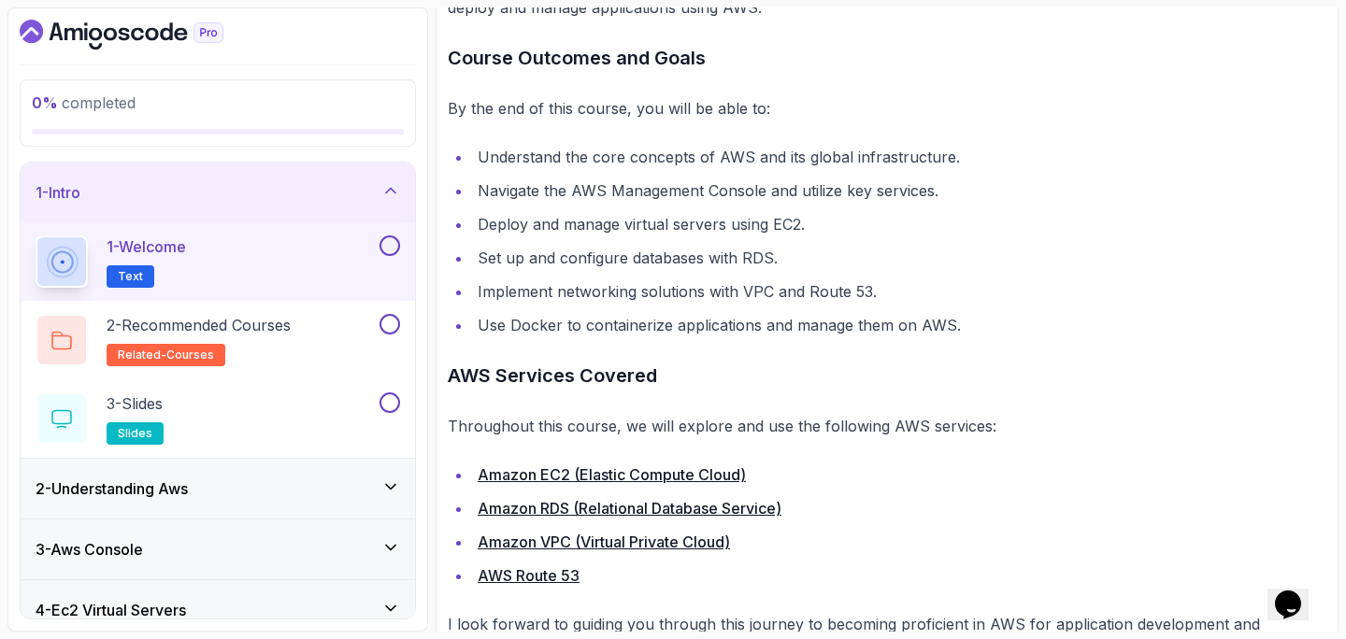
click at [767, 405] on div "~1 min read Welcome to the AWS for Developers course. This course is designed t…" at bounding box center [887, 292] width 879 height 744
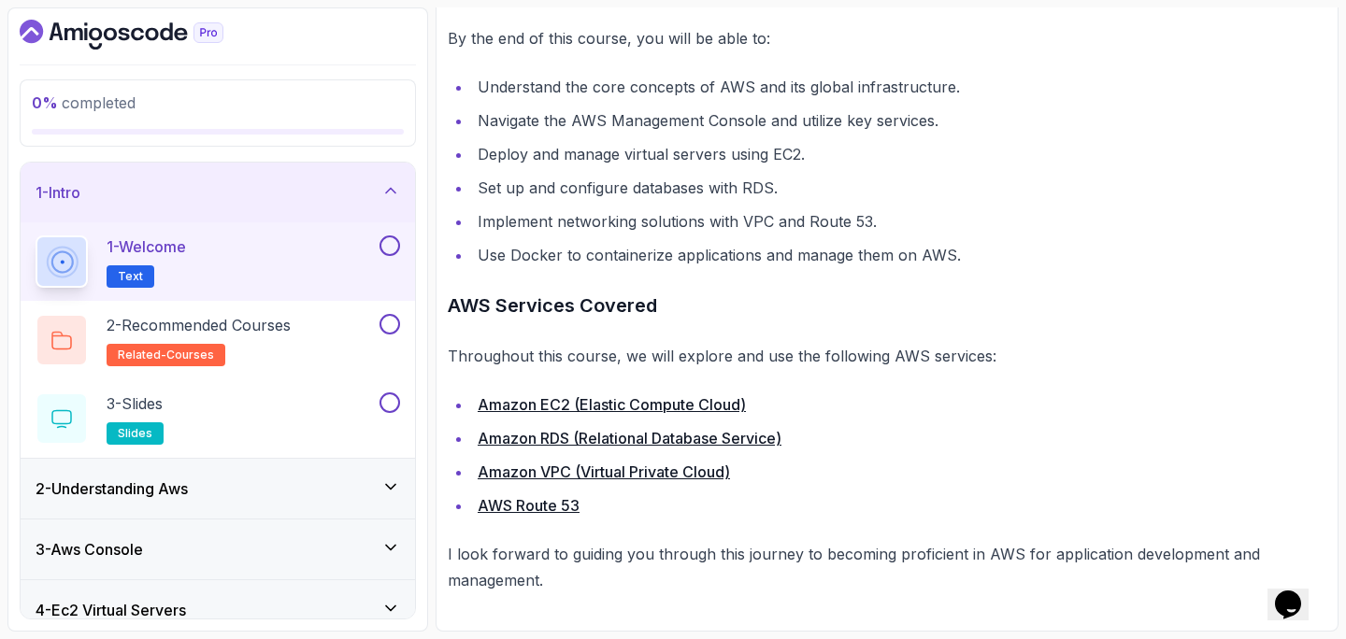
scroll to position [0, 0]
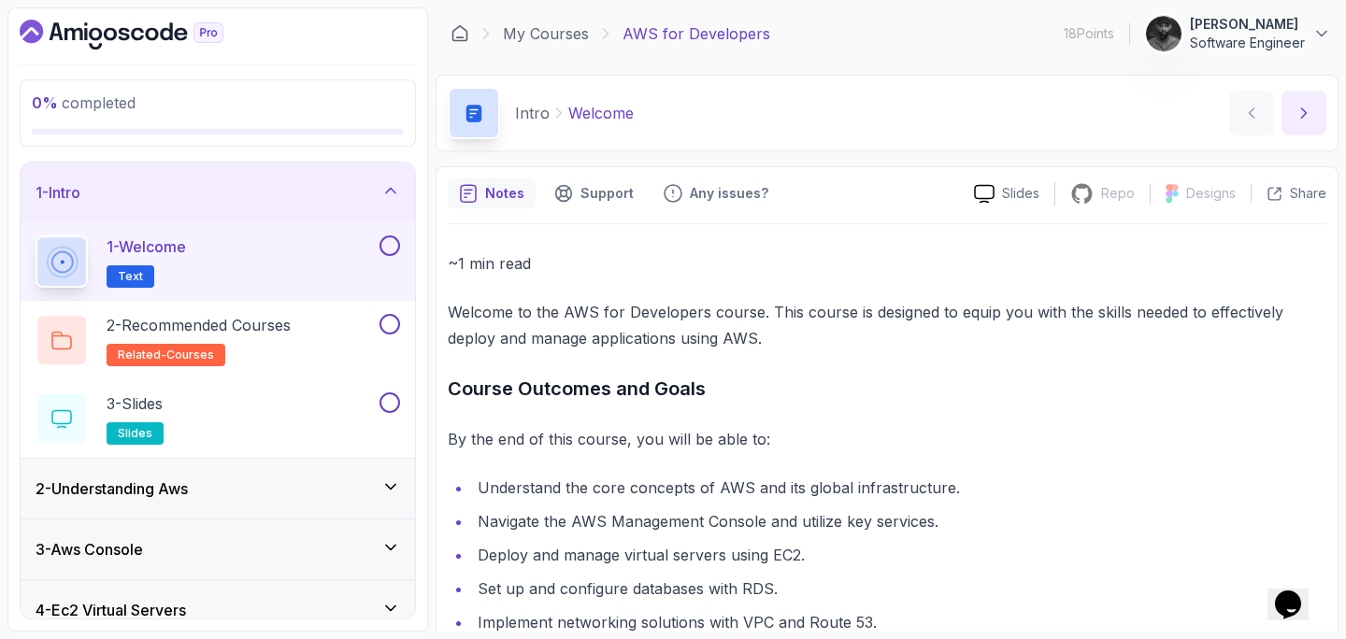
click at [1312, 110] on icon "next content" at bounding box center [1304, 113] width 19 height 19
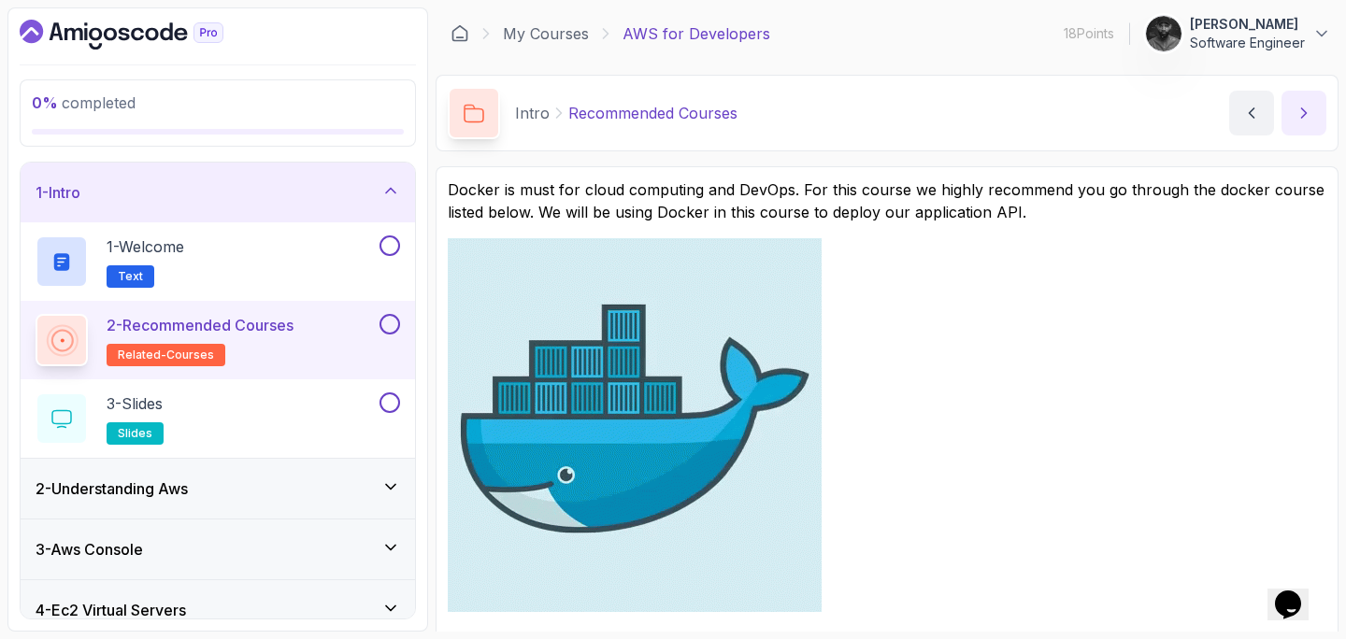
click at [1298, 121] on icon "next content" at bounding box center [1304, 113] width 19 height 19
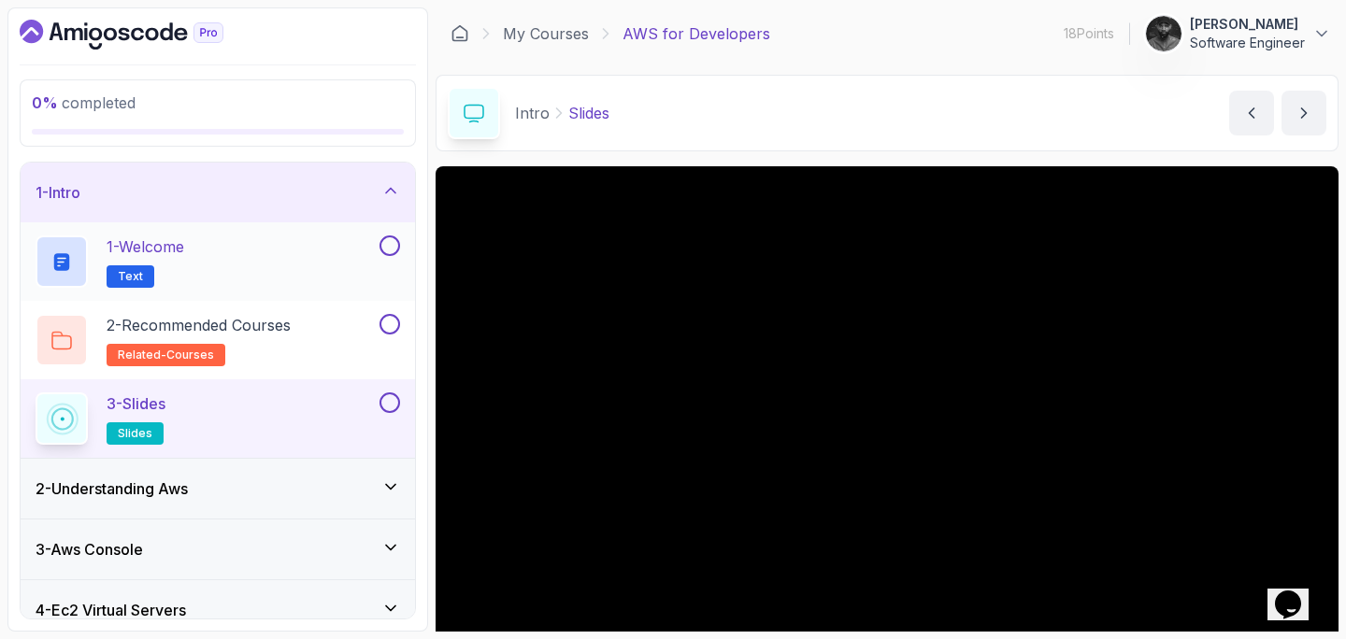
click at [394, 250] on button at bounding box center [390, 246] width 21 height 21
click at [1306, 112] on icon "next content" at bounding box center [1304, 112] width 5 height 9
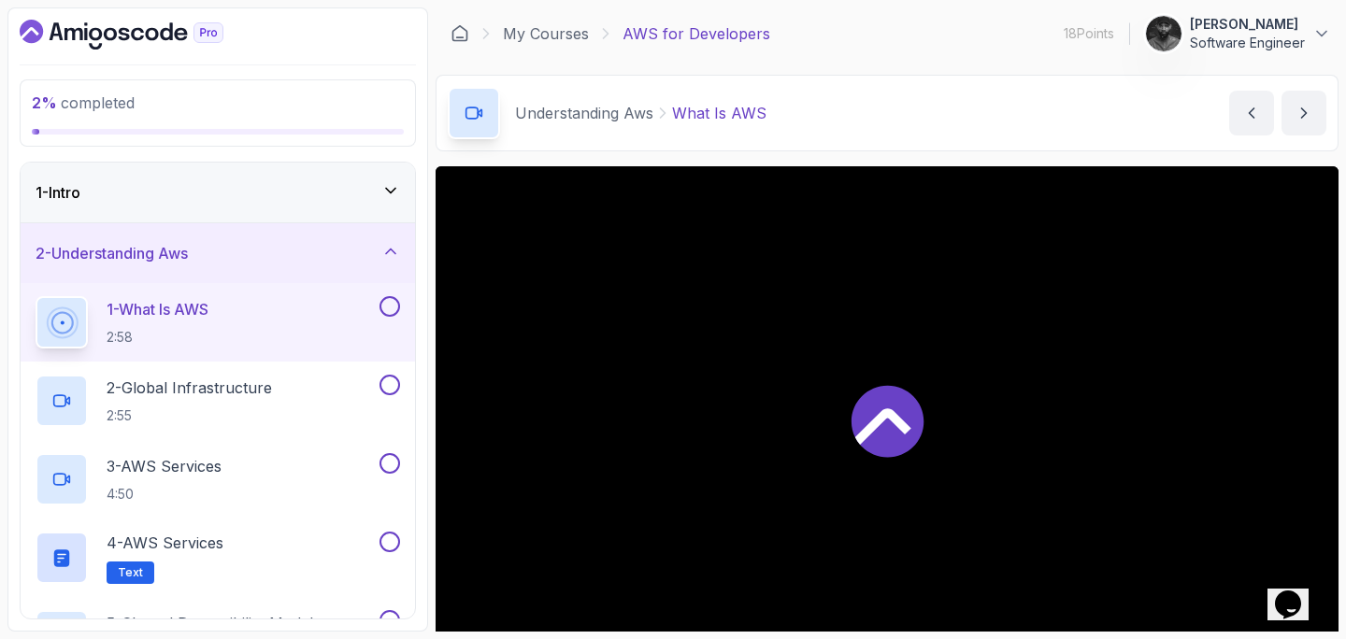
click at [258, 319] on div "1 - What Is AWS 2:58" at bounding box center [206, 322] width 340 height 52
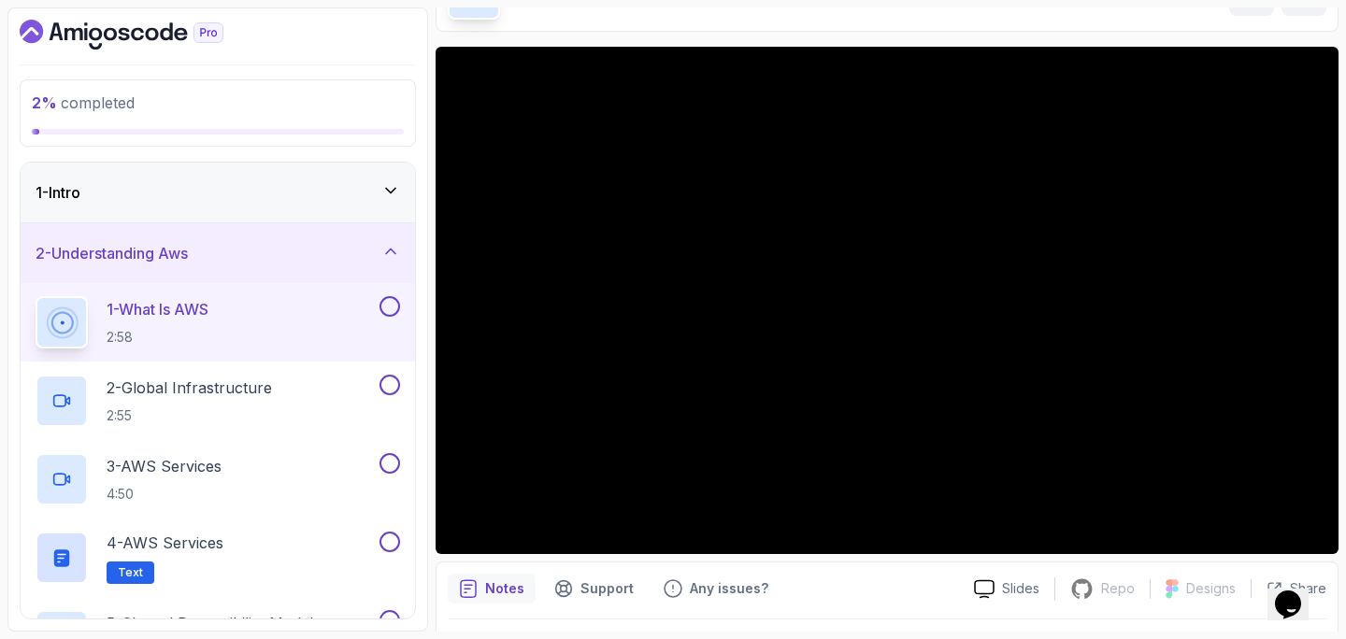
click at [432, 613] on div "2 % completed 1 - Intro 2 - Understanding Aws 1 - What Is AWS 2:58 2 - Global I…" at bounding box center [672, 319] width 1331 height 624
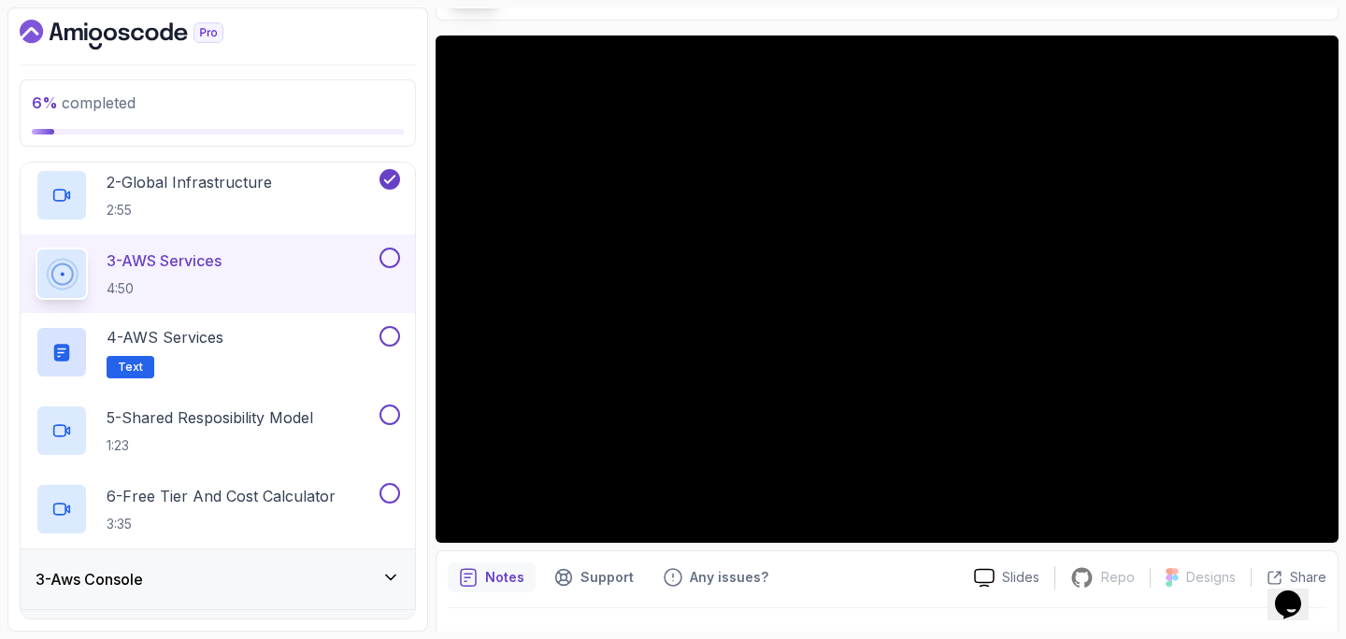
scroll to position [150, 0]
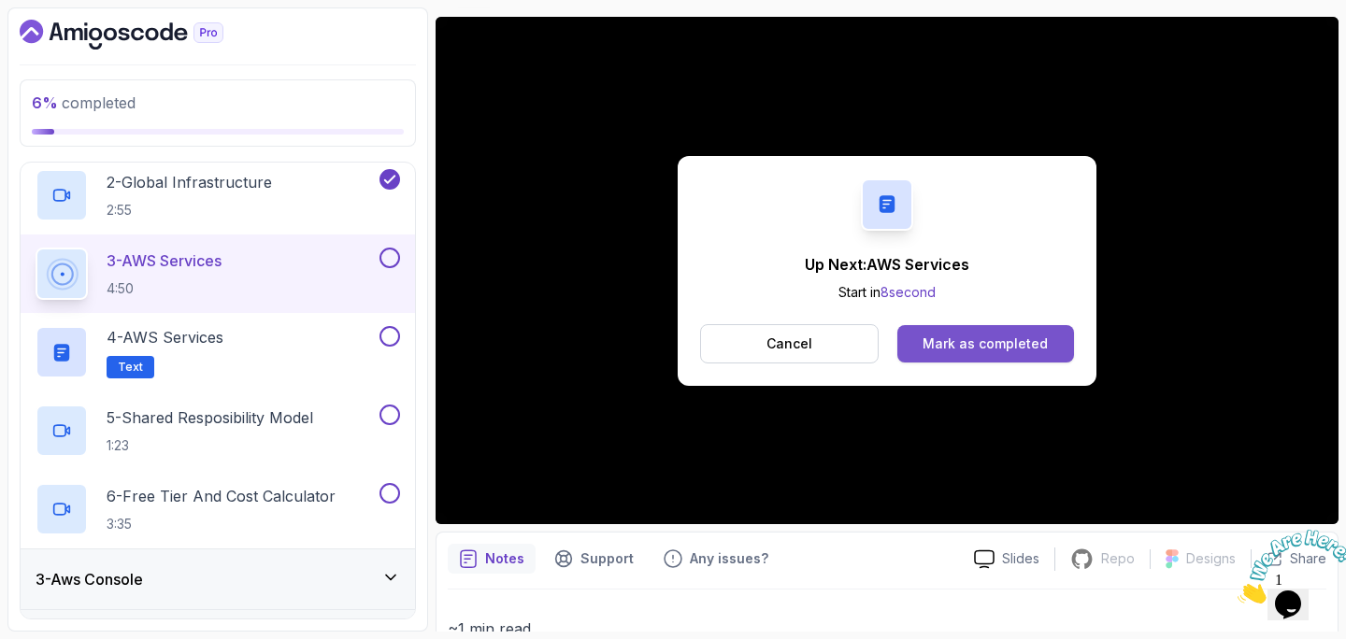
click at [983, 351] on div "Mark as completed" at bounding box center [985, 344] width 125 height 19
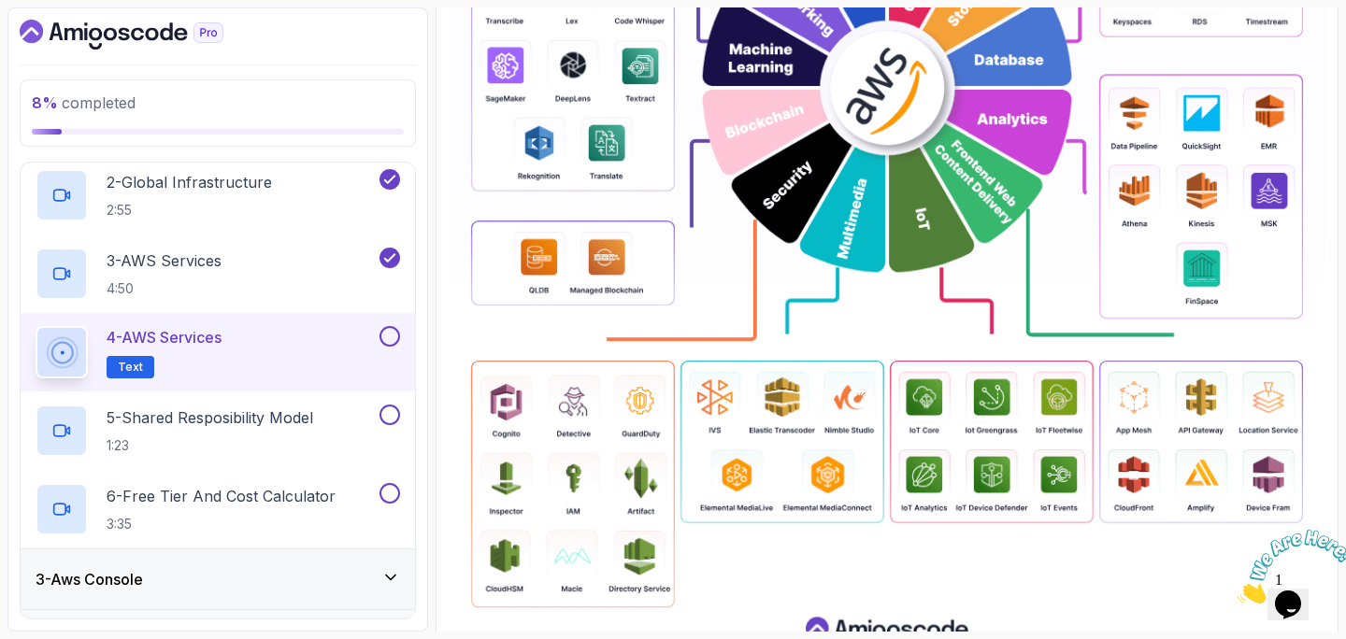
scroll to position [900, 0]
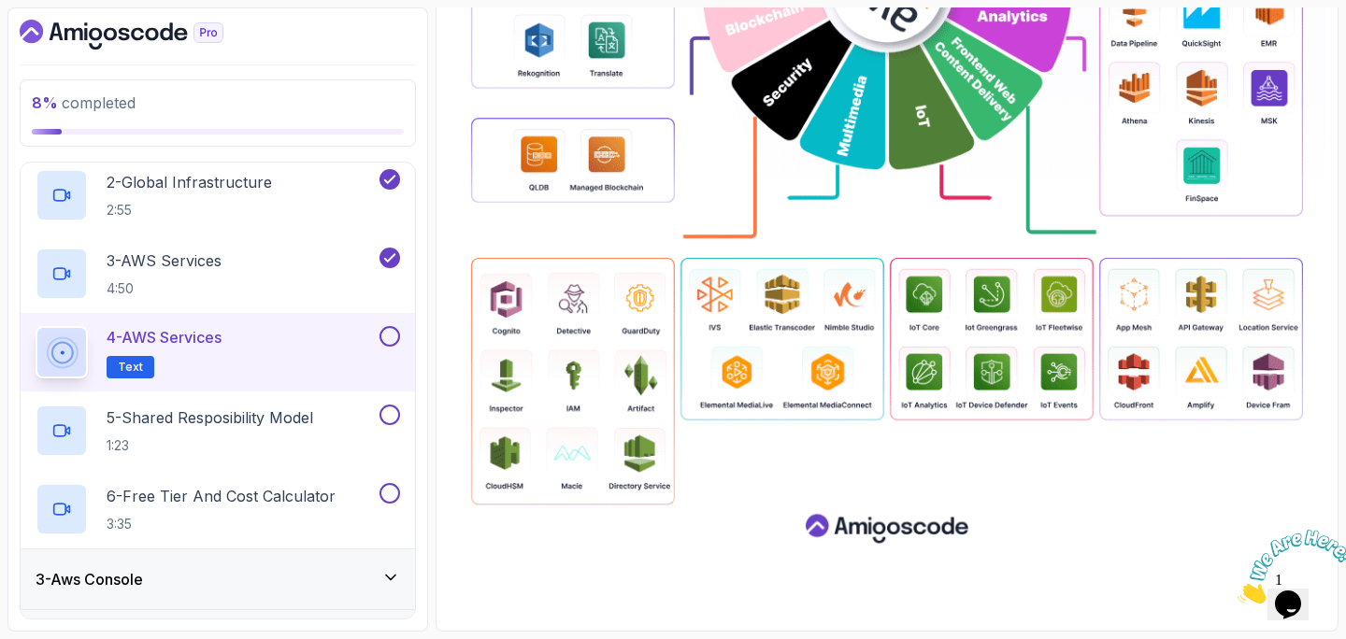
click at [141, 366] on p "Text" at bounding box center [131, 367] width 48 height 22
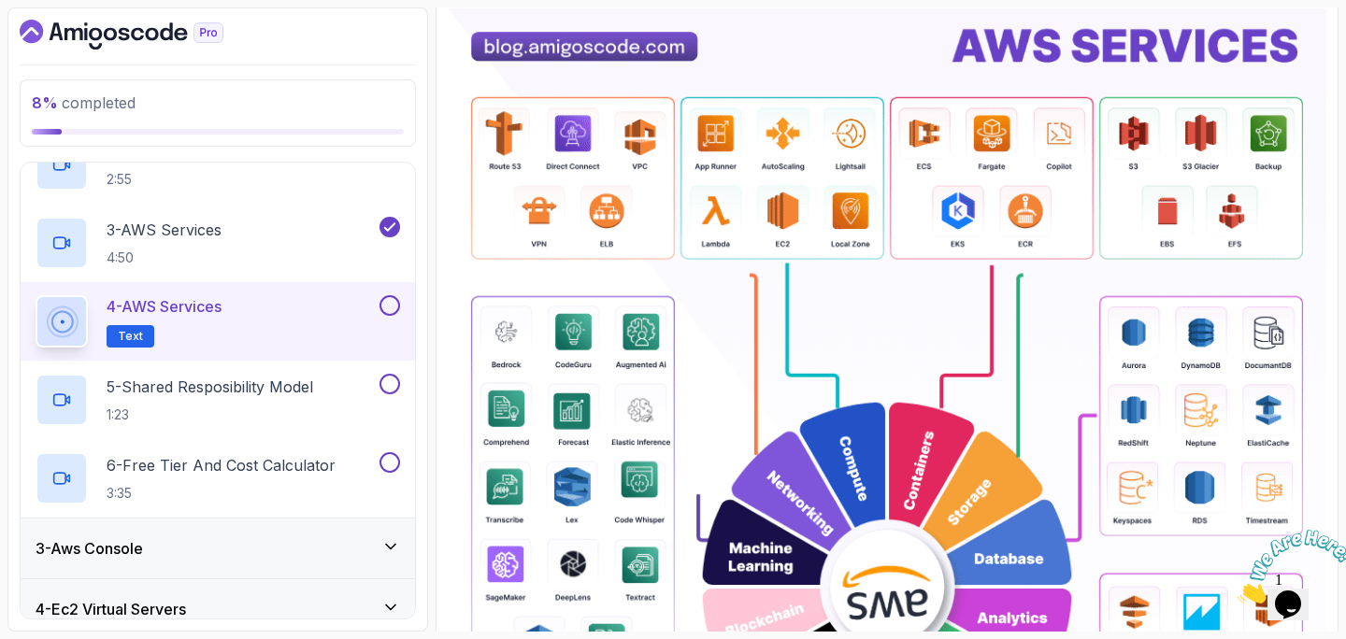
scroll to position [0, 0]
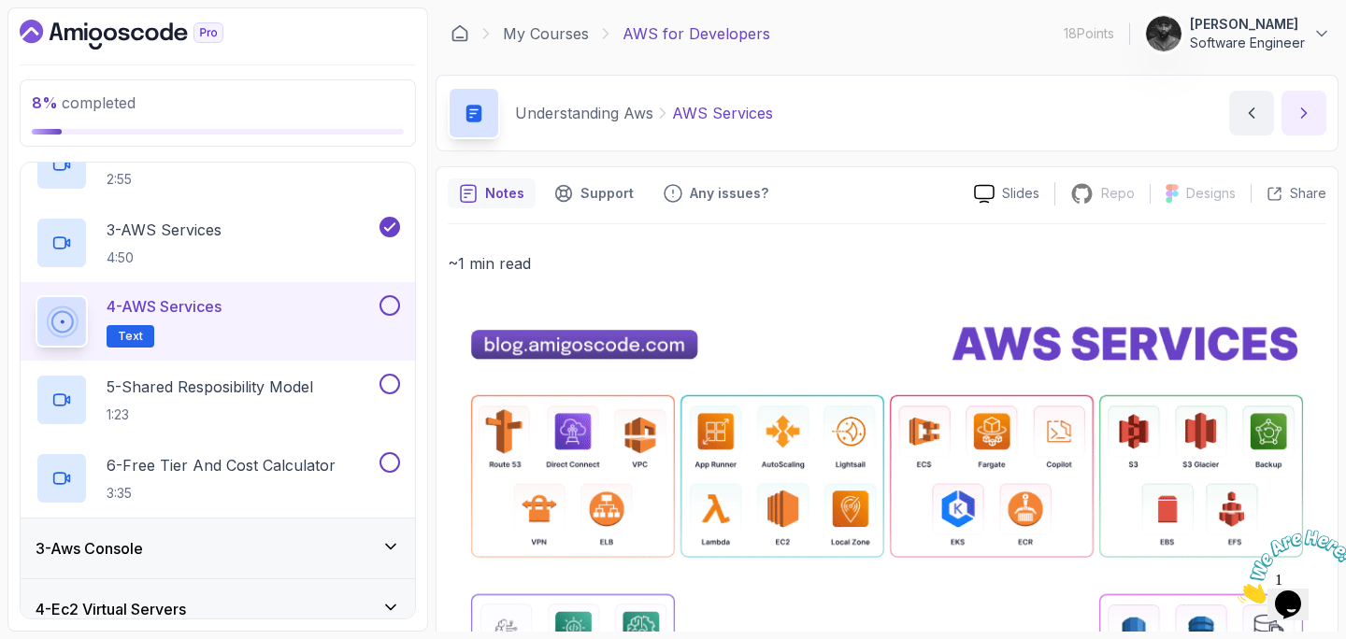
click at [1309, 114] on icon "next content" at bounding box center [1304, 113] width 19 height 19
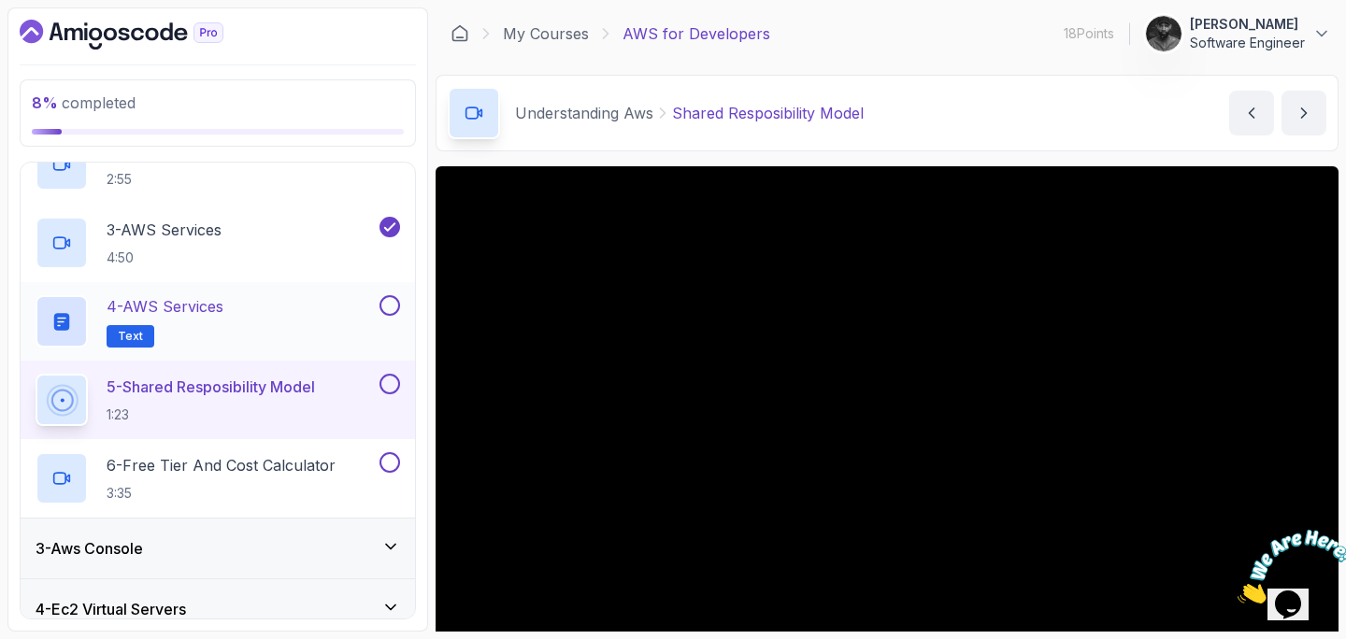
click at [323, 304] on div "4 - AWS Services Text" at bounding box center [206, 321] width 340 height 52
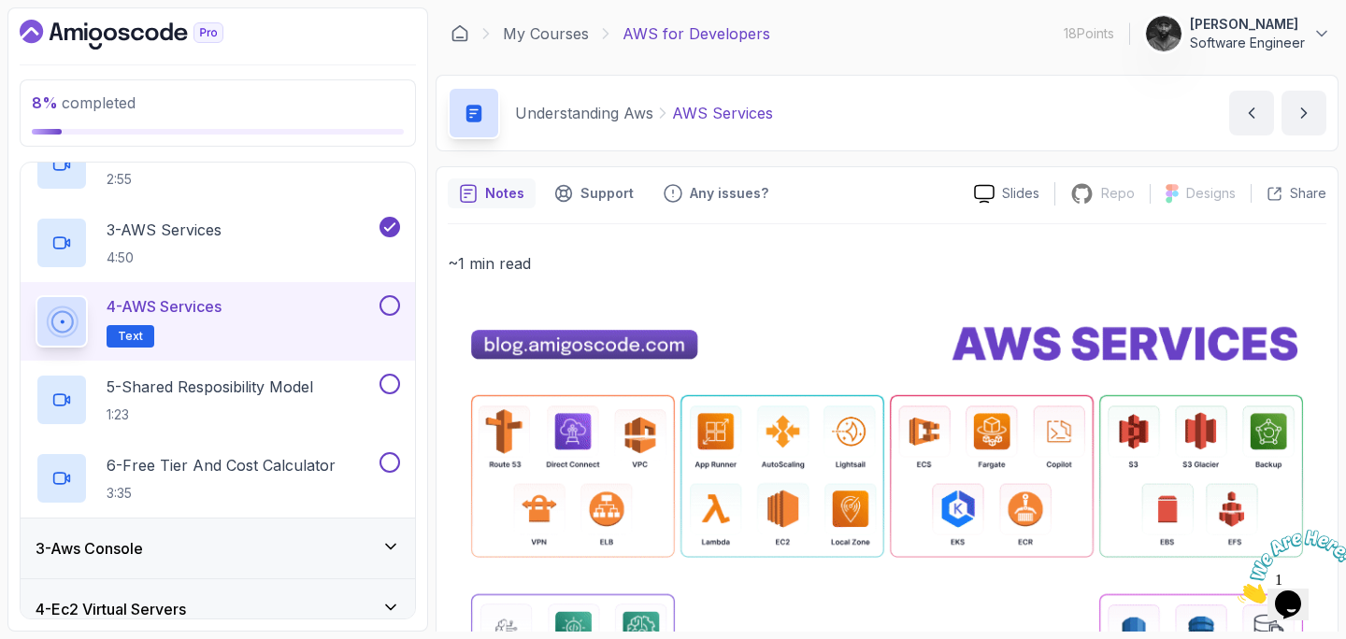
click at [472, 199] on icon "notes button" at bounding box center [468, 193] width 19 height 19
click at [734, 196] on p "Any issues?" at bounding box center [729, 193] width 79 height 19
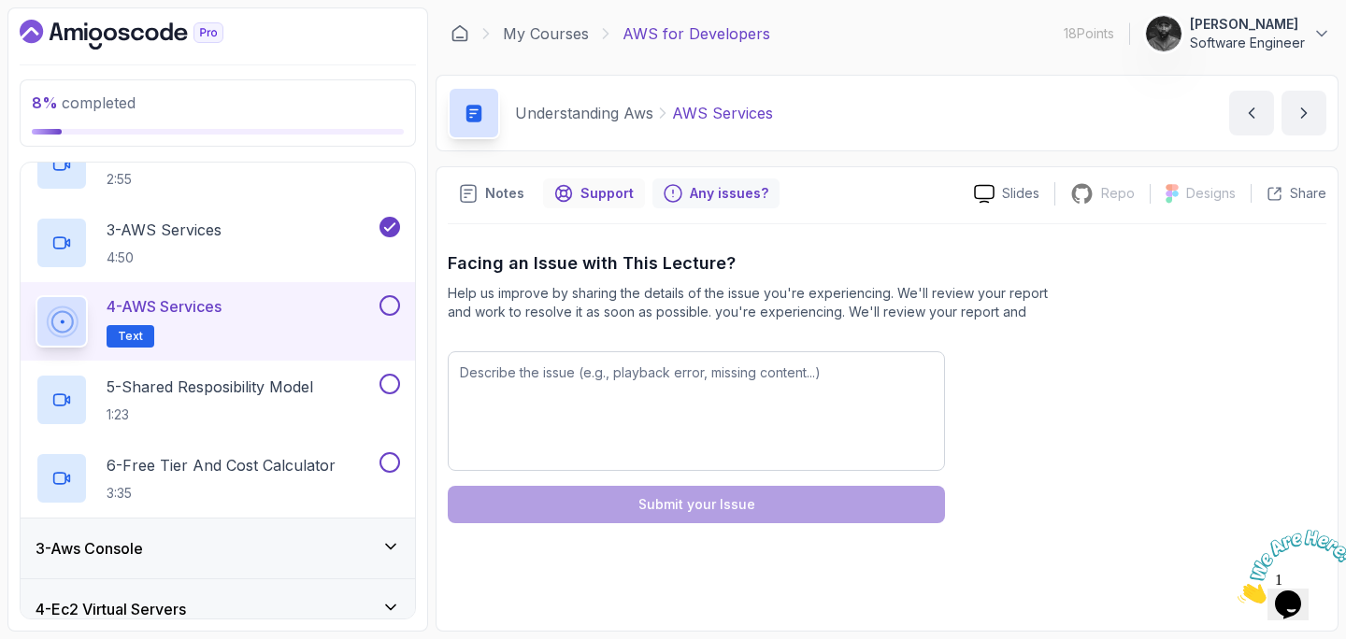
click at [589, 195] on p "Support" at bounding box center [607, 193] width 53 height 19
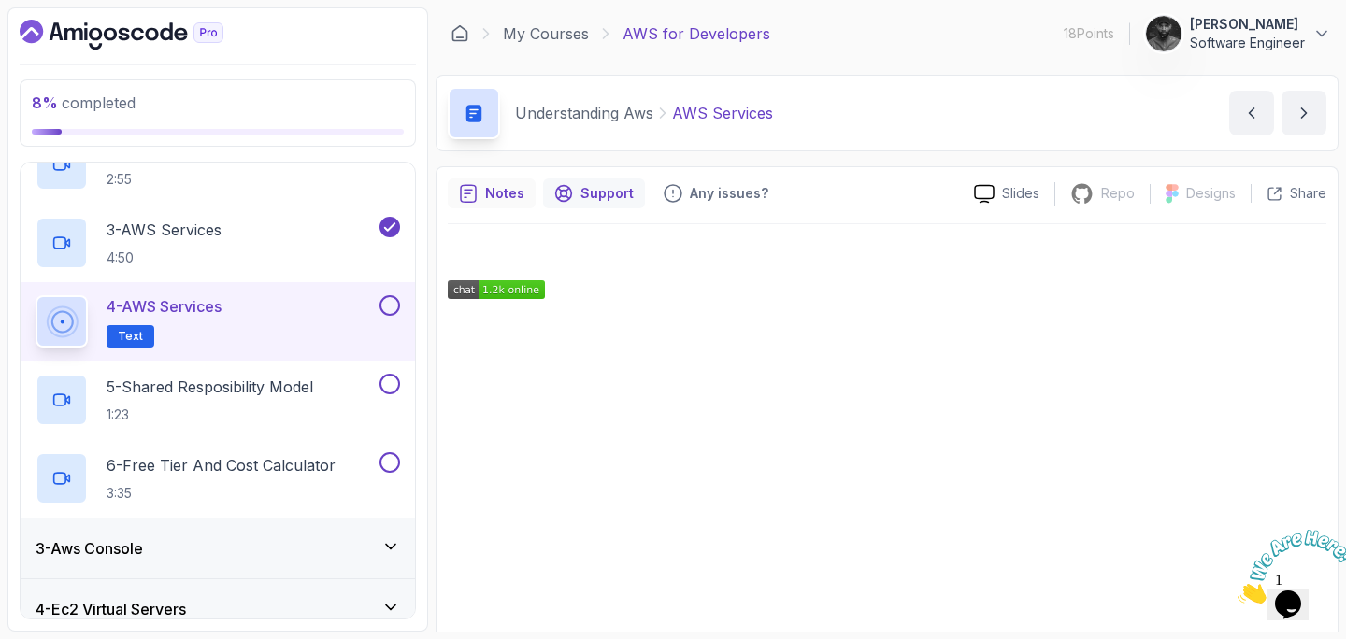
click at [490, 196] on p "Notes" at bounding box center [504, 193] width 39 height 19
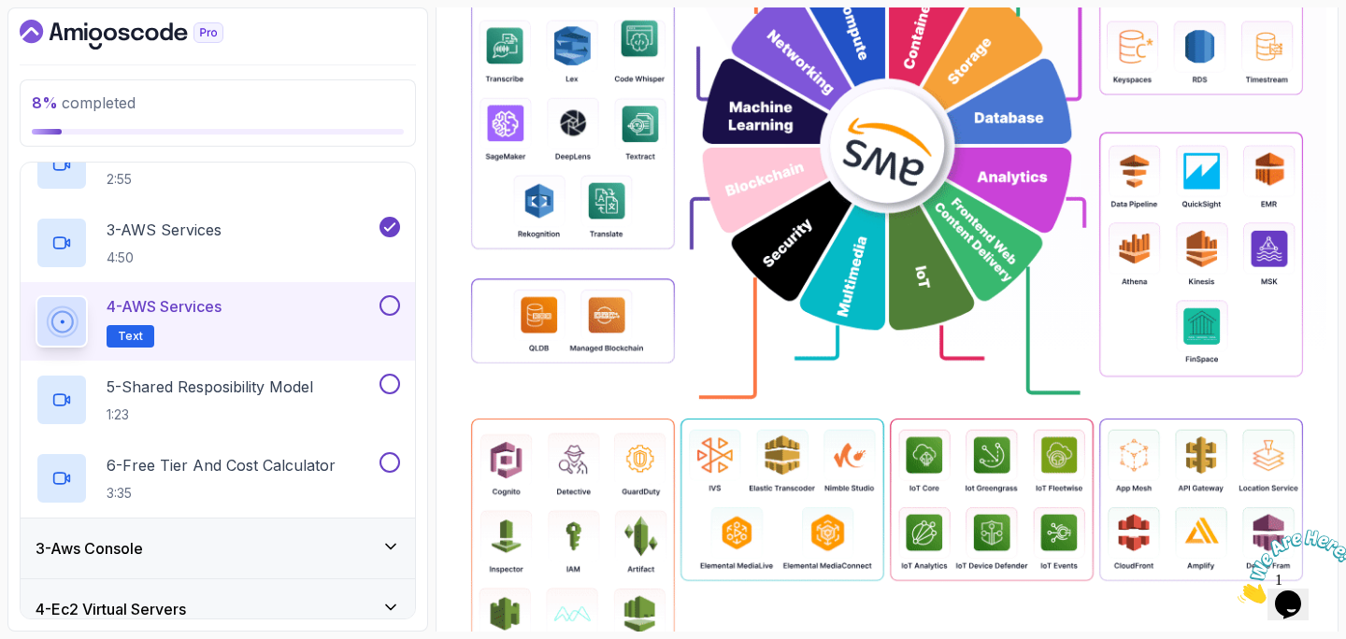
scroll to position [900, 0]
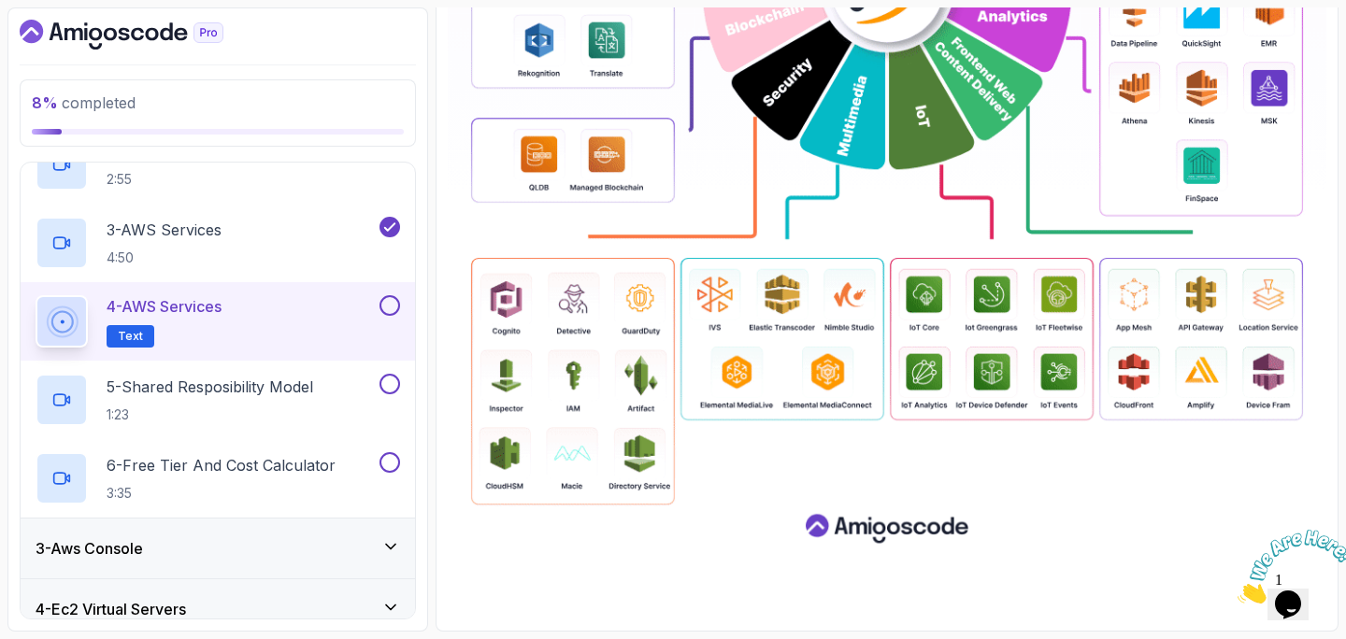
click at [134, 334] on span "Text" at bounding box center [130, 336] width 25 height 15
click at [135, 336] on span "Text" at bounding box center [130, 336] width 25 height 15
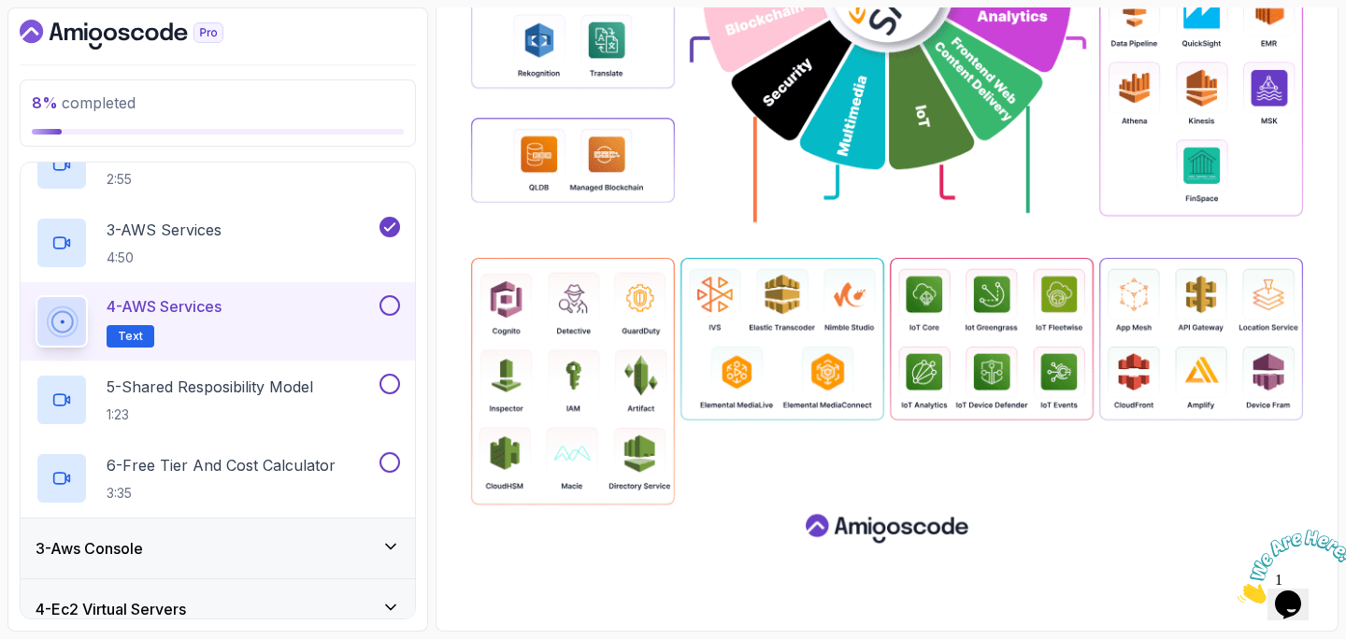
click at [393, 299] on button at bounding box center [390, 305] width 21 height 21
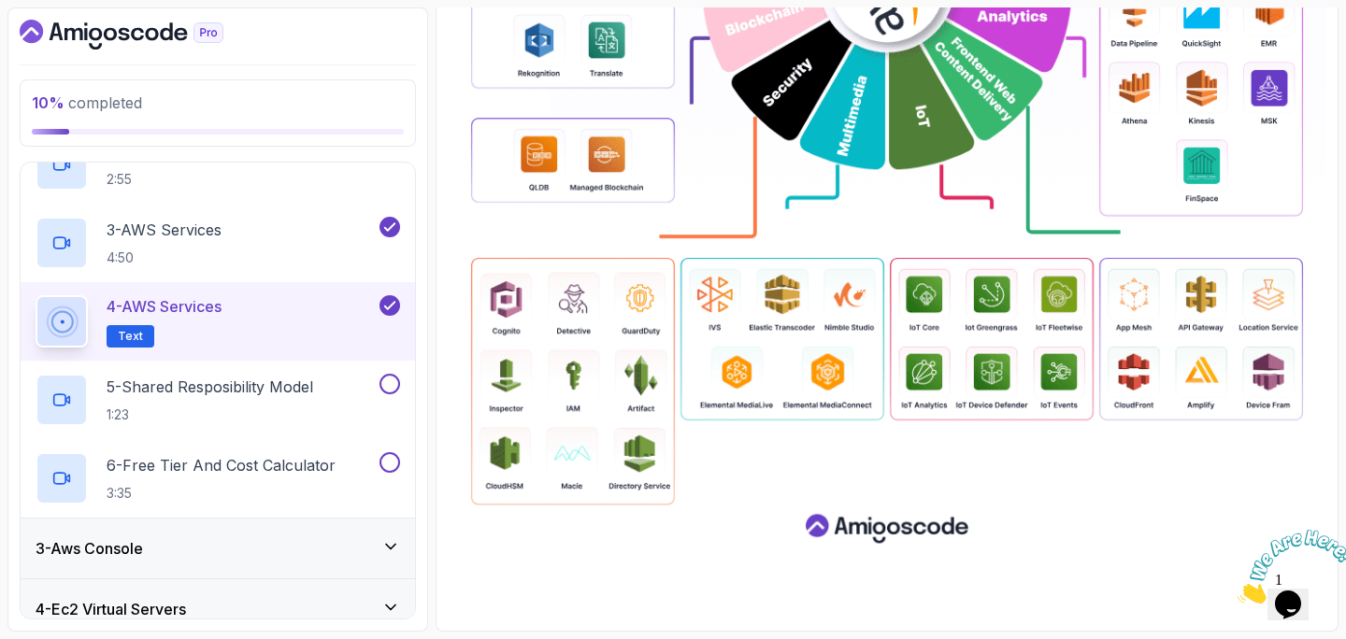
scroll to position [0, 0]
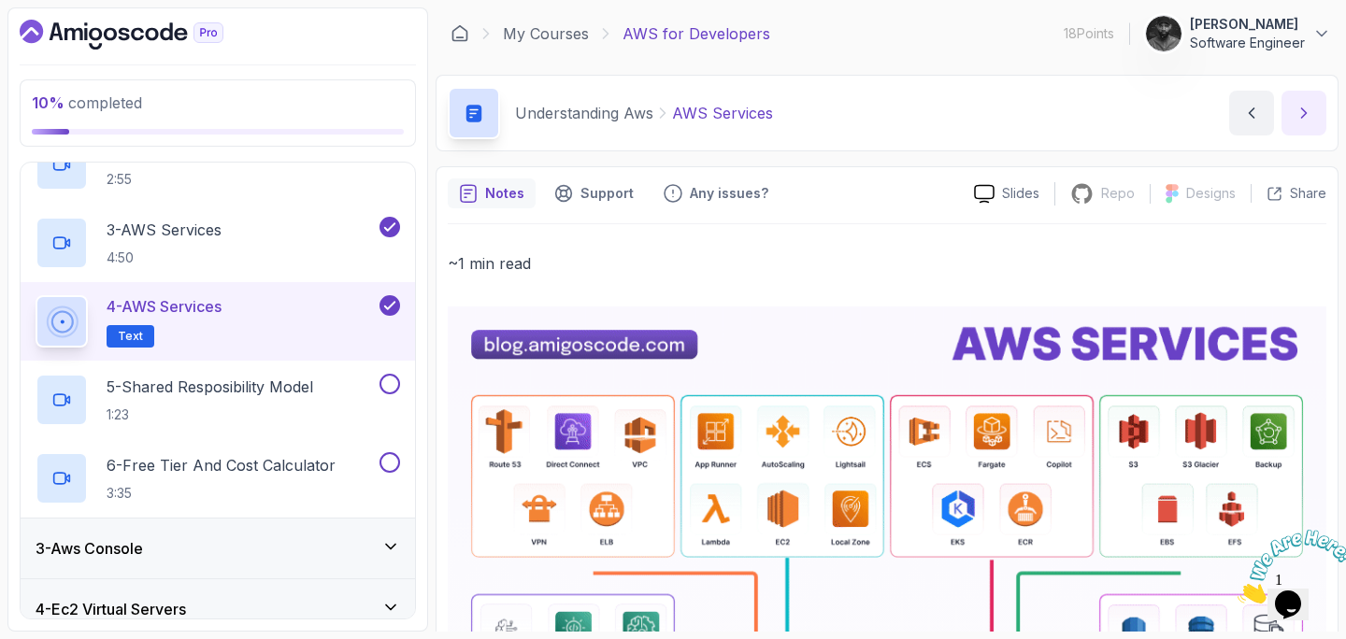
click at [1289, 113] on button "next content" at bounding box center [1304, 113] width 45 height 45
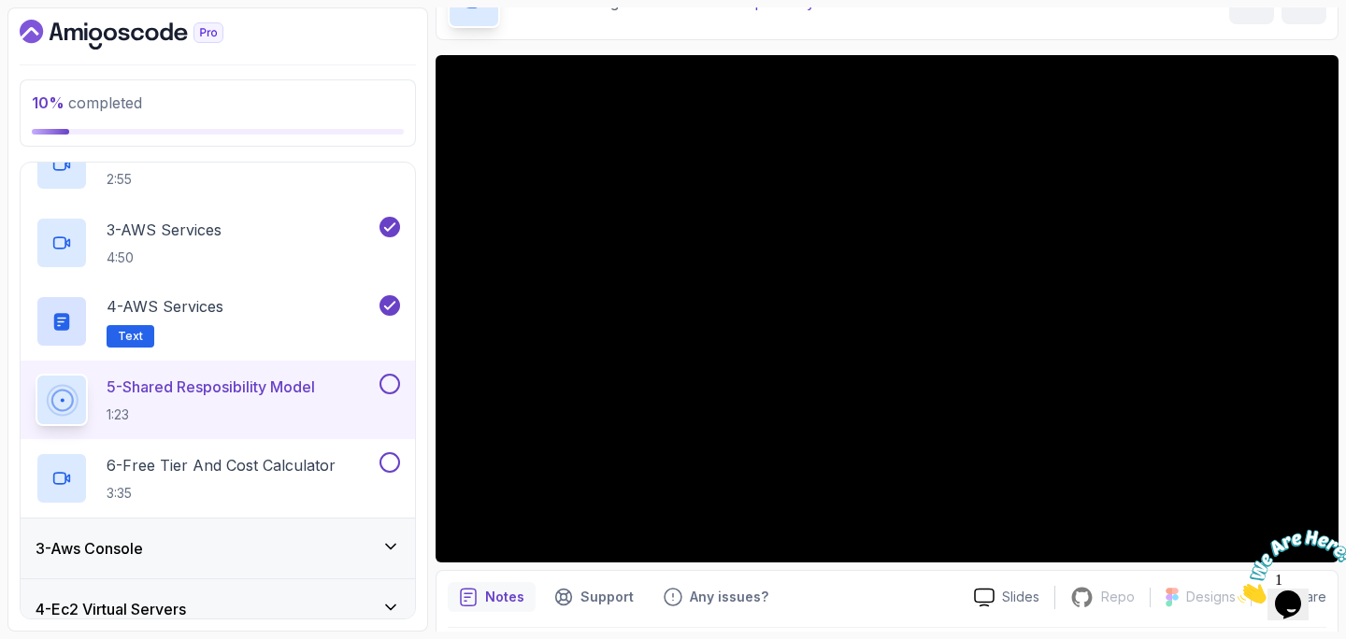
scroll to position [112, 0]
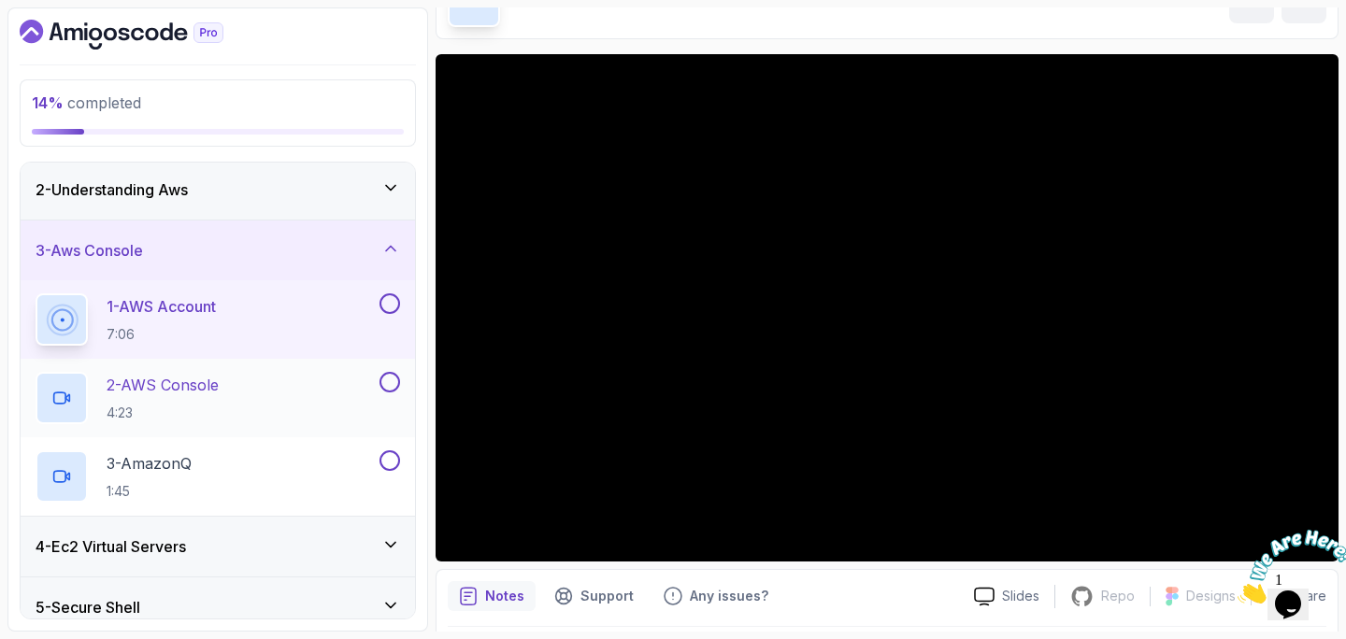
scroll to position [57, 0]
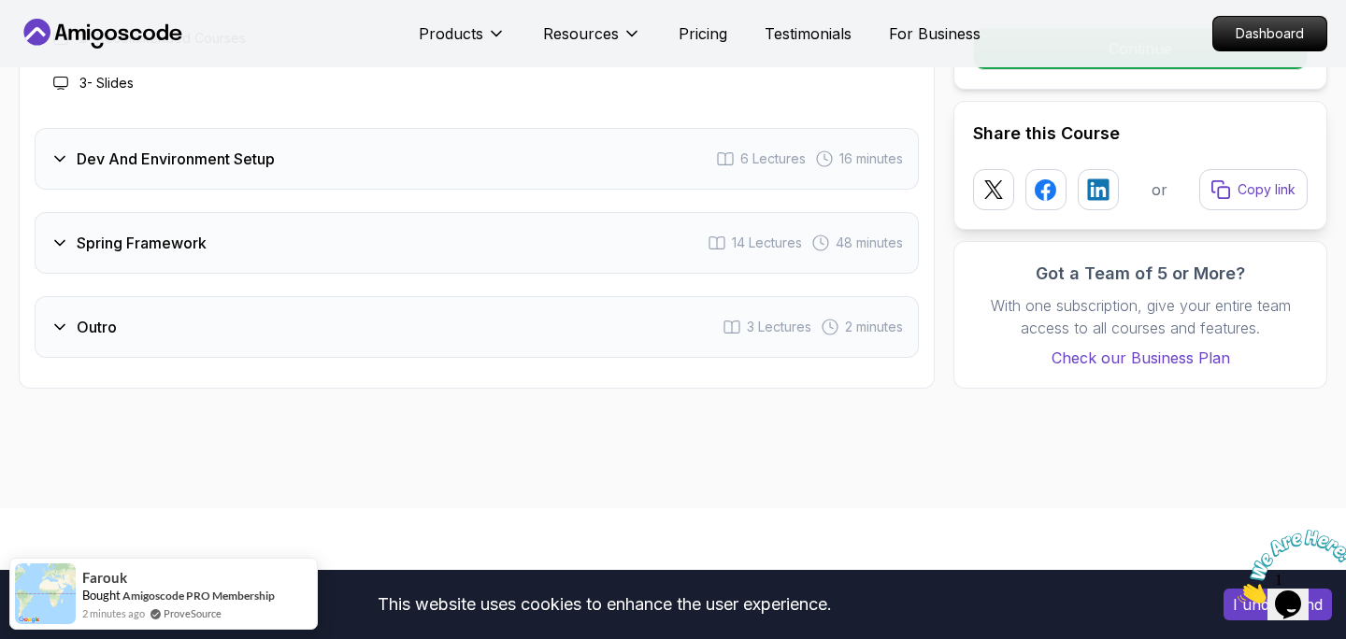
scroll to position [1095, 0]
